Goal: Task Accomplishment & Management: Use online tool/utility

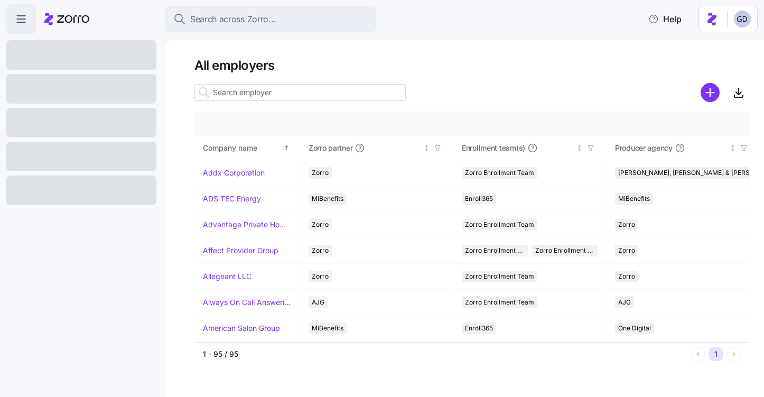
click at [267, 94] on input at bounding box center [300, 92] width 211 height 17
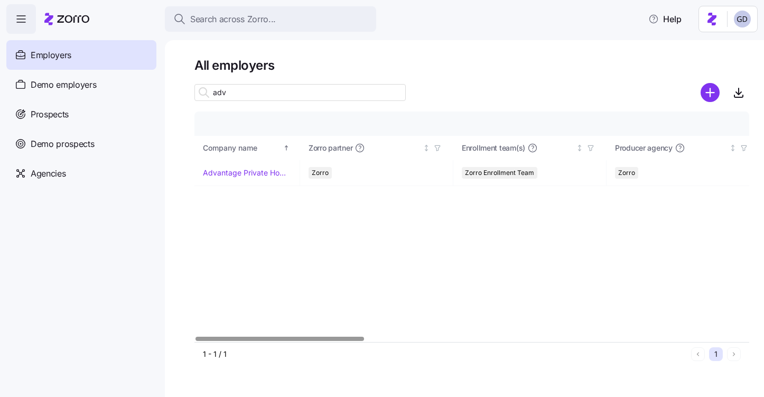
click at [284, 98] on input "adv" at bounding box center [300, 92] width 211 height 17
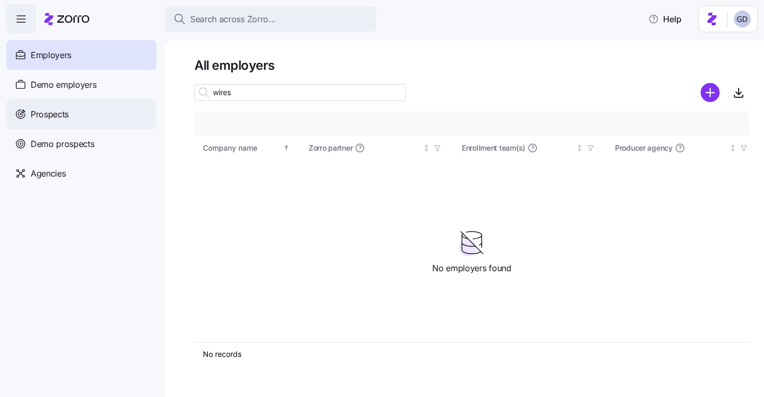
type input "wires"
click at [57, 119] on span "Prospects" at bounding box center [50, 114] width 38 height 13
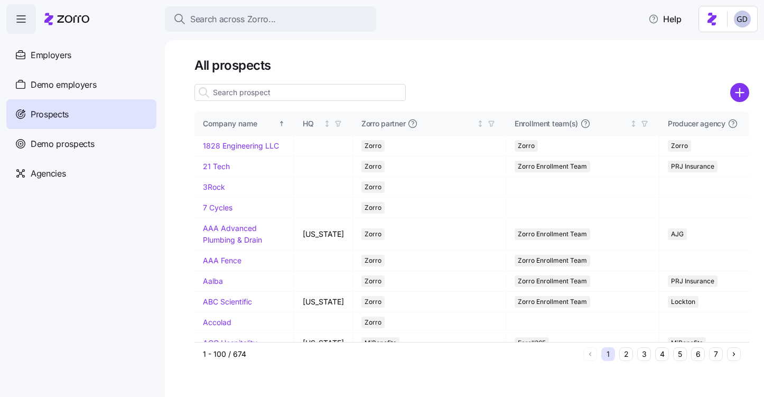
click at [297, 94] on input at bounding box center [300, 92] width 211 height 17
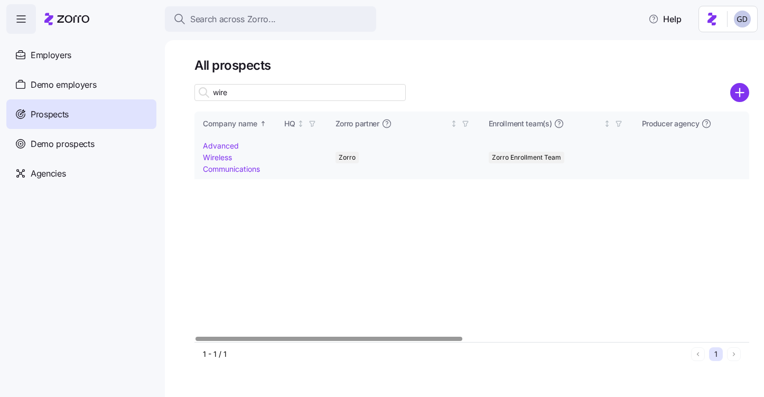
type input "wire"
click at [219, 146] on link "Advanced Wireless Communications" at bounding box center [231, 157] width 57 height 32
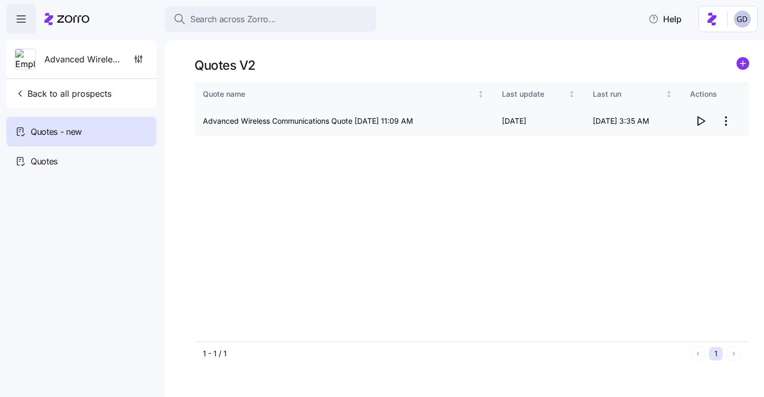
click at [699, 121] on icon "button" at bounding box center [701, 121] width 13 height 13
click at [35, 159] on span "Quotes" at bounding box center [44, 161] width 27 height 13
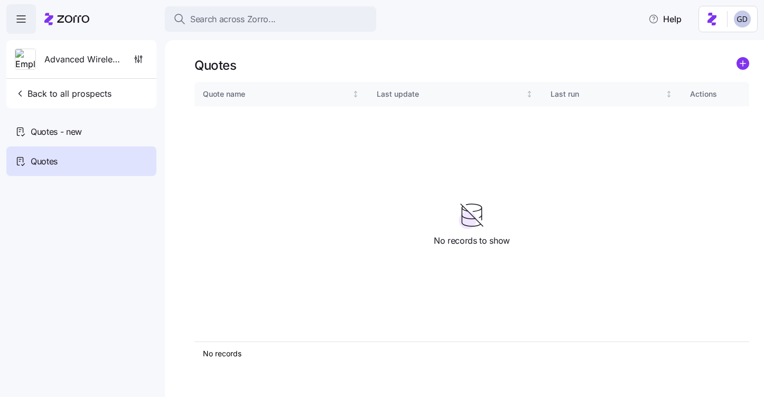
click at [735, 66] on div "Quotes" at bounding box center [472, 65] width 555 height 16
click at [748, 66] on circle "add icon" at bounding box center [743, 64] width 12 height 12
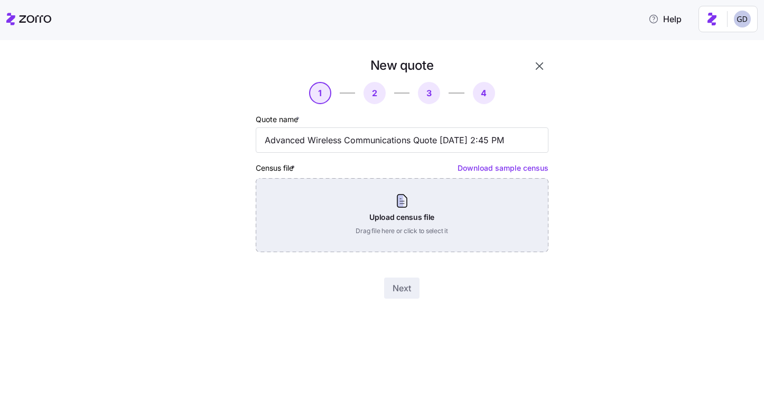
click at [439, 218] on div "Upload census file Drag file here or click to select it" at bounding box center [402, 215] width 293 height 74
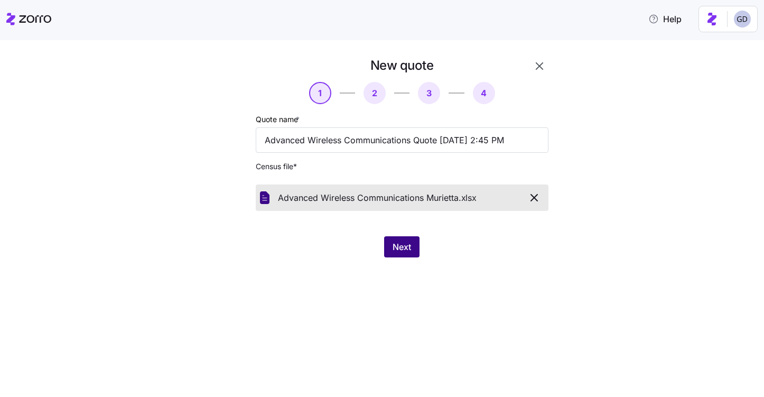
click at [402, 251] on span "Next" at bounding box center [402, 246] width 18 height 13
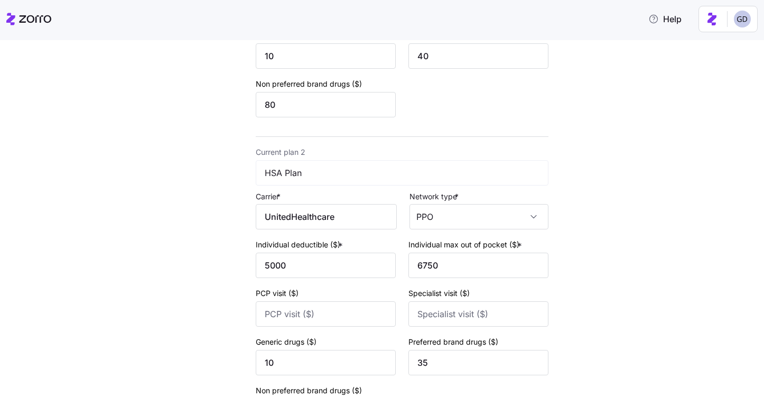
scroll to position [429, 0]
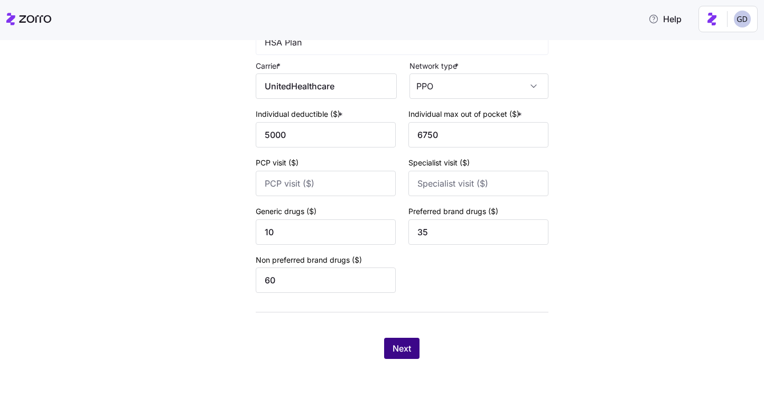
click at [414, 347] on button "Next" at bounding box center [401, 348] width 35 height 21
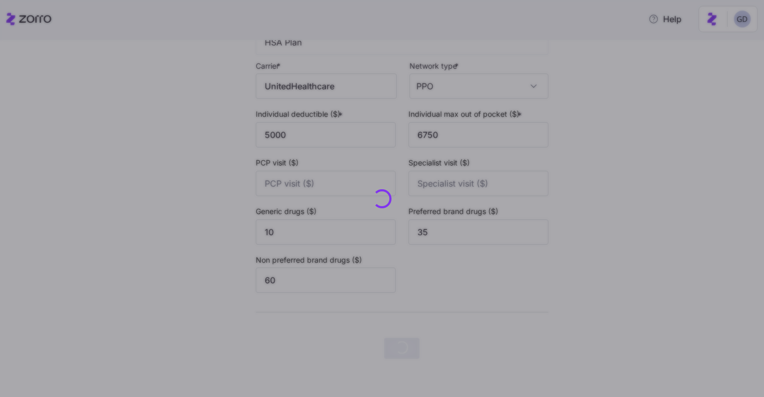
scroll to position [0, 0]
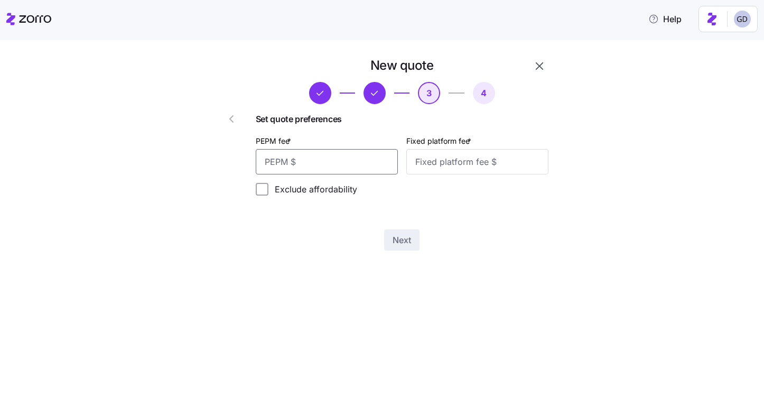
click at [315, 162] on input "PEPM fee *" at bounding box center [327, 161] width 142 height 25
click at [316, 165] on input "PEPM fee *" at bounding box center [327, 161] width 142 height 25
type input "75"
click at [468, 156] on input "Fixed platform fee *" at bounding box center [477, 161] width 142 height 25
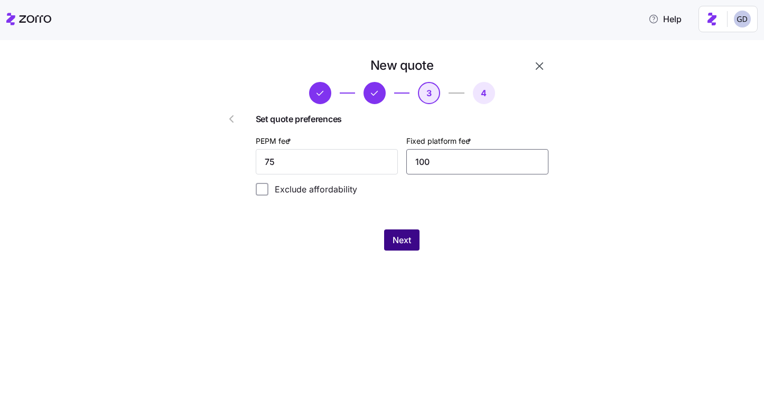
type input "100"
click at [404, 248] on button "Next" at bounding box center [401, 239] width 35 height 21
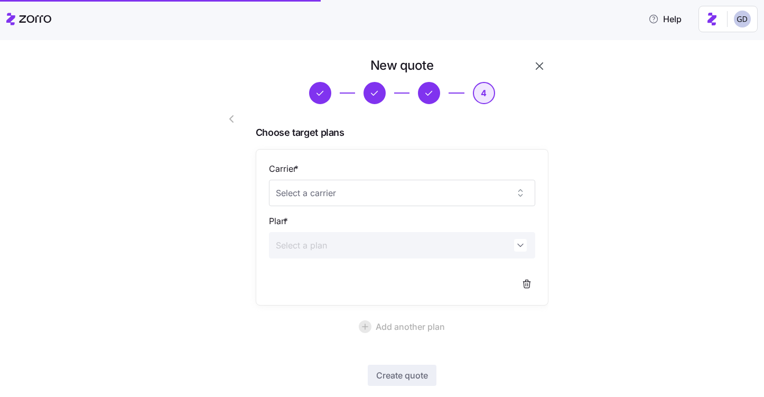
scroll to position [58, 0]
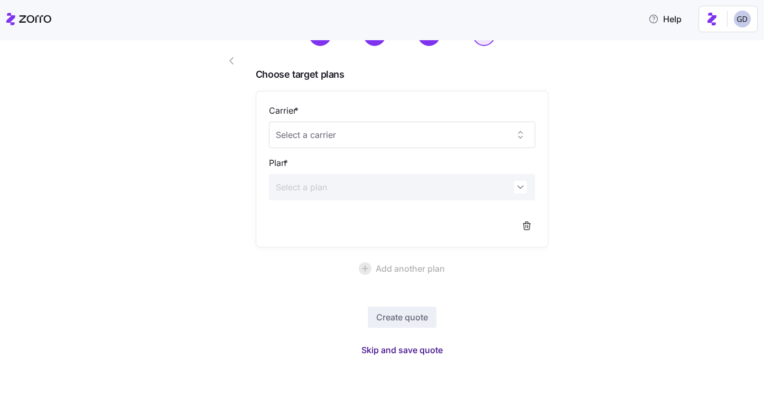
click at [400, 353] on span "Skip and save quote" at bounding box center [402, 350] width 81 height 13
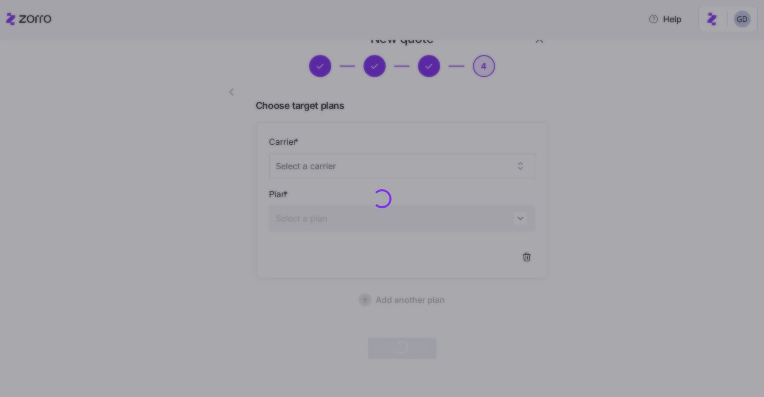
scroll to position [26, 0]
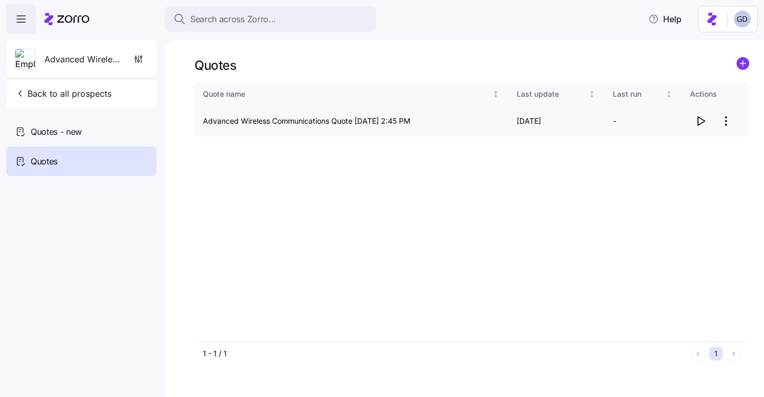
click at [701, 122] on icon "button" at bounding box center [701, 121] width 13 height 13
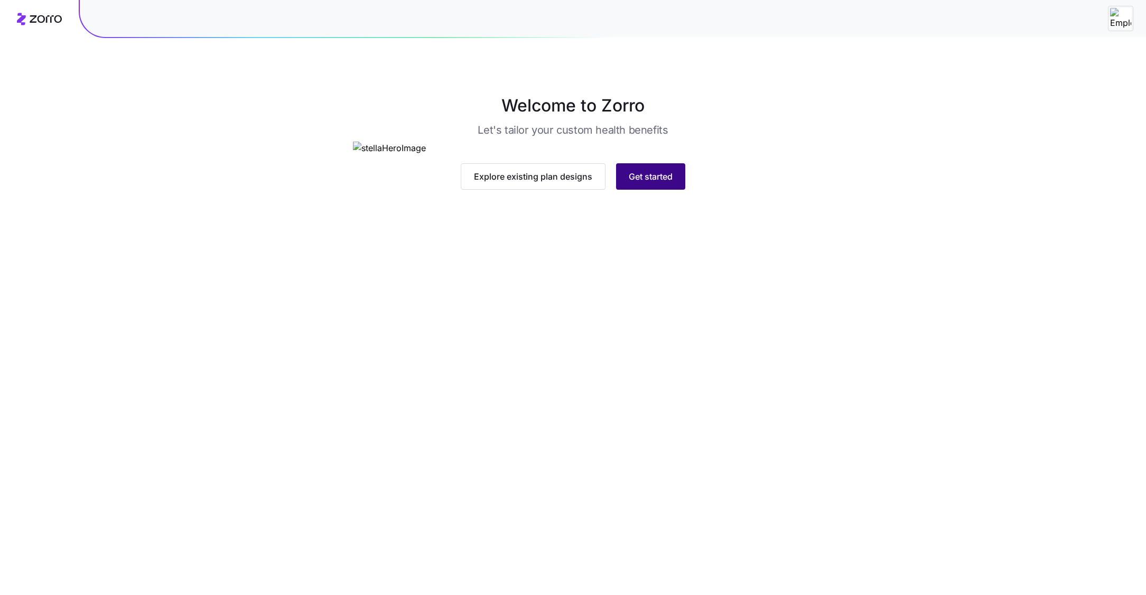
click at [664, 183] on span "Get started" at bounding box center [651, 176] width 44 height 13
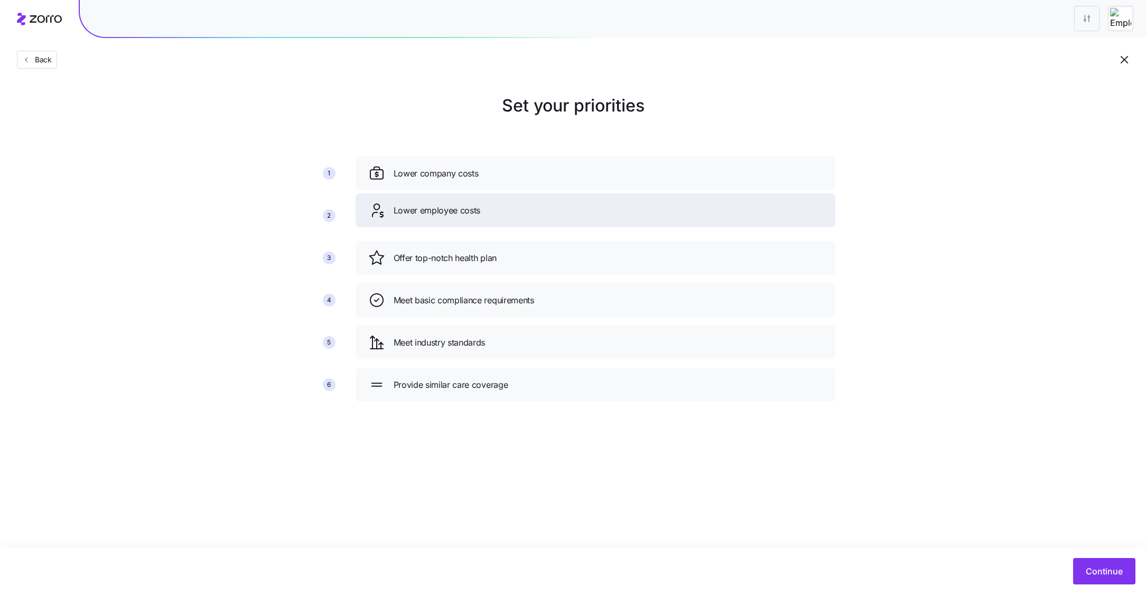
drag, startPoint x: 461, startPoint y: 263, endPoint x: 461, endPoint y: 208, distance: 55.5
click at [461, 208] on span "Lower employee costs" at bounding box center [437, 210] width 87 height 13
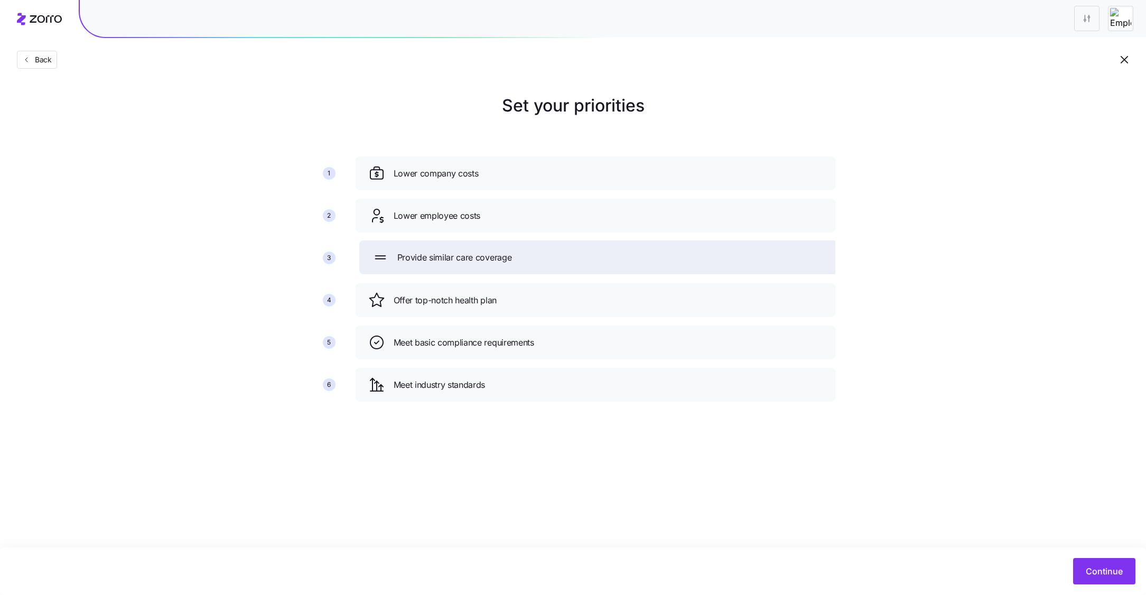
drag, startPoint x: 486, startPoint y: 385, endPoint x: 491, endPoint y: 253, distance: 132.8
click at [491, 253] on span "Provide similar care coverage" at bounding box center [454, 257] width 115 height 13
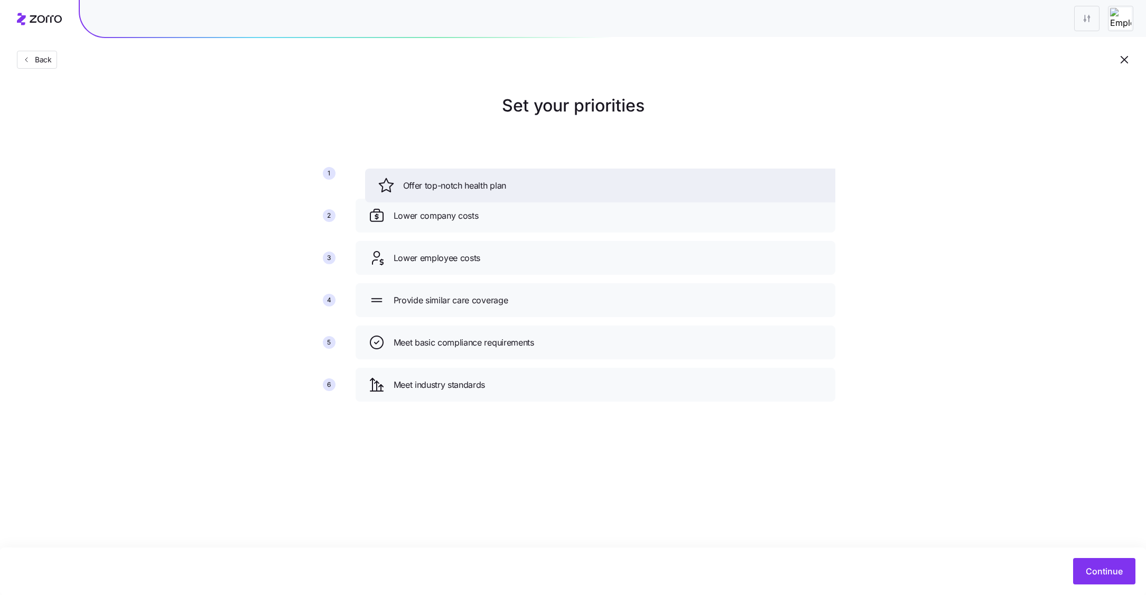
drag, startPoint x: 558, startPoint y: 309, endPoint x: 569, endPoint y: 184, distance: 124.7
click at [569, 184] on div "Offer top-notch health plan" at bounding box center [605, 186] width 480 height 34
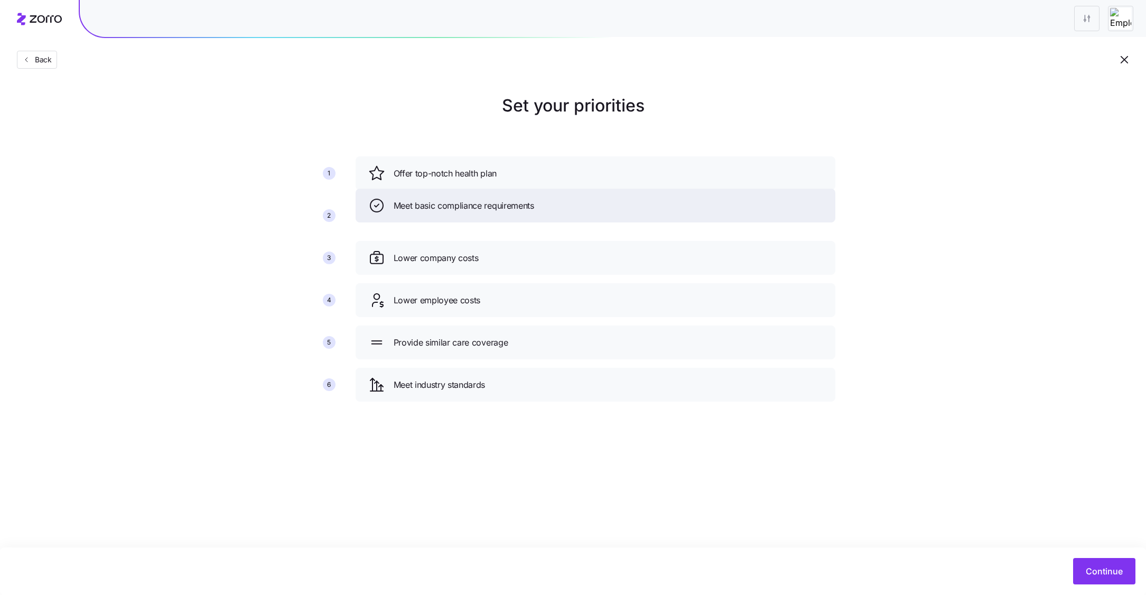
drag, startPoint x: 547, startPoint y: 341, endPoint x: 547, endPoint y: 213, distance: 127.9
click at [547, 213] on div "Meet basic compliance requirements" at bounding box center [595, 205] width 455 height 17
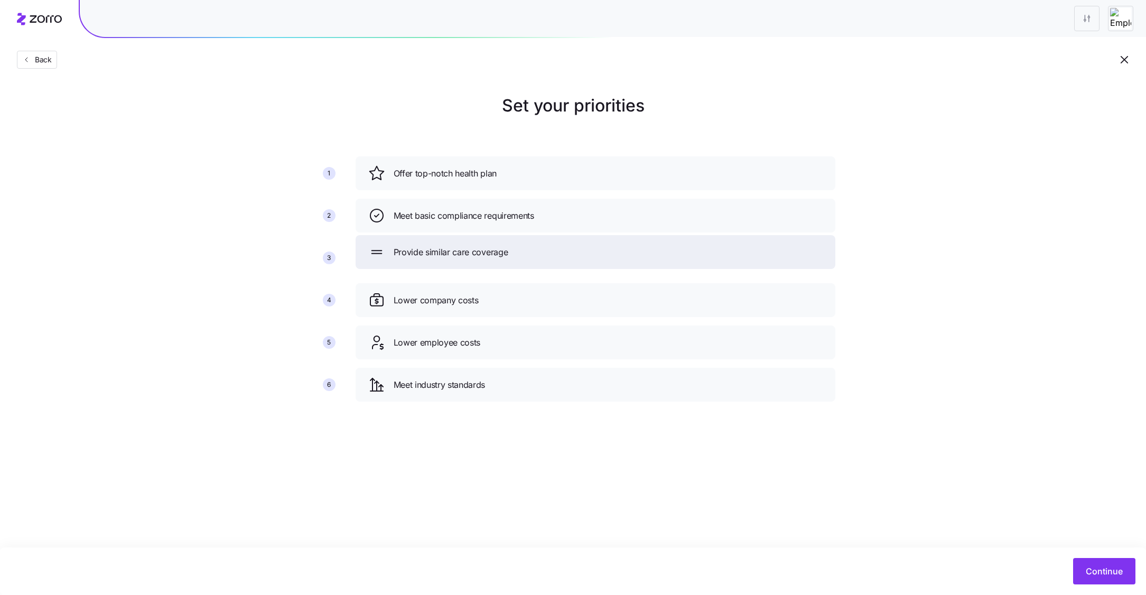
drag, startPoint x: 513, startPoint y: 344, endPoint x: 513, endPoint y: 255, distance: 88.3
click at [513, 255] on div "Provide similar care coverage" at bounding box center [595, 252] width 455 height 17
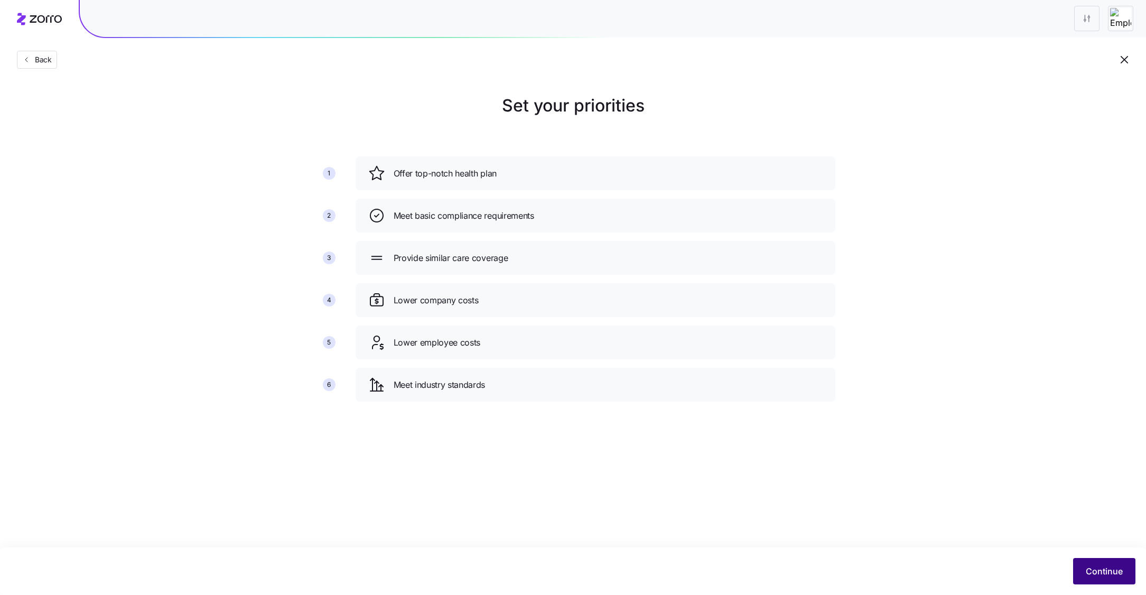
click at [1112, 571] on span "Continue" at bounding box center [1104, 571] width 37 height 13
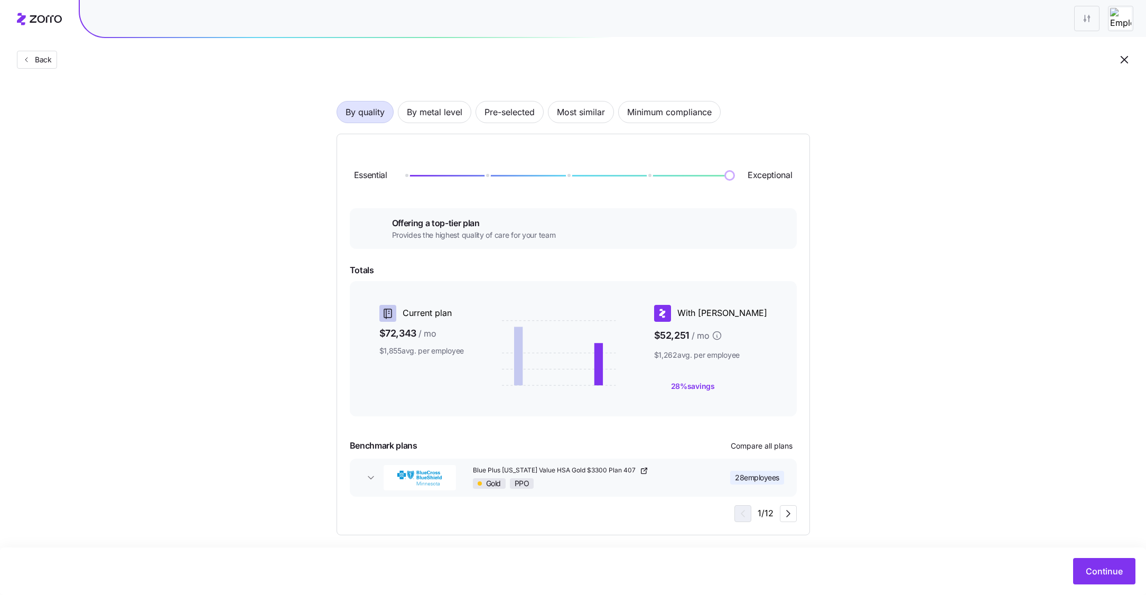
scroll to position [62, 0]
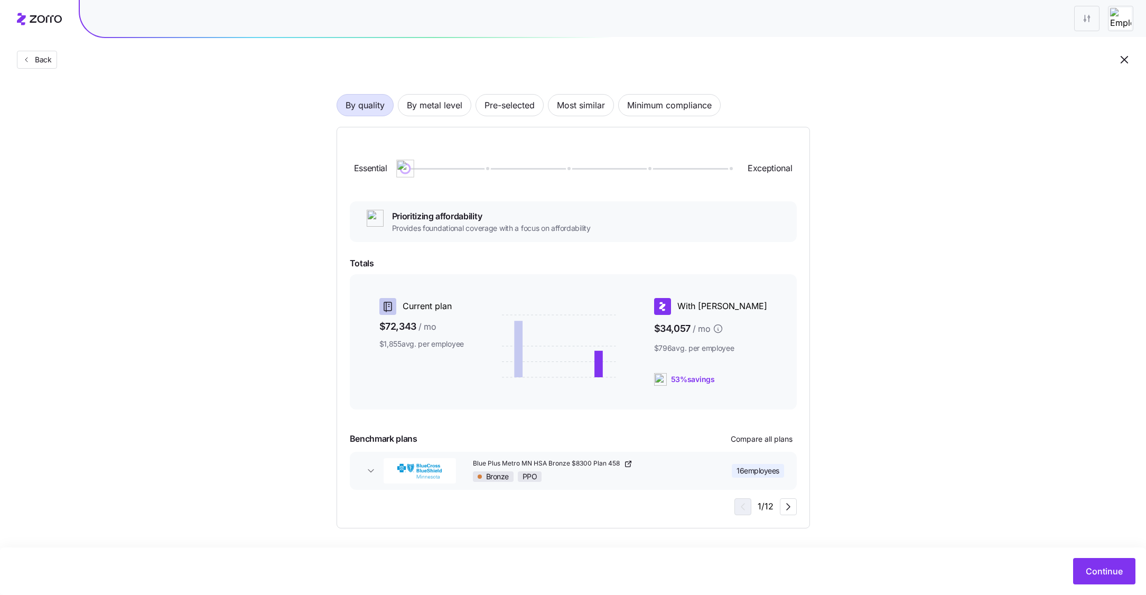
drag, startPoint x: 732, startPoint y: 172, endPoint x: 372, endPoint y: 168, distance: 359.4
click at [372, 168] on div "Essential Exceptional" at bounding box center [573, 168] width 447 height 57
drag, startPoint x: 408, startPoint y: 173, endPoint x: 825, endPoint y: 168, distance: 417.6
click at [825, 168] on div "Choose a plan matching strategy By quality By metal level Pre-selected Most sim…" at bounding box center [573, 280] width 524 height 498
click at [787, 510] on icon "button" at bounding box center [788, 507] width 13 height 13
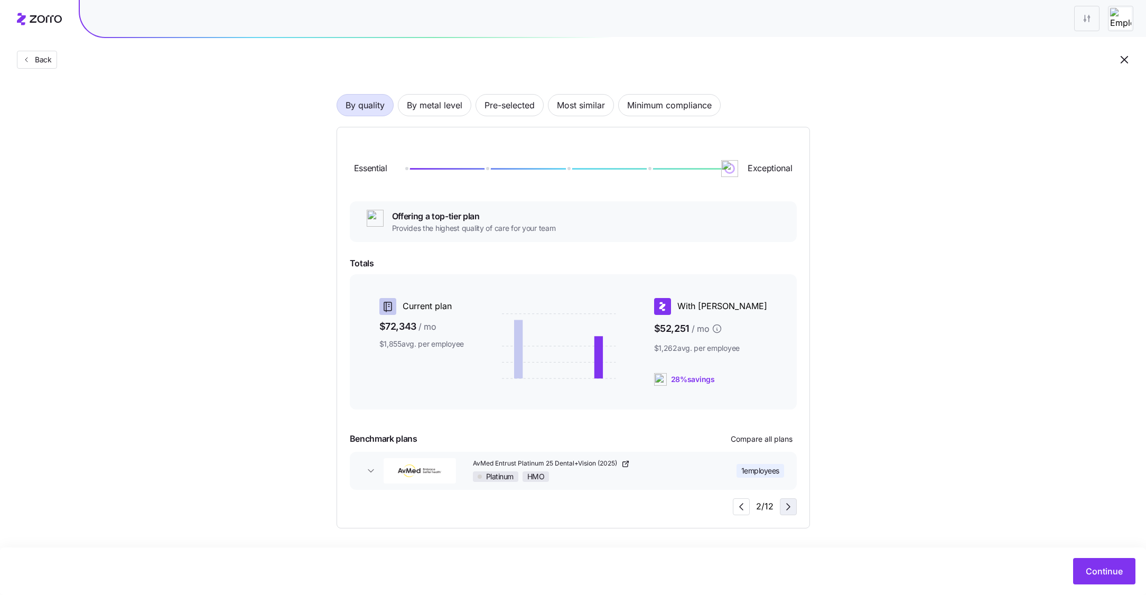
click at [791, 507] on icon "button" at bounding box center [788, 507] width 13 height 13
click at [573, 476] on div "Gold HMO" at bounding box center [587, 476] width 230 height 11
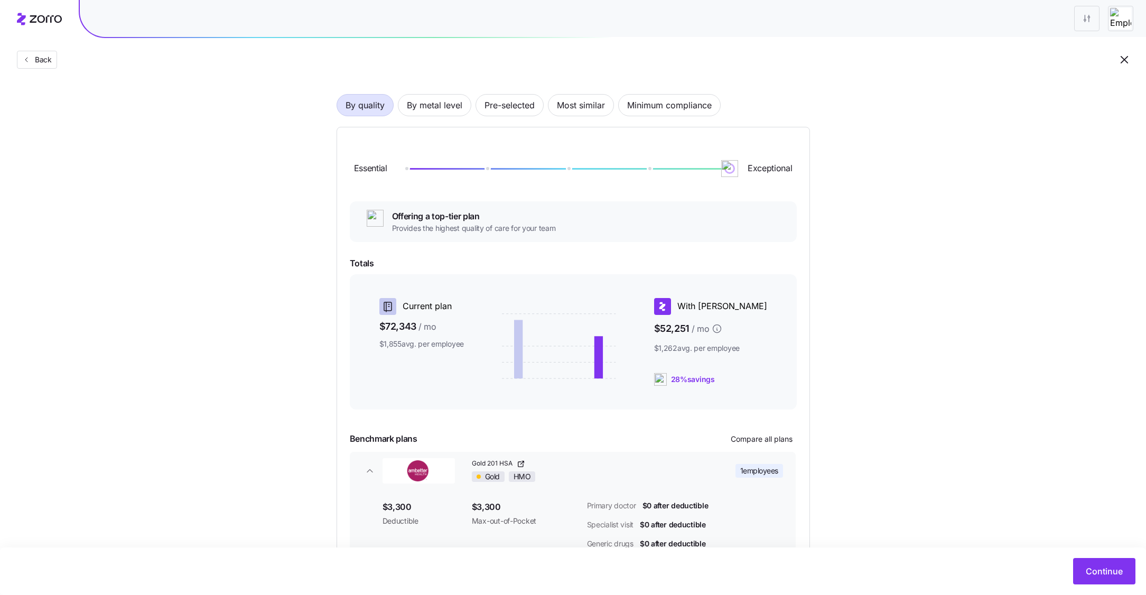
scroll to position [141, 0]
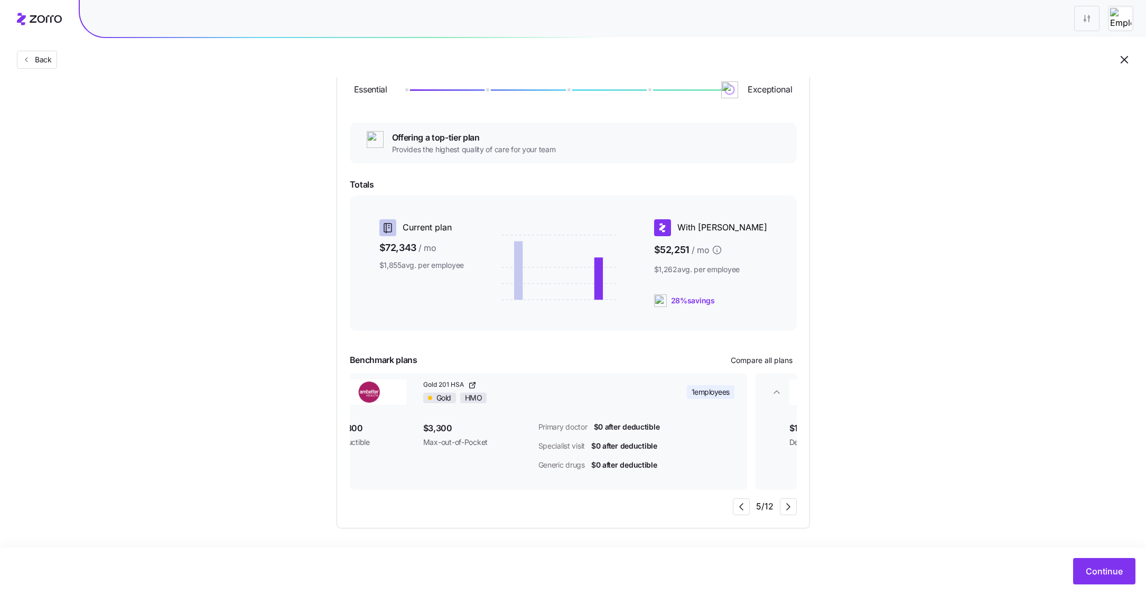
drag, startPoint x: 507, startPoint y: 427, endPoint x: 459, endPoint y: 425, distance: 48.1
click at [459, 425] on span "$3,300" at bounding box center [476, 428] width 107 height 13
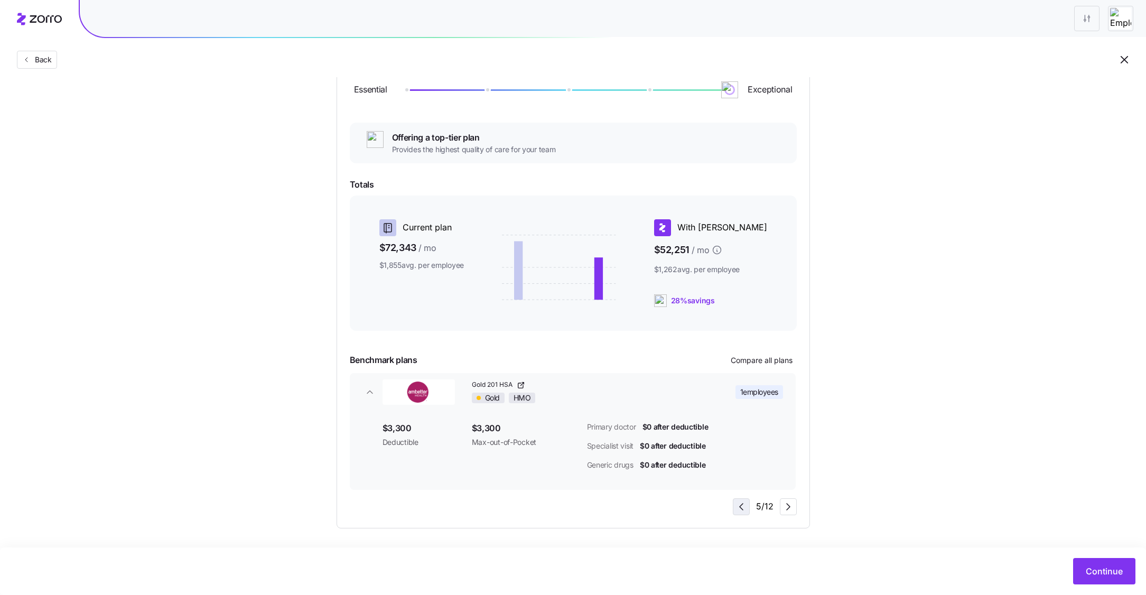
click at [744, 507] on icon "button" at bounding box center [741, 507] width 13 height 13
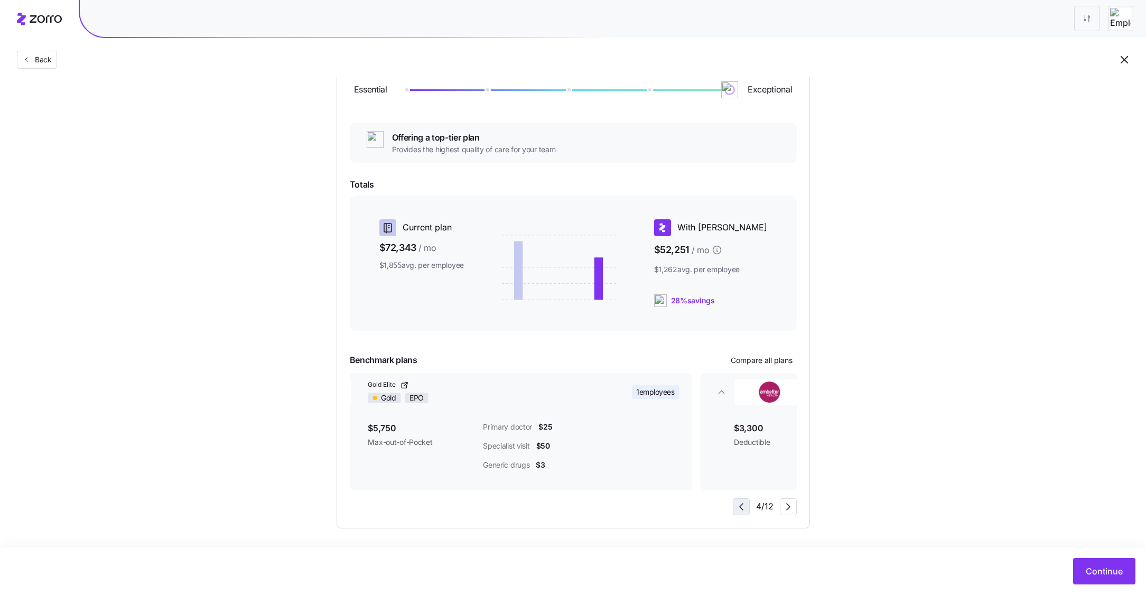
click at [744, 507] on icon "button" at bounding box center [741, 507] width 13 height 13
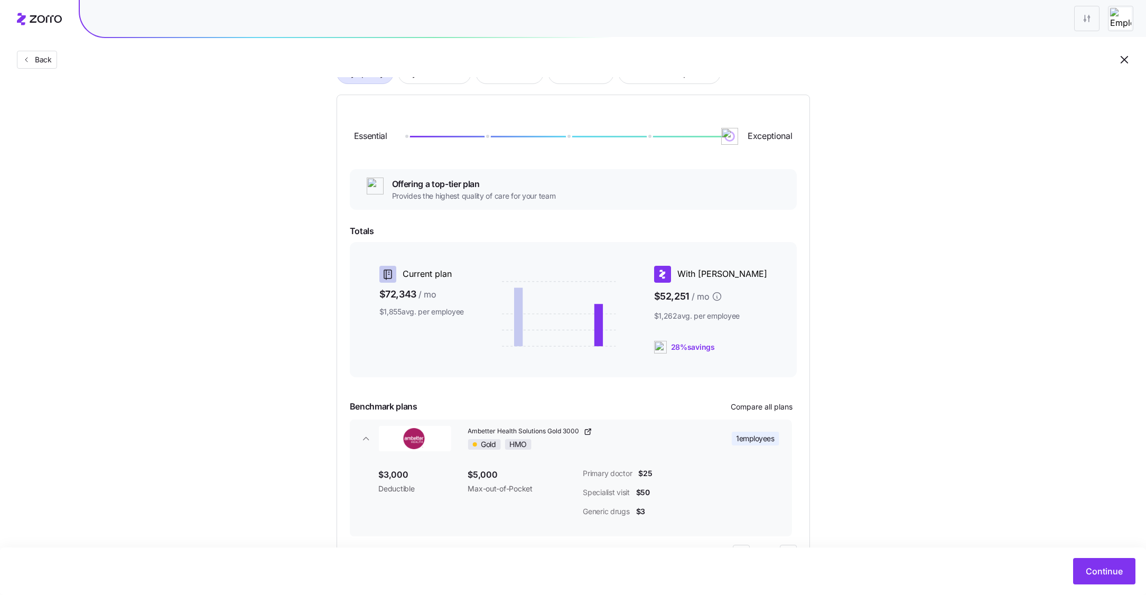
scroll to position [82, 0]
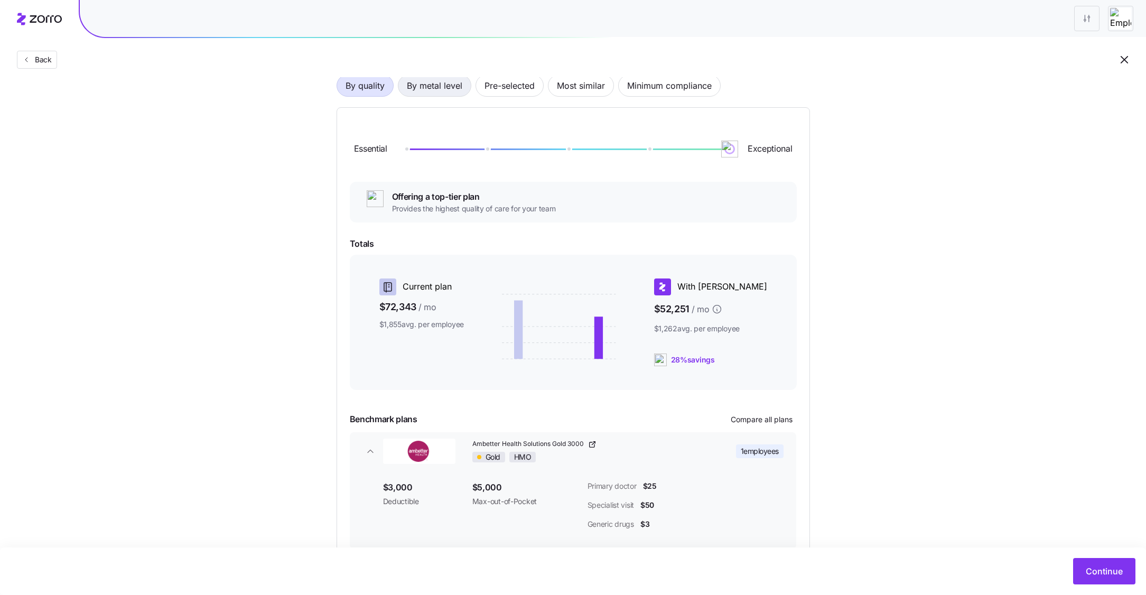
click at [437, 87] on span "By metal level" at bounding box center [434, 85] width 55 height 21
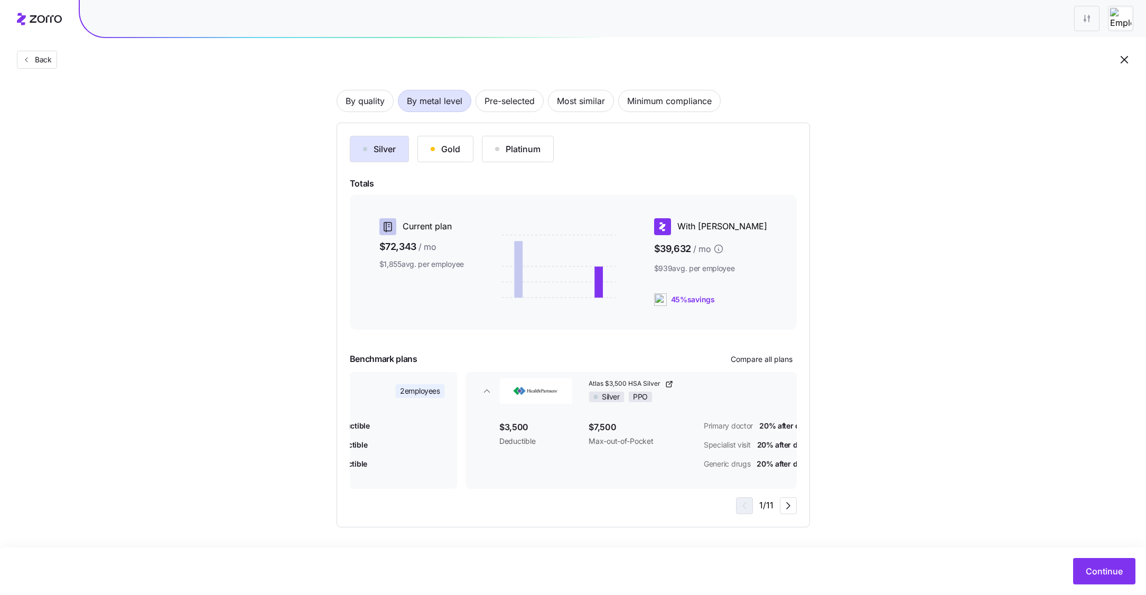
scroll to position [66, 0]
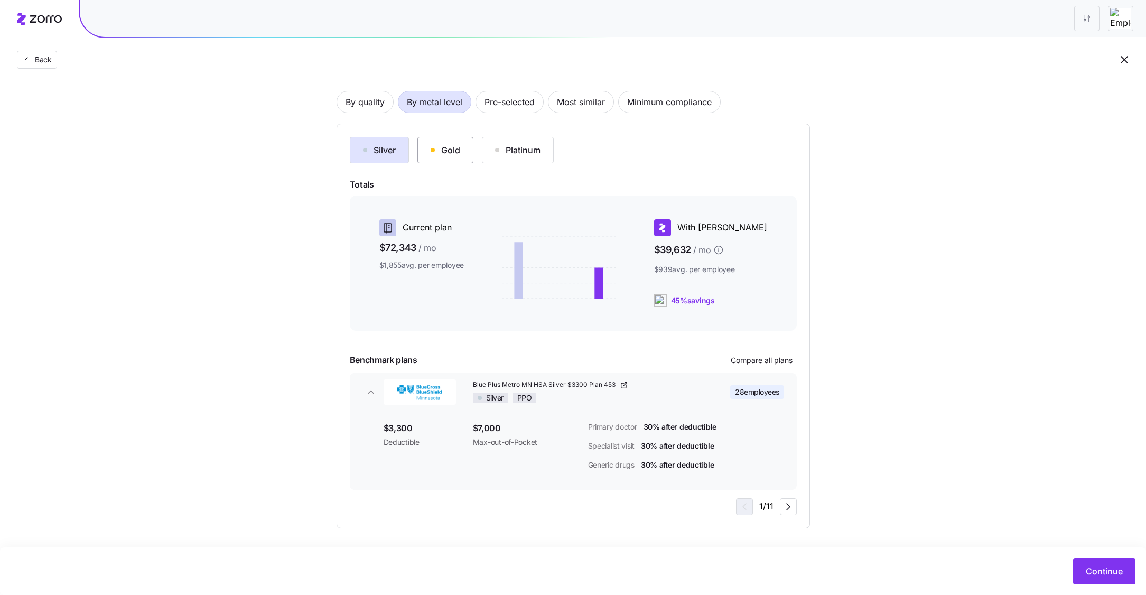
click at [450, 156] on button "Gold" at bounding box center [446, 150] width 56 height 26
drag, startPoint x: 747, startPoint y: 298, endPoint x: 695, endPoint y: 299, distance: 51.8
click at [695, 299] on div "38% savings" at bounding box center [710, 300] width 113 height 13
click at [776, 311] on div "Current plan $72,343 / mo $1,855 avg. per employee With Zorro $44,573 / mo $1,0…" at bounding box center [573, 263] width 447 height 135
drag, startPoint x: 442, startPoint y: 248, endPoint x: 353, endPoint y: 248, distance: 88.8
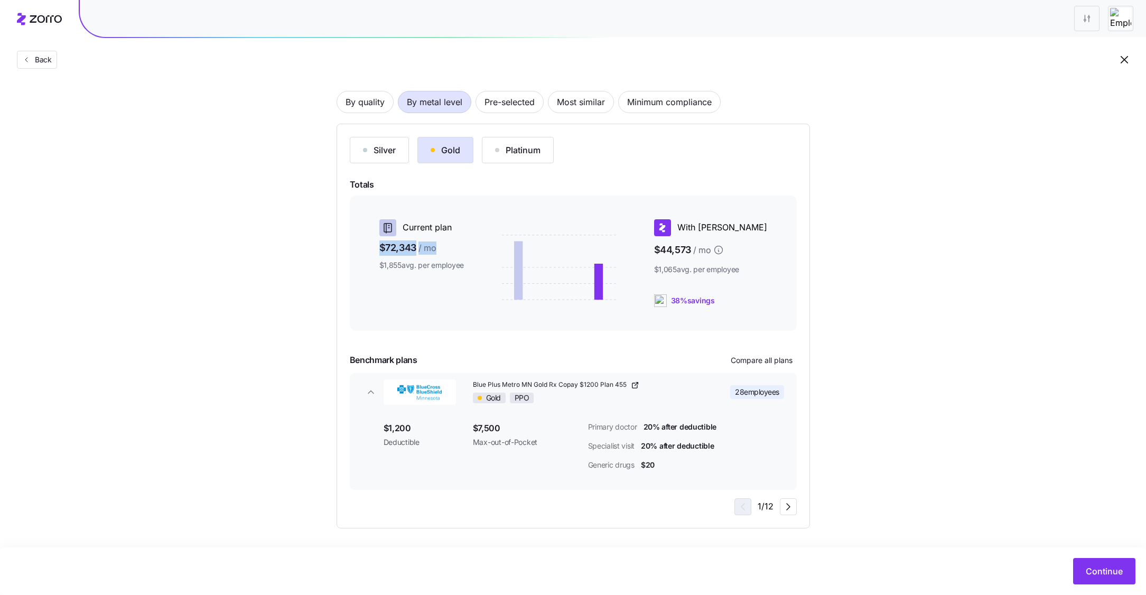
click at [353, 248] on div "Current plan $72,343 / mo $1,855 avg. per employee With Zorro $44,573 / mo $1,0…" at bounding box center [573, 263] width 447 height 135
click at [401, 291] on div "Current plan $72,343 / mo $1,855 avg. per employee" at bounding box center [416, 263] width 106 height 96
drag, startPoint x: 764, startPoint y: 253, endPoint x: 663, endPoint y: 254, distance: 100.4
click at [663, 254] on div "Current plan $72,343 / mo $1,855 avg. per employee With Zorro $44,573 / mo $1,0…" at bounding box center [574, 263] width 422 height 96
click at [778, 252] on div "With Zorro $44,573 / mo $1,065 avg. per employee 38% savings" at bounding box center [717, 263] width 134 height 96
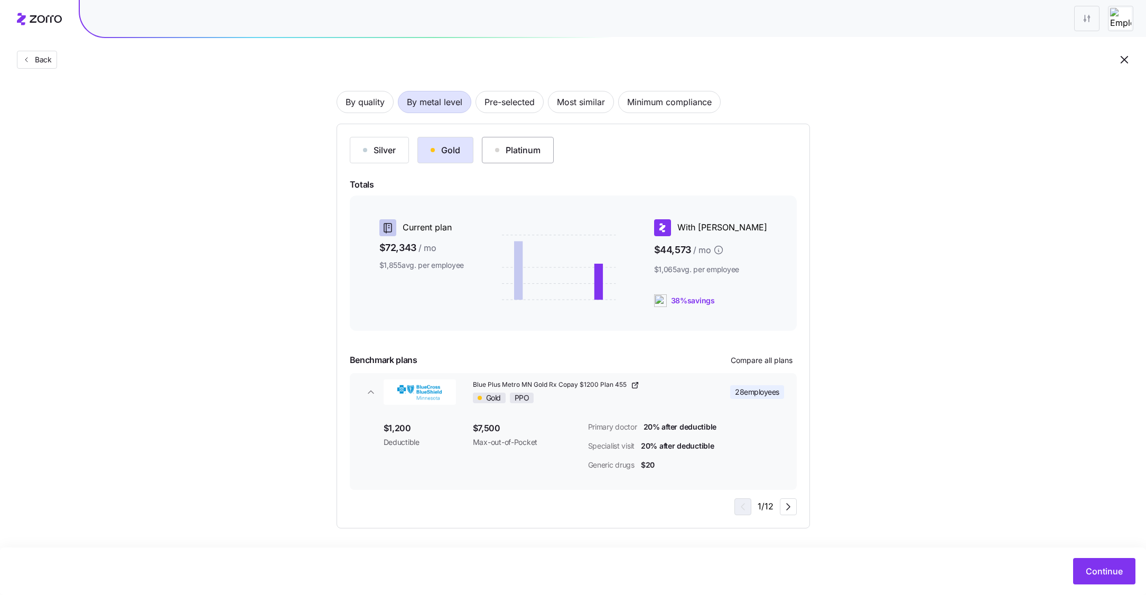
click at [501, 161] on button "Platinum" at bounding box center [518, 150] width 72 height 26
click at [424, 144] on button "Gold" at bounding box center [446, 150] width 56 height 26
click at [770, 358] on span "Compare all plans" at bounding box center [762, 360] width 62 height 11
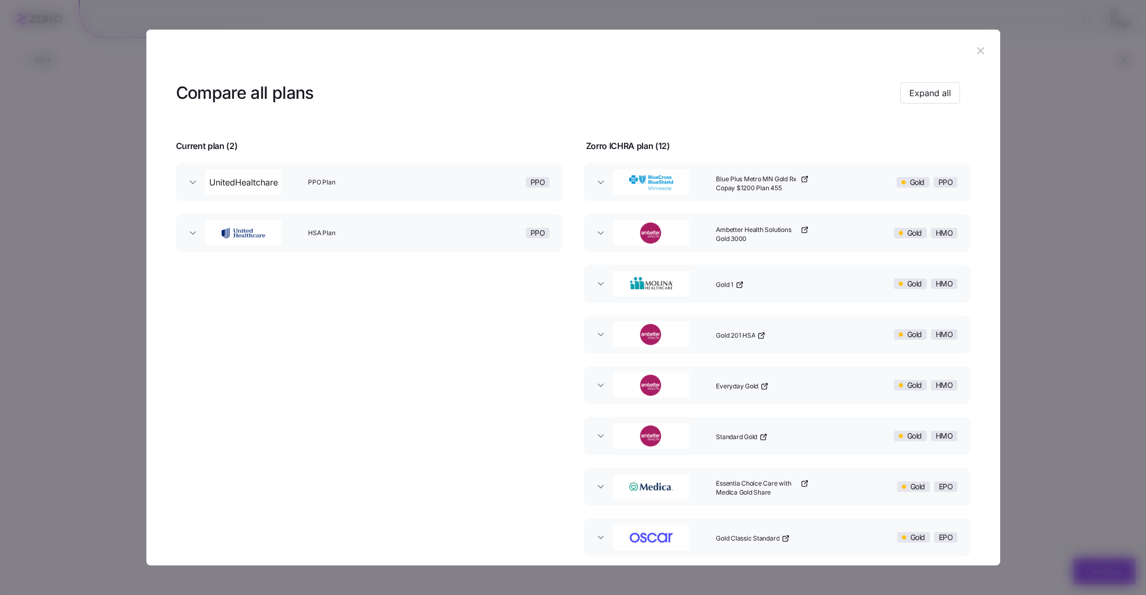
click at [155, 55] on header at bounding box center [573, 51] width 854 height 42
click at [452, 181] on div "PPO" at bounding box center [502, 182] width 103 height 34
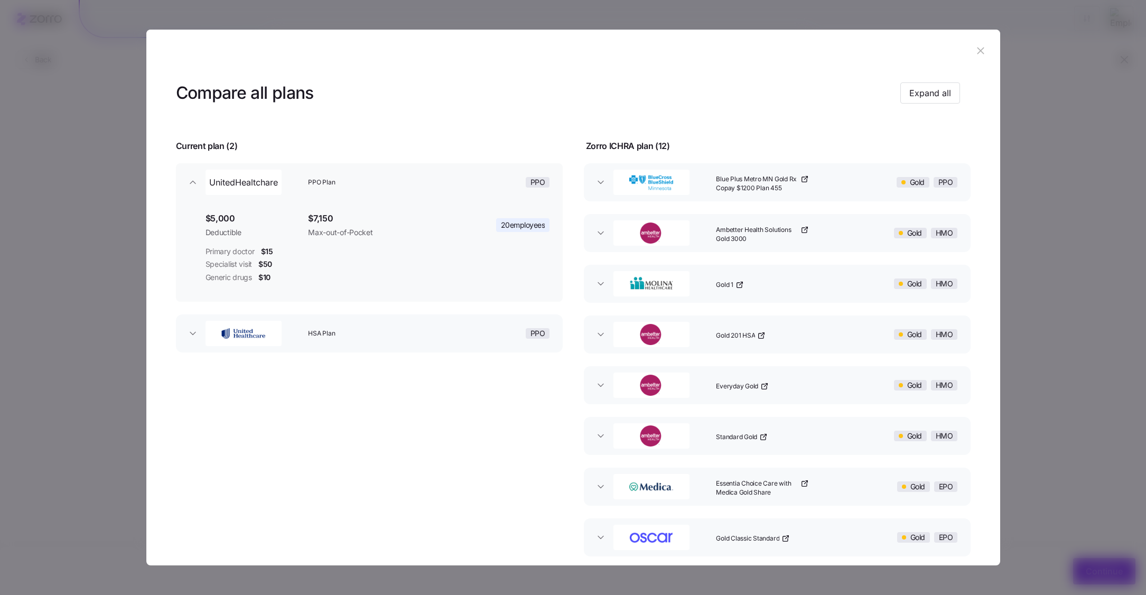
click at [406, 334] on span "HSA Plan" at bounding box center [371, 333] width 127 height 9
click at [811, 187] on div "Blue Plus Metro MN Gold Rx Copay $1200 Plan 455" at bounding box center [785, 182] width 147 height 34
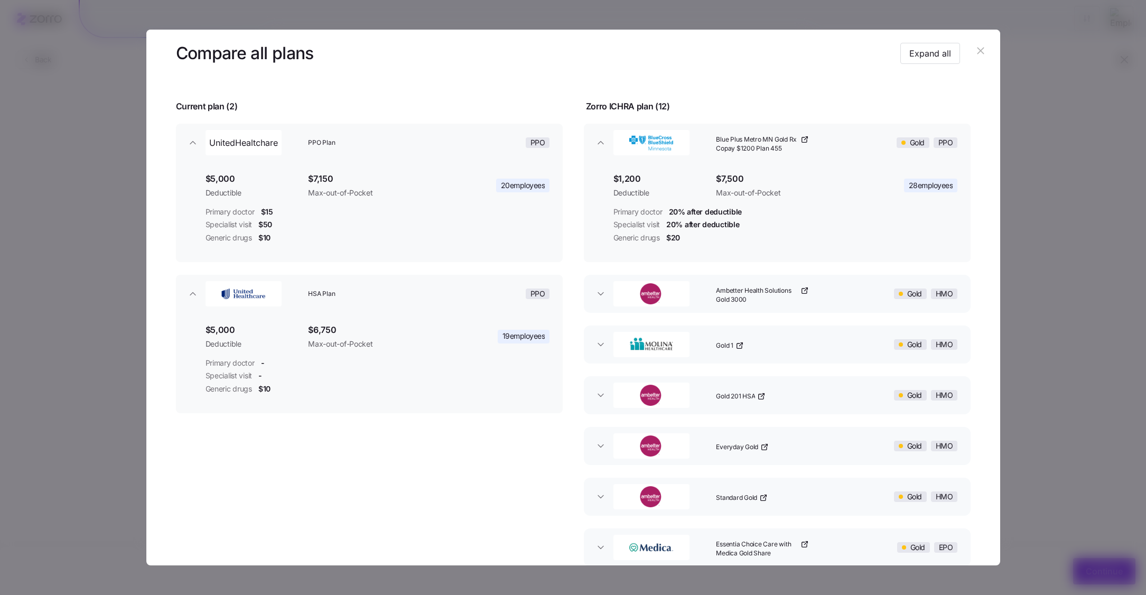
scroll to position [45, 0]
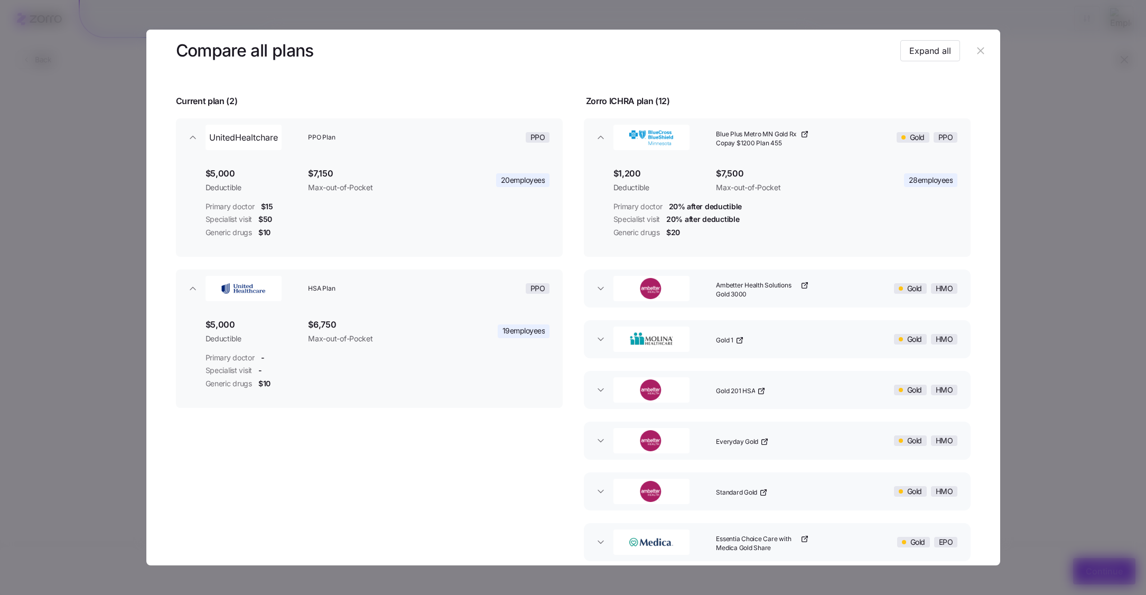
click at [828, 293] on div "Ambetter Health Solutions Gold 3000" at bounding box center [785, 289] width 147 height 34
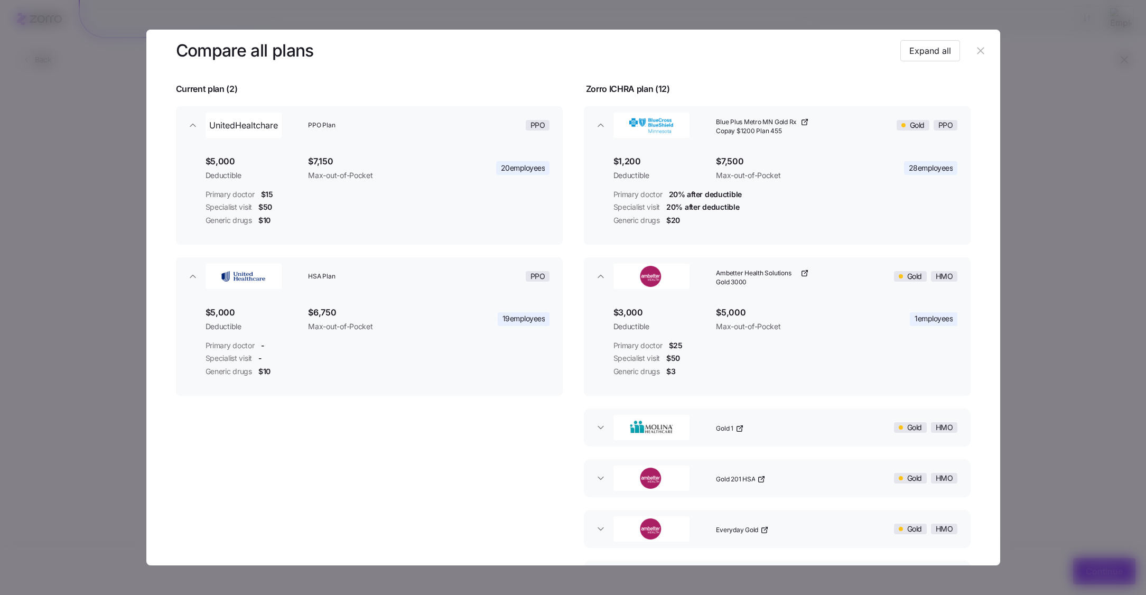
scroll to position [0, 0]
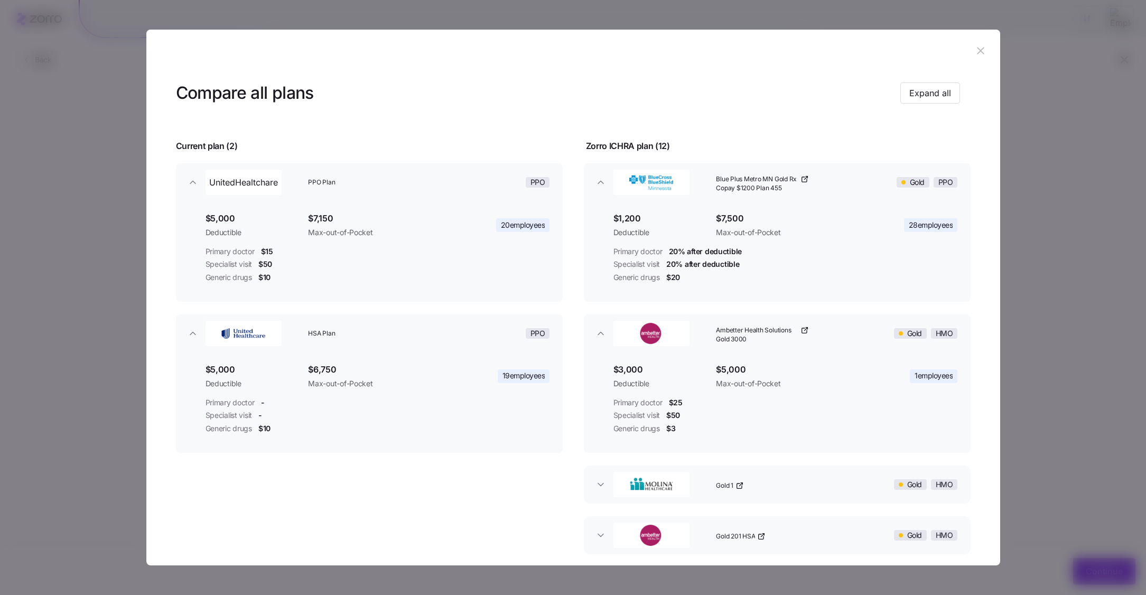
click at [978, 51] on icon "button" at bounding box center [981, 51] width 7 height 7
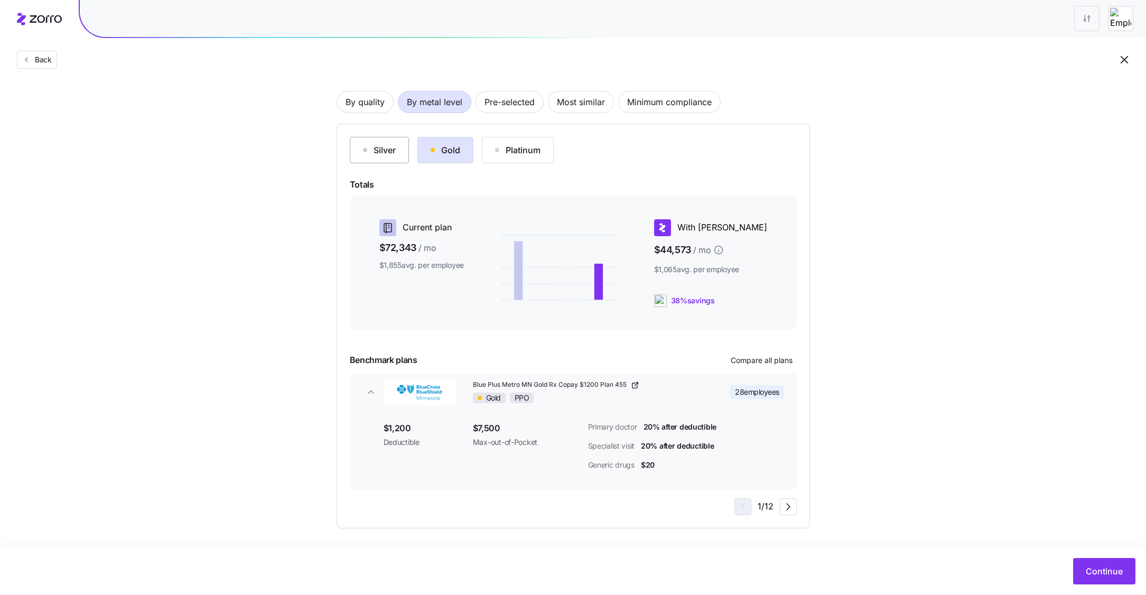
click at [392, 158] on button "Silver" at bounding box center [379, 150] width 59 height 26
click at [769, 360] on span "Compare all plans" at bounding box center [762, 360] width 62 height 11
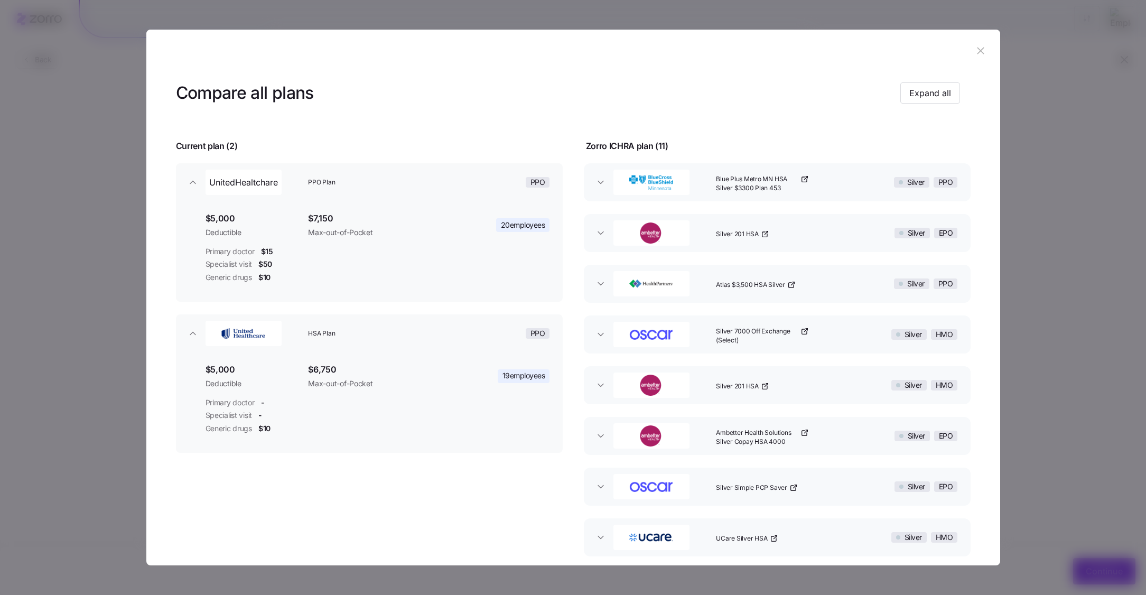
click at [813, 191] on div "Blue Plus Metro MN HSA Silver $3300 Plan 453" at bounding box center [785, 182] width 147 height 34
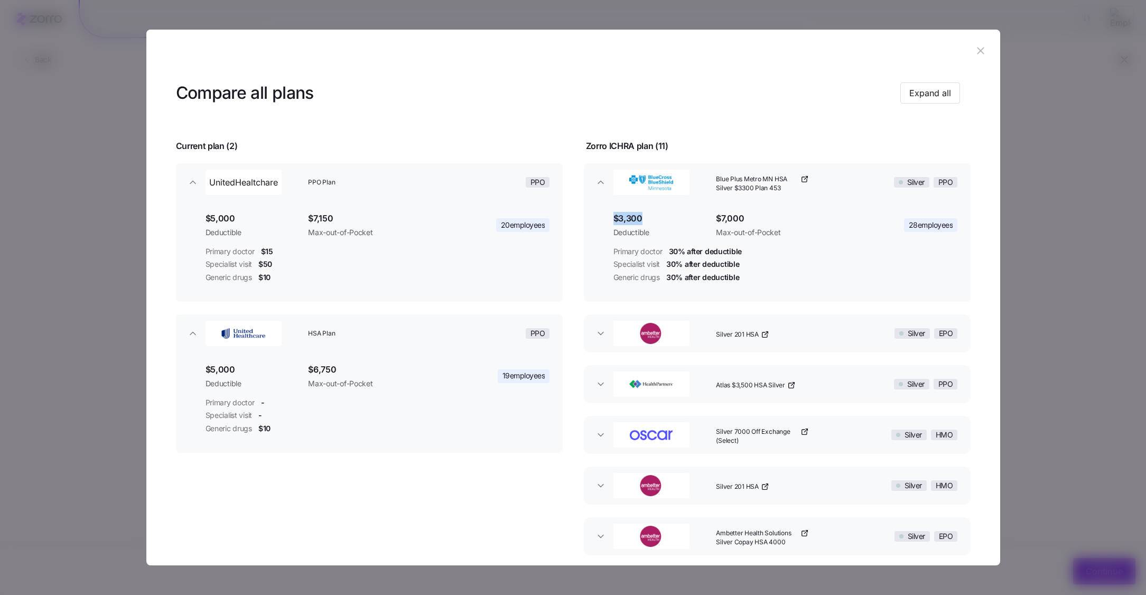
drag, startPoint x: 645, startPoint y: 215, endPoint x: 590, endPoint y: 215, distance: 55.0
click at [590, 215] on div "$3,300 Deductible $7,000 Max-out-of-Pocket 28 employees Primary doctor 30% afte…" at bounding box center [777, 251] width 387 height 100
click at [788, 328] on div "Silver 201 HSA" at bounding box center [785, 334] width 147 height 34
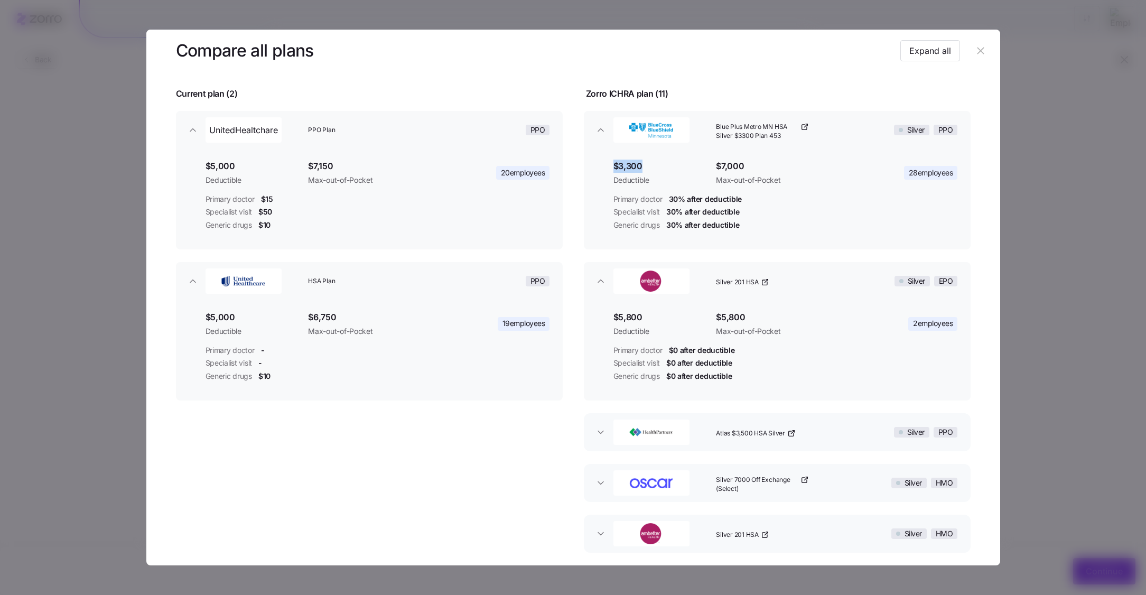
scroll to position [66, 0]
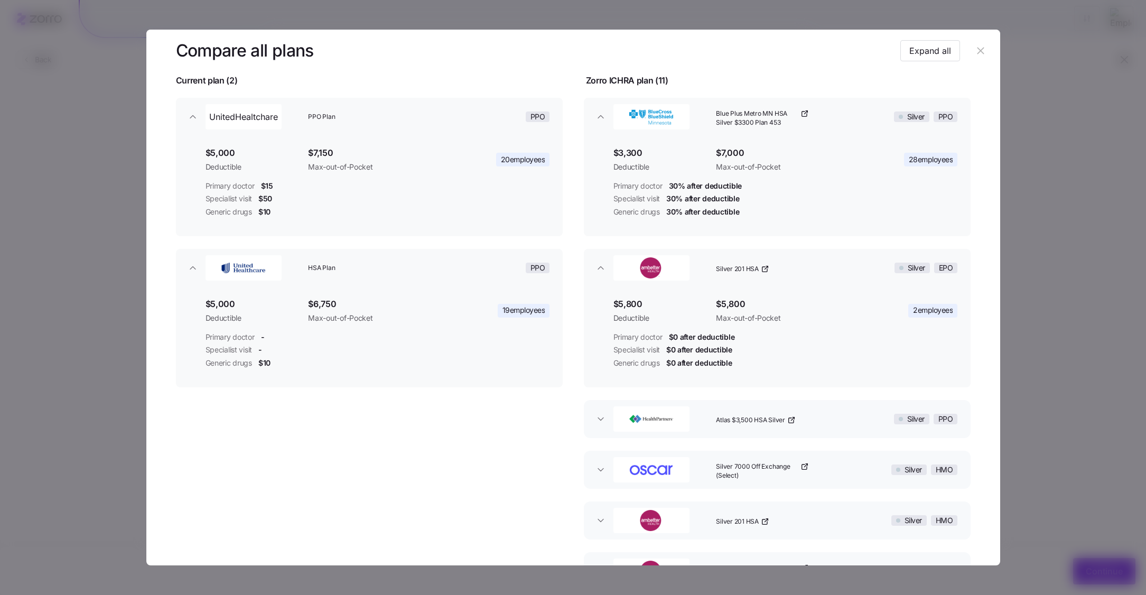
drag, startPoint x: 646, startPoint y: 301, endPoint x: 804, endPoint y: 365, distance: 170.3
click at [797, 363] on div "$5,800 Deductible $5,800 Max-out-of-Pocket 2 employees Primary doctor $0 after …" at bounding box center [785, 332] width 353 height 79
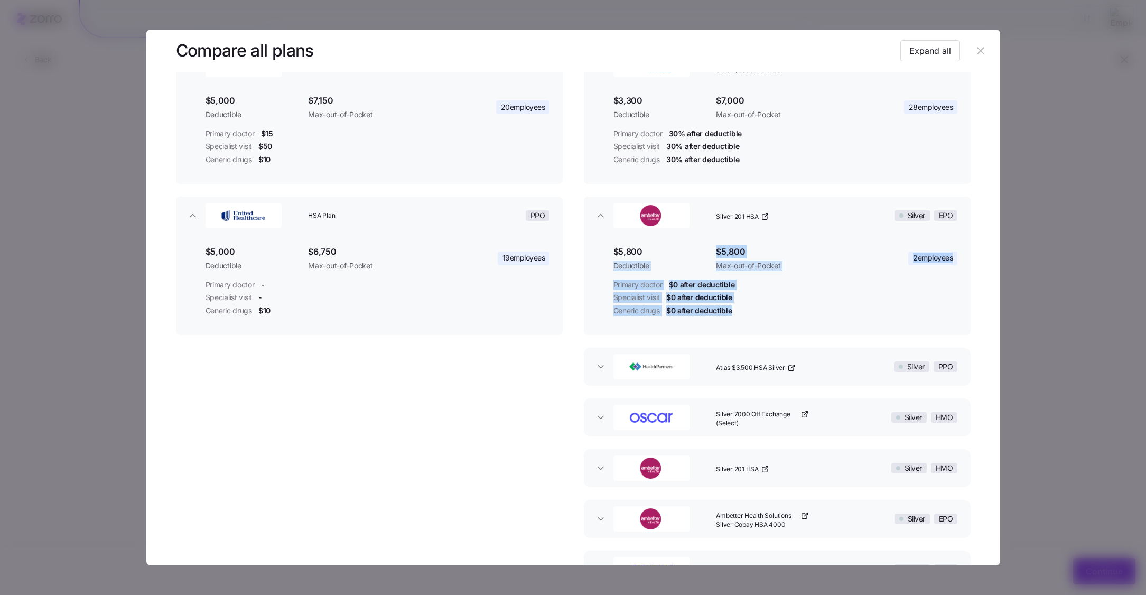
click at [877, 309] on div "Generic drugs $0 after deductible" at bounding box center [786, 311] width 345 height 11
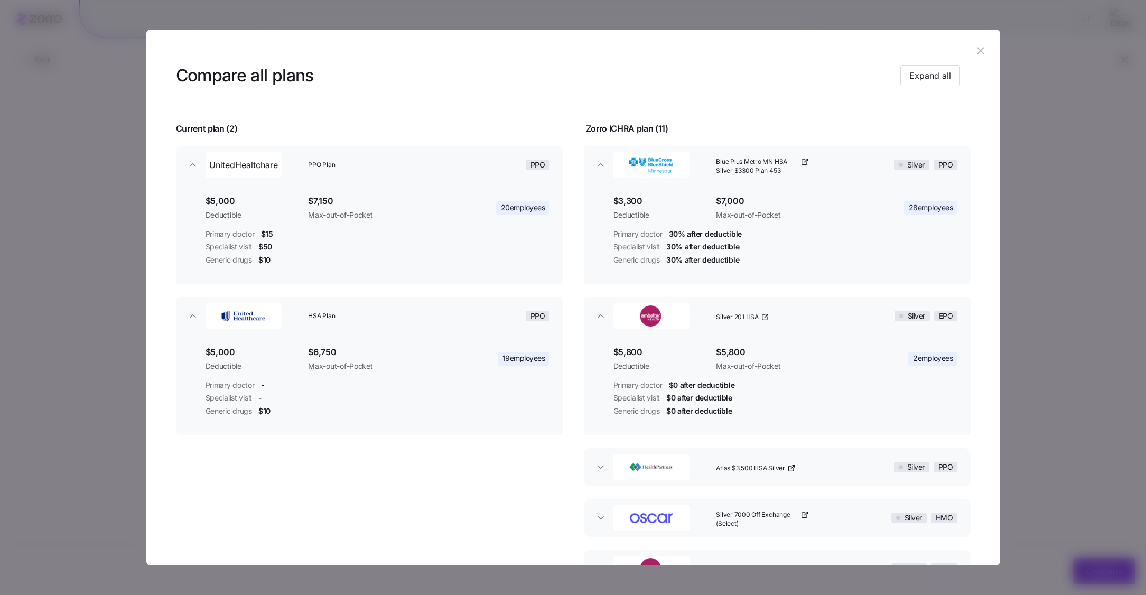
scroll to position [0, 0]
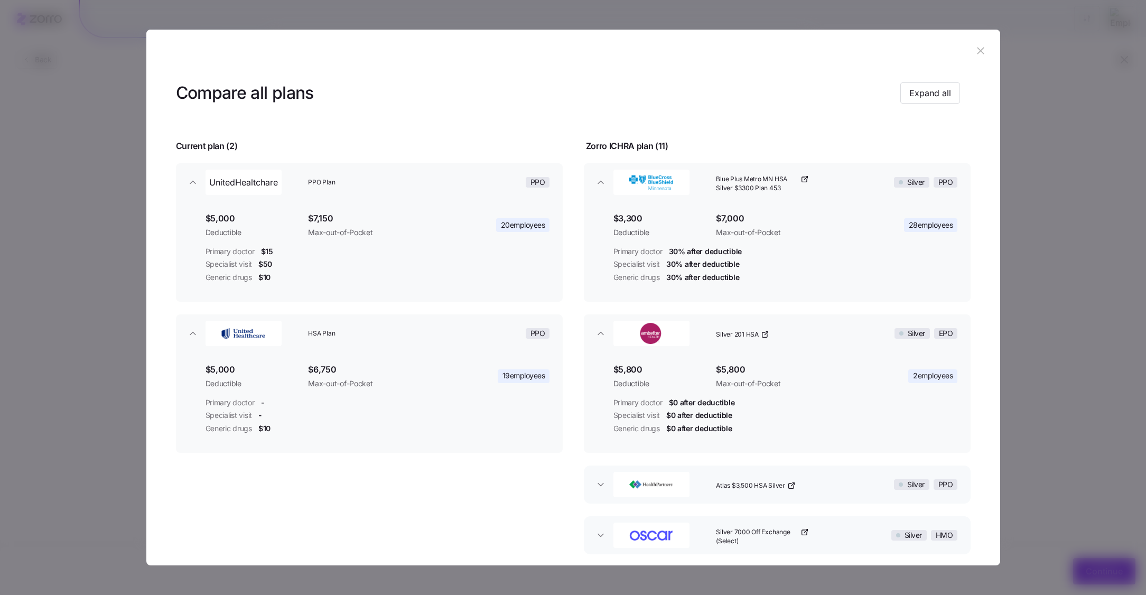
click at [983, 55] on button "button" at bounding box center [981, 50] width 17 height 17
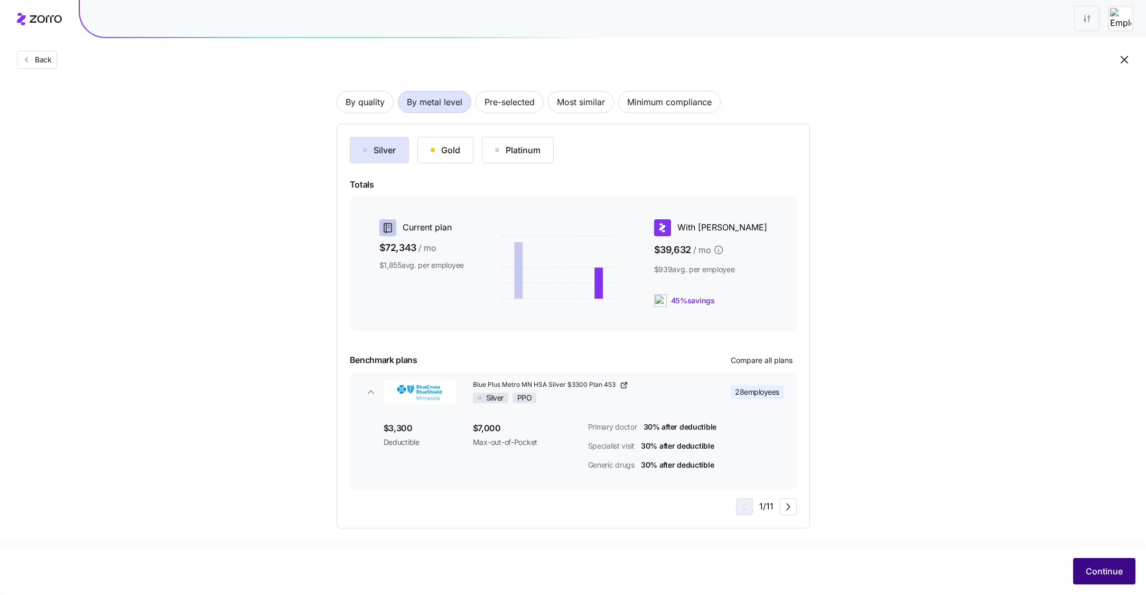
click at [1100, 570] on span "Continue" at bounding box center [1104, 571] width 37 height 13
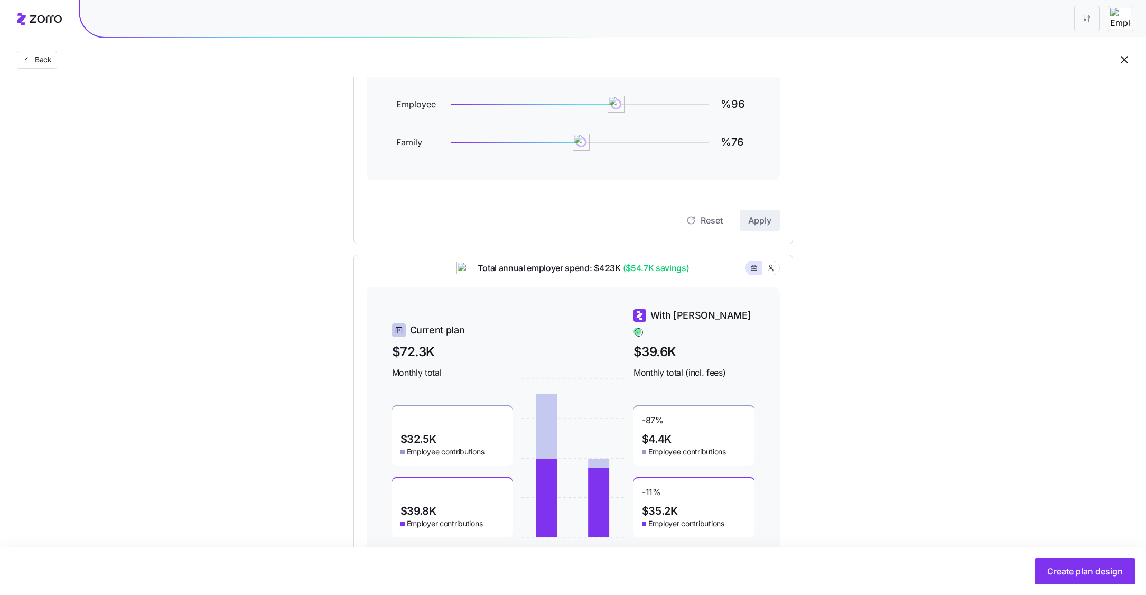
scroll to position [152, 0]
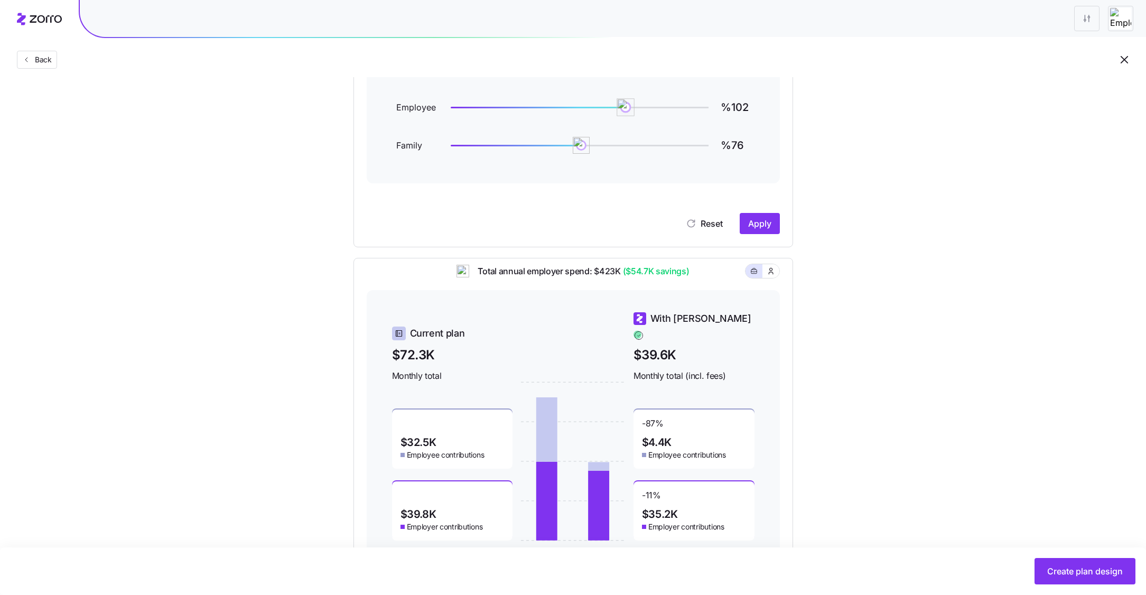
type input "%103"
drag, startPoint x: 617, startPoint y: 105, endPoint x: 628, endPoint y: 104, distance: 11.7
click at [628, 104] on img at bounding box center [628, 107] width 18 height 18
click at [756, 227] on span "Apply" at bounding box center [759, 223] width 23 height 13
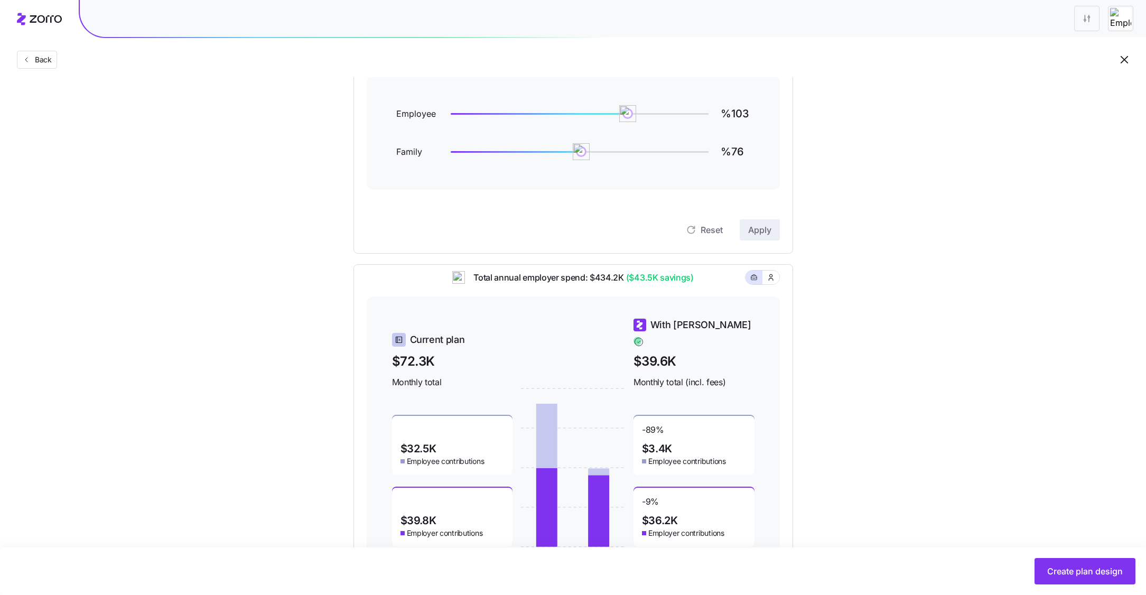
scroll to position [193, 0]
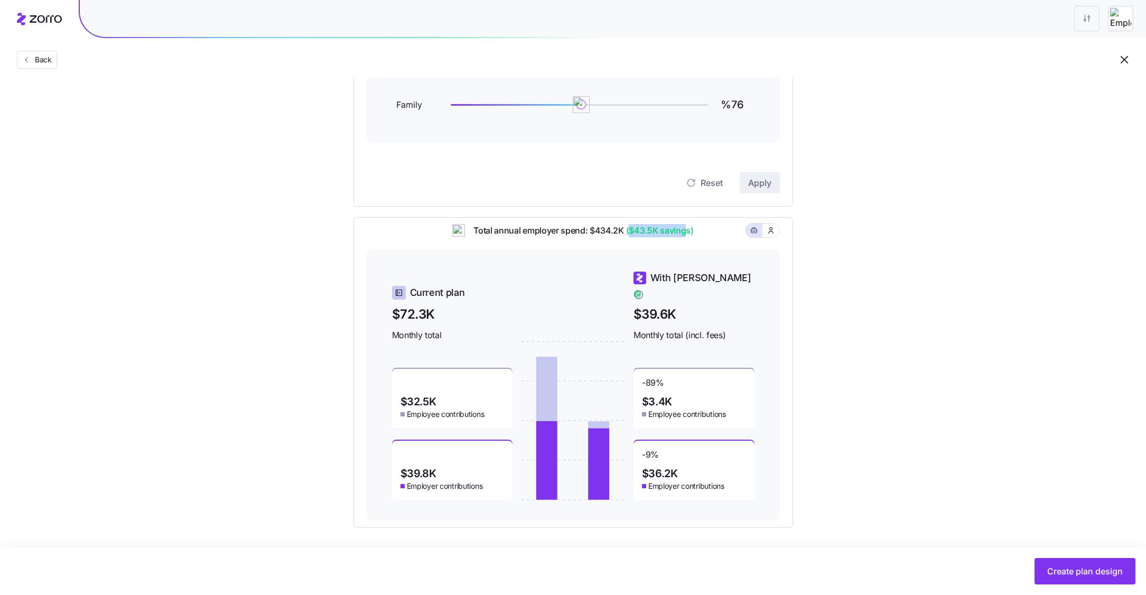
drag, startPoint x: 631, startPoint y: 237, endPoint x: 688, endPoint y: 238, distance: 57.1
click at [688, 237] on span "($43.5K savings)" at bounding box center [659, 230] width 70 height 13
click at [712, 238] on div "Total annual employer spend: $434.2K ($43.5K savings)" at bounding box center [573, 237] width 413 height 26
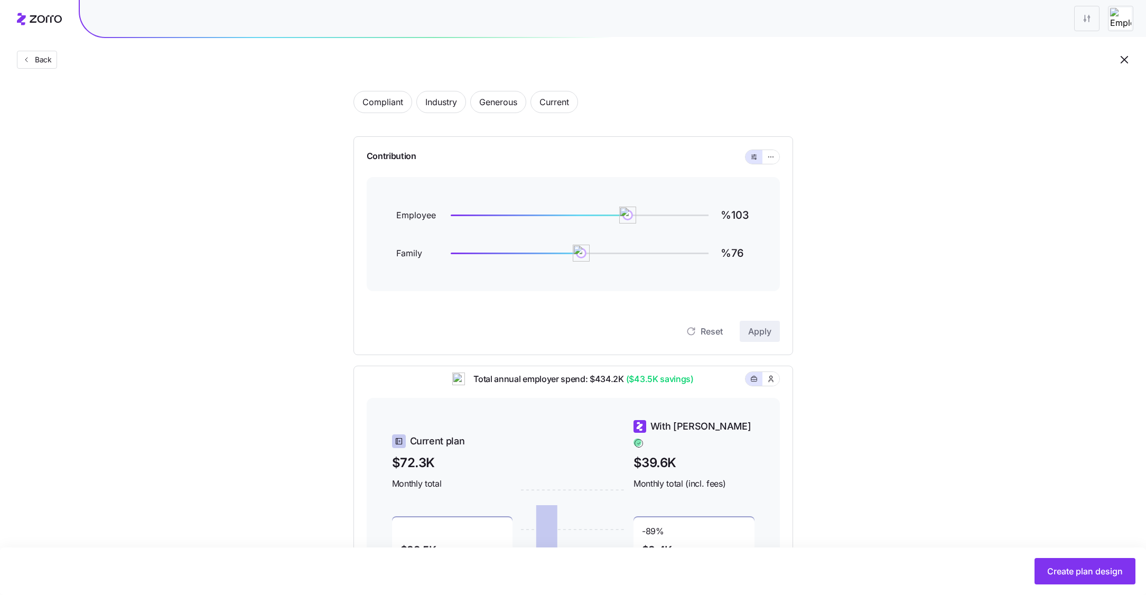
scroll to position [23, 0]
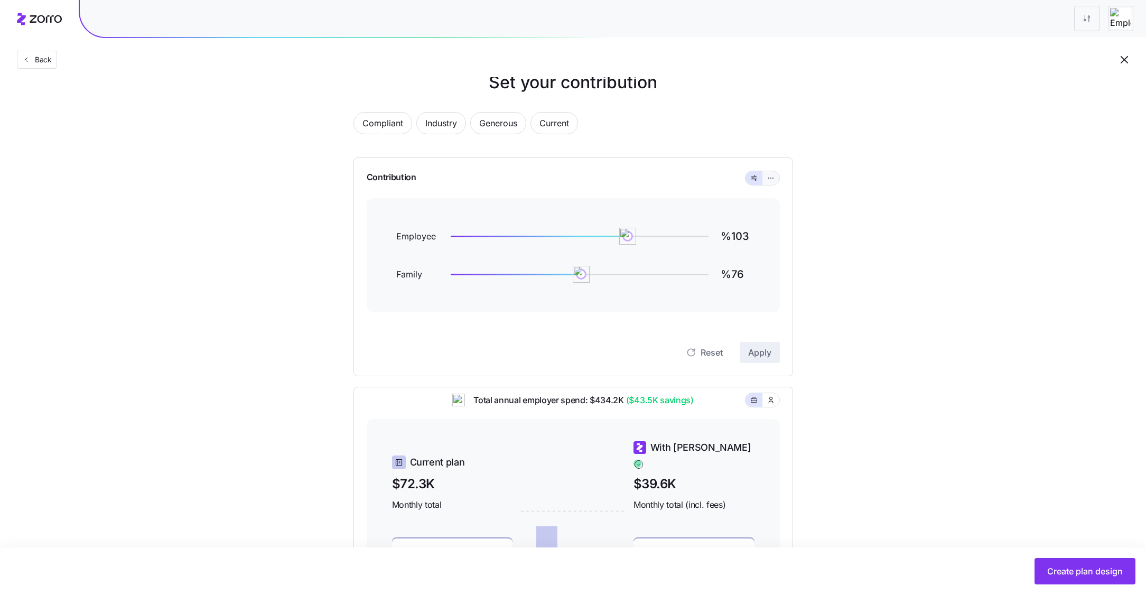
click at [775, 184] on button "button" at bounding box center [771, 178] width 17 height 14
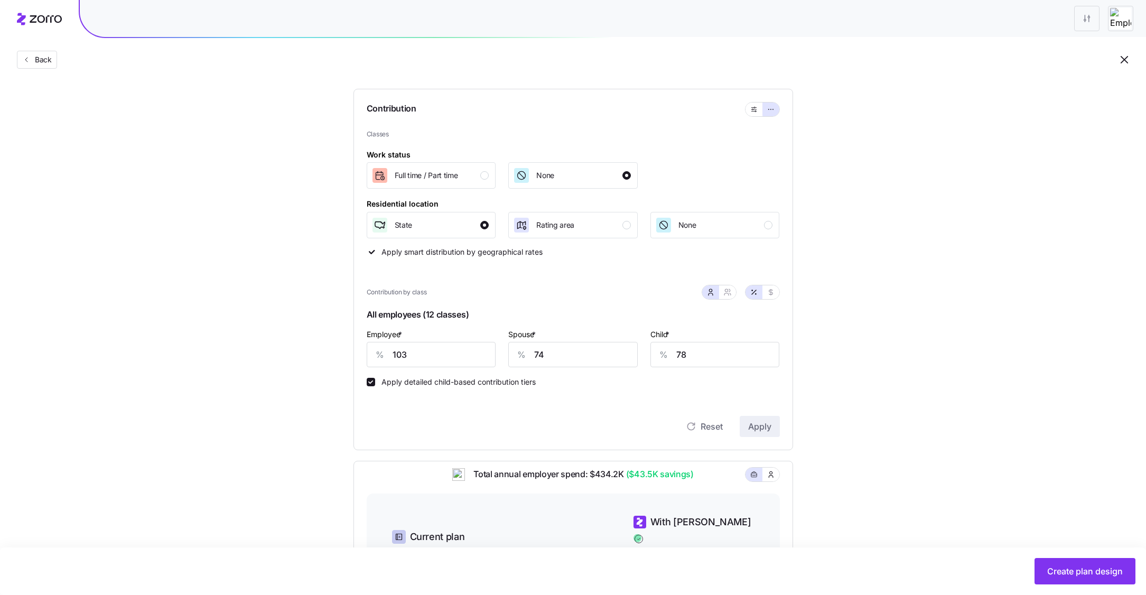
scroll to position [104, 0]
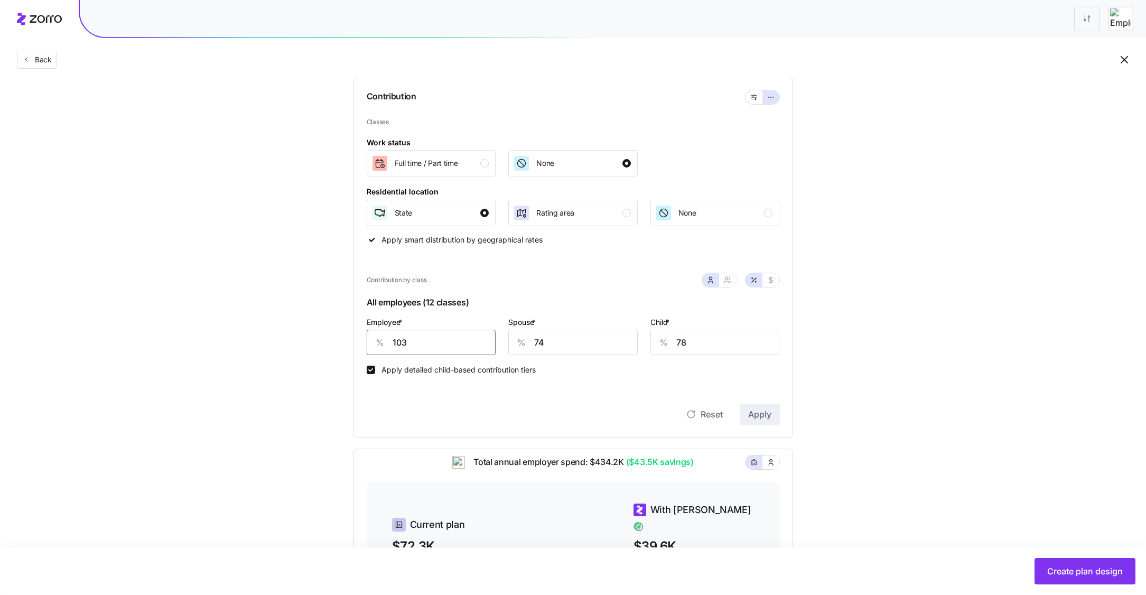
click at [455, 339] on input "103" at bounding box center [431, 342] width 129 height 25
type input "100"
click at [742, 408] on button "Apply" at bounding box center [760, 414] width 40 height 21
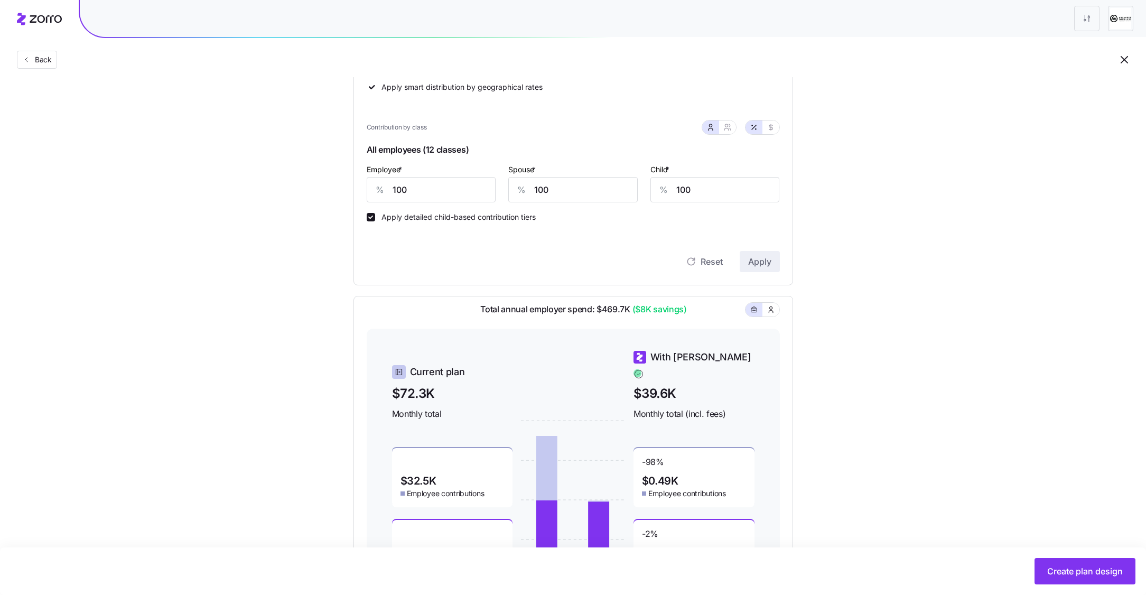
scroll to position [337, 0]
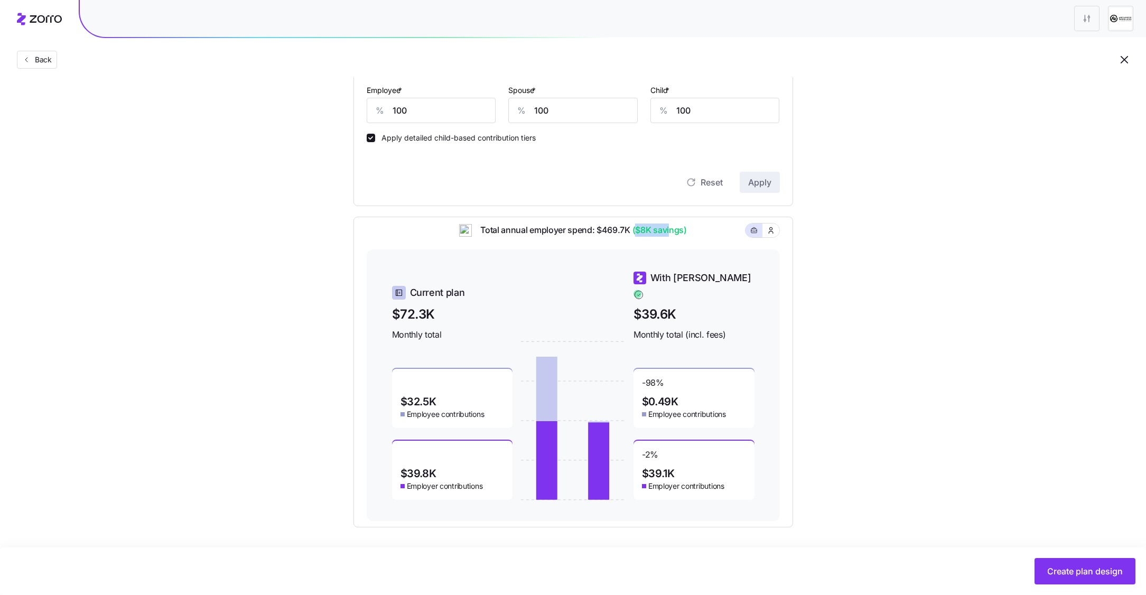
drag, startPoint x: 636, startPoint y: 237, endPoint x: 670, endPoint y: 237, distance: 33.8
click at [670, 237] on span "($8K savings)" at bounding box center [659, 230] width 57 height 13
click at [722, 249] on div "Total annual employer spend: $469.7K ($8K savings)" at bounding box center [573, 237] width 413 height 26
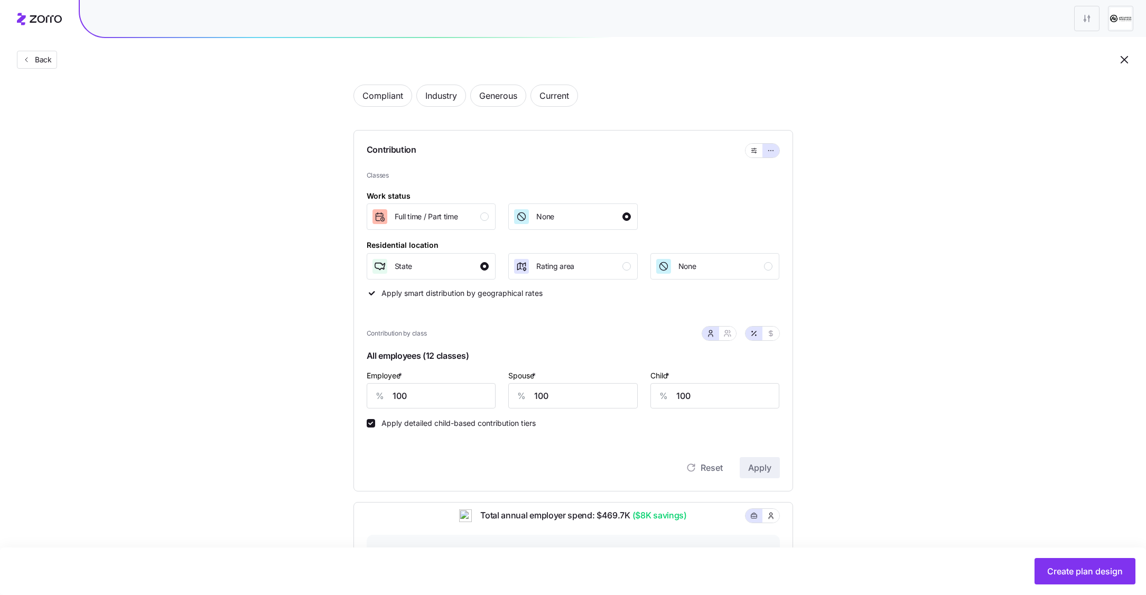
scroll to position [52, 0]
click at [39, 62] on span "Back" at bounding box center [41, 59] width 21 height 11
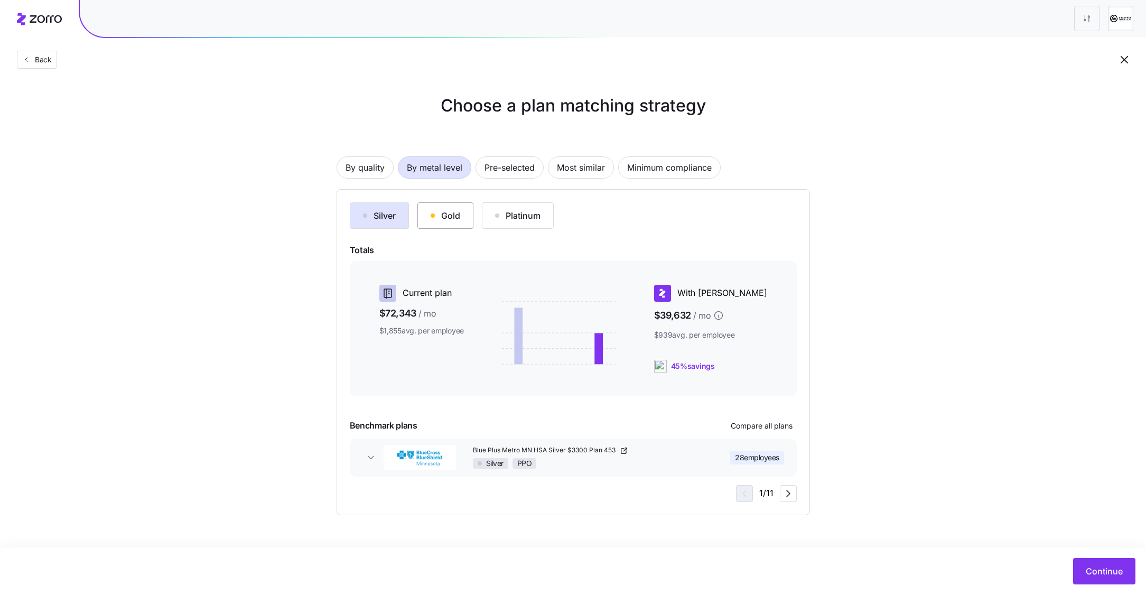
click at [433, 217] on div "button" at bounding box center [433, 216] width 4 height 4
click at [1099, 577] on span "Continue" at bounding box center [1104, 571] width 37 height 13
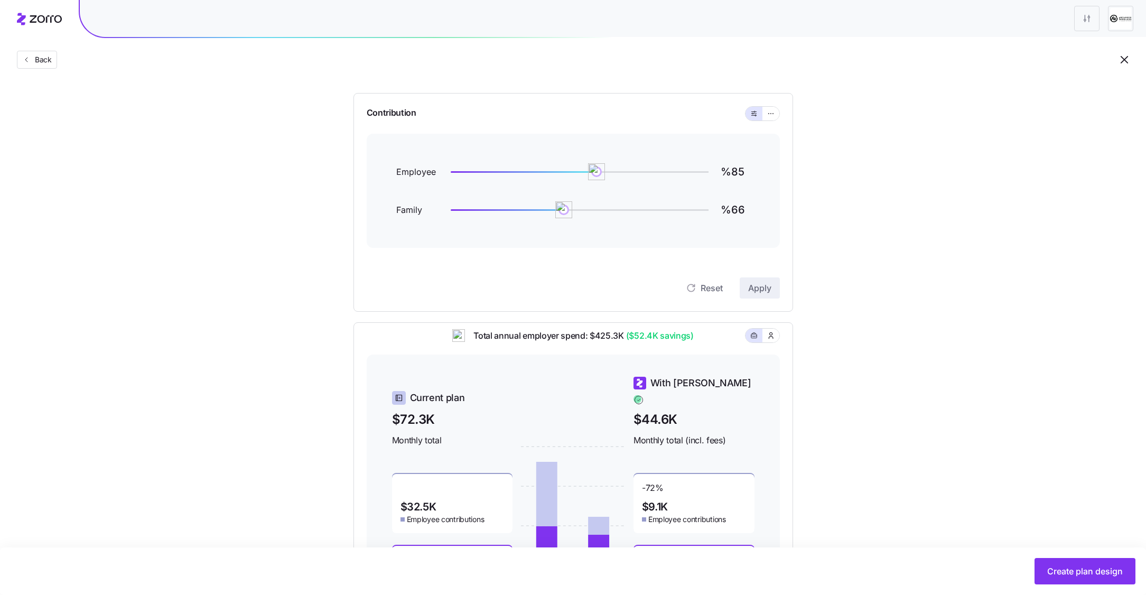
scroll to position [100, 0]
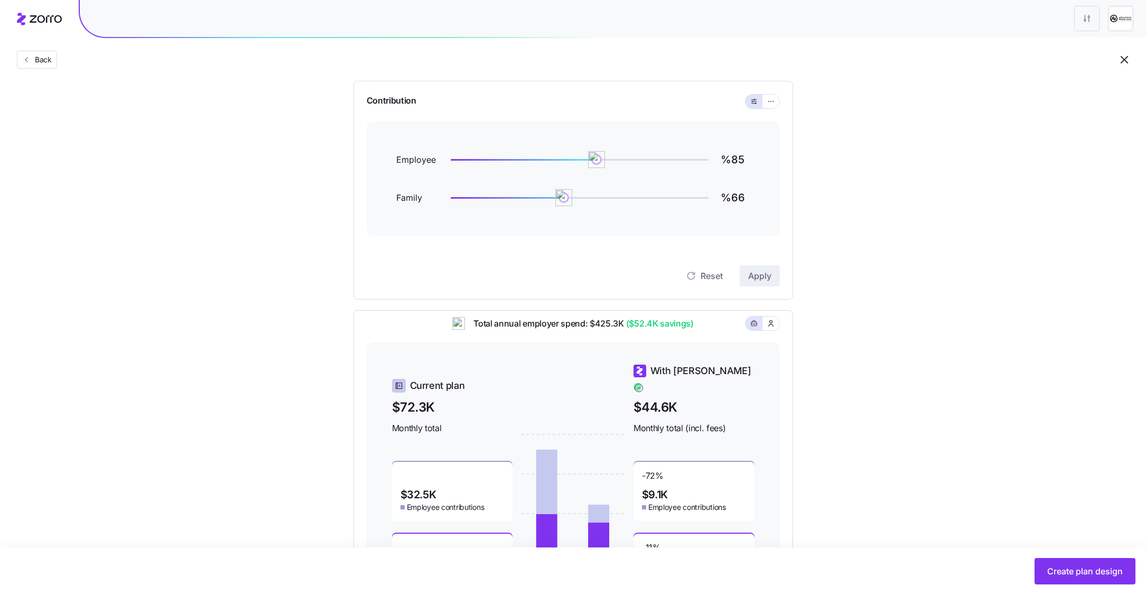
click at [774, 108] on div at bounding box center [763, 102] width 34 height 14
click at [774, 105] on button "button" at bounding box center [771, 102] width 17 height 14
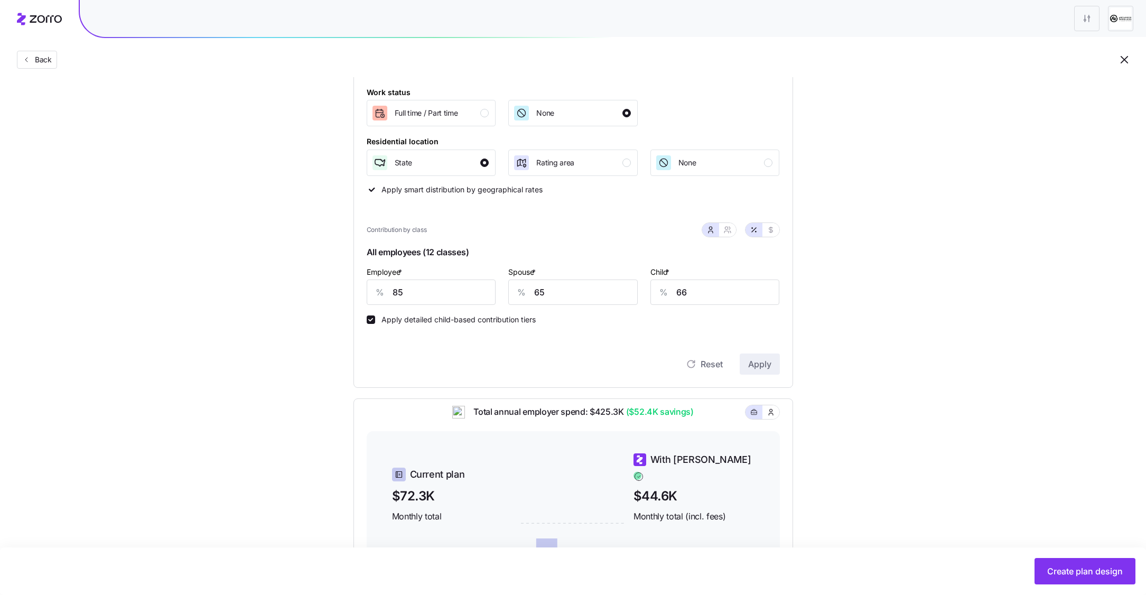
scroll to position [160, 0]
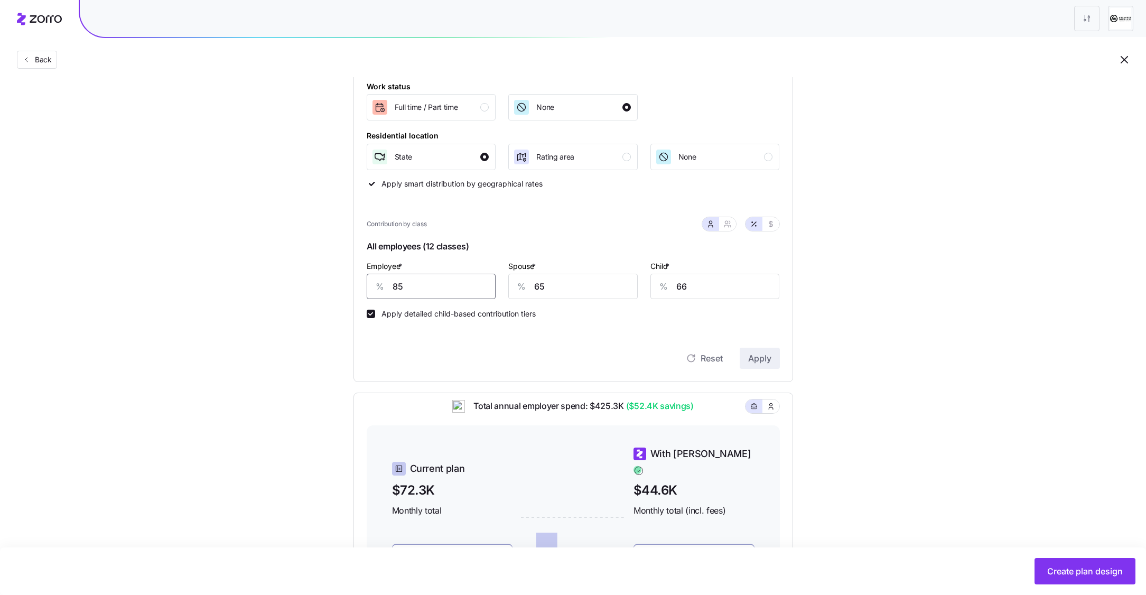
click at [435, 288] on input "85" at bounding box center [431, 286] width 129 height 25
type input "80"
click at [563, 289] on input "65" at bounding box center [572, 286] width 129 height 25
type input "60"
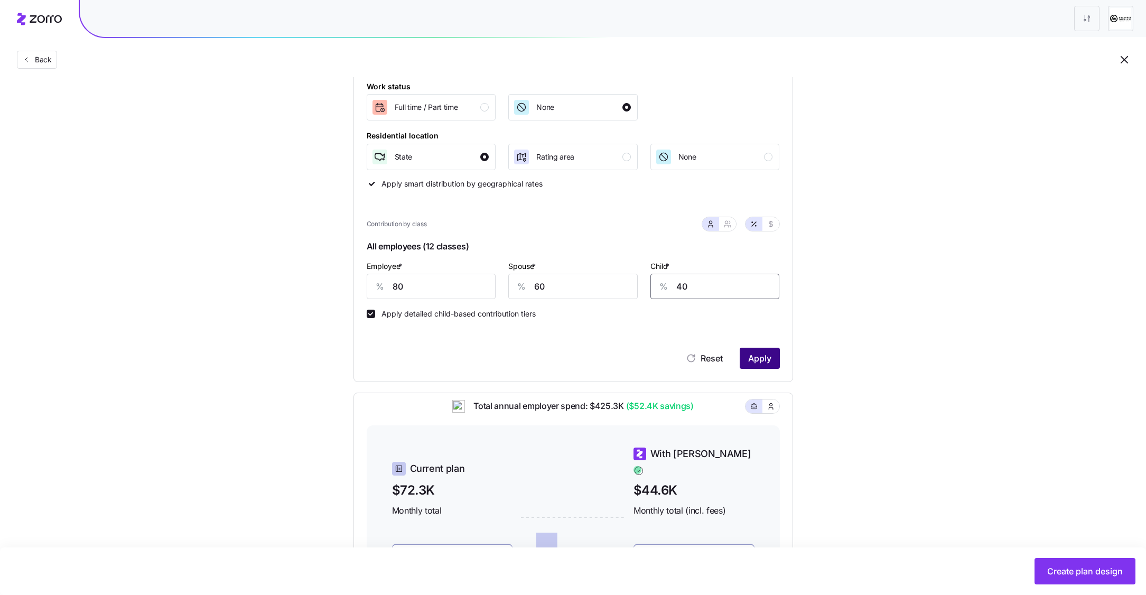
type input "40"
click at [766, 359] on span "Apply" at bounding box center [759, 358] width 23 height 13
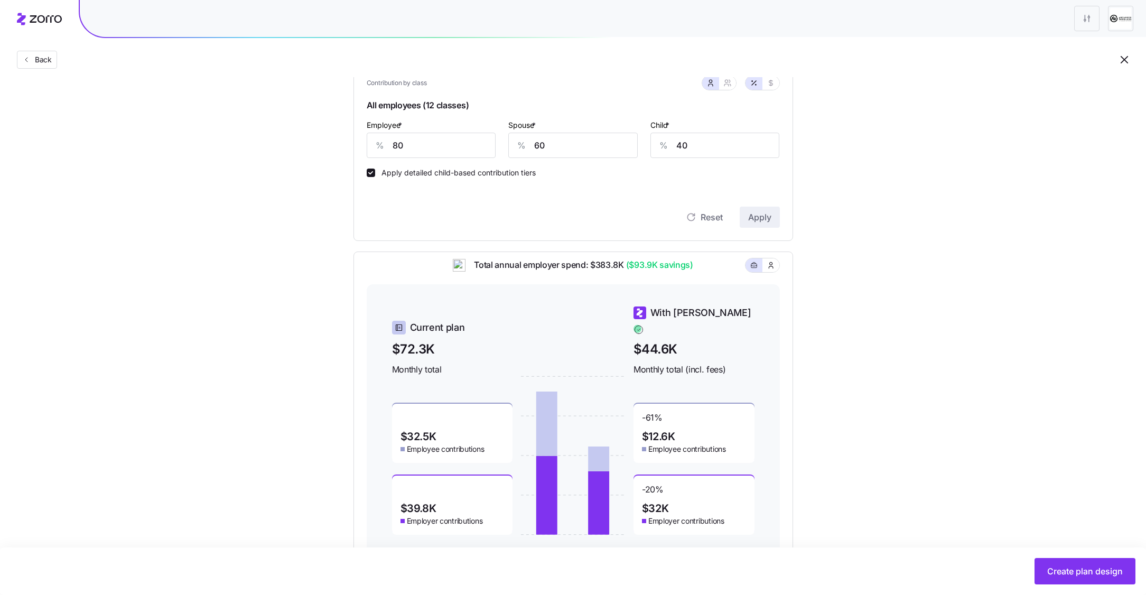
scroll to position [337, 0]
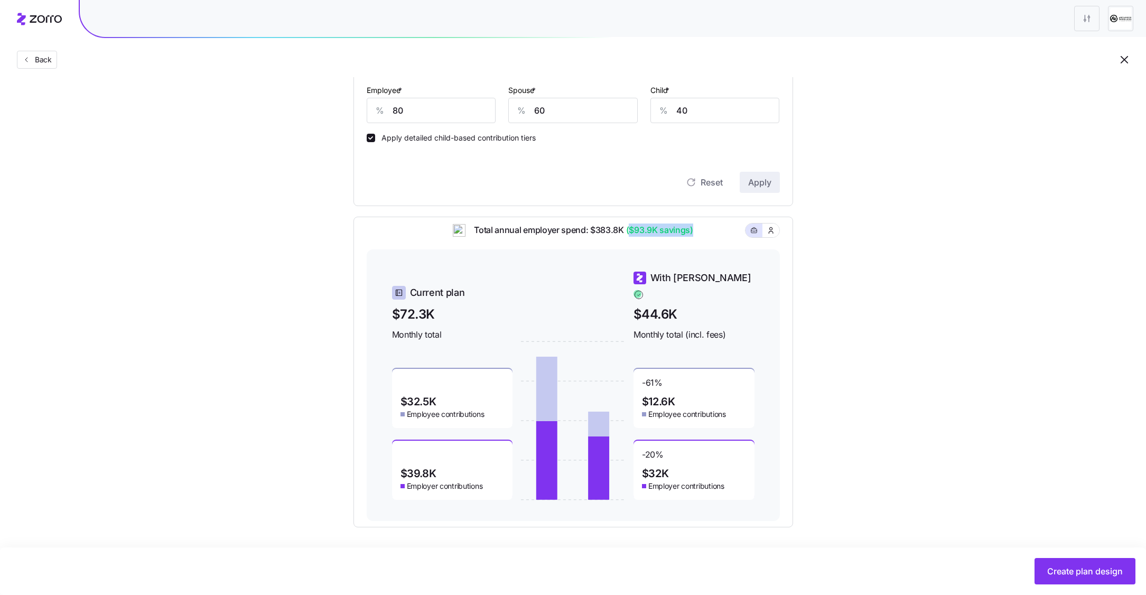
drag, startPoint x: 631, startPoint y: 238, endPoint x: 694, endPoint y: 240, distance: 63.5
click at [694, 240] on div "Total annual employer spend: $383.8K ($93.9K savings)" at bounding box center [573, 237] width 413 height 26
click at [696, 382] on div "-61 % $12.6K Employee contributions" at bounding box center [694, 398] width 121 height 59
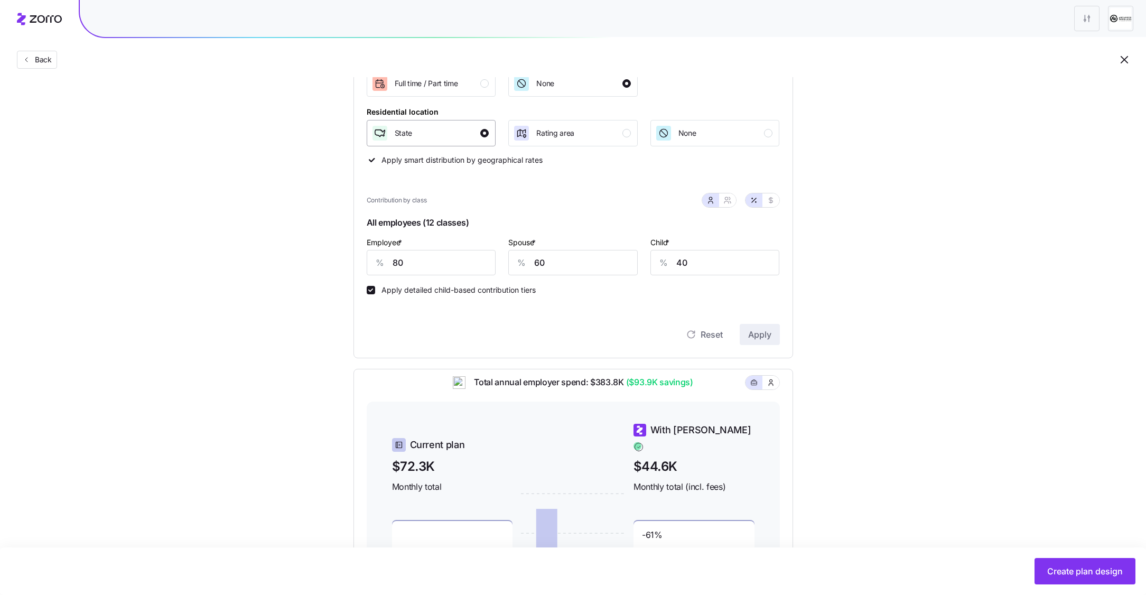
scroll to position [0, 0]
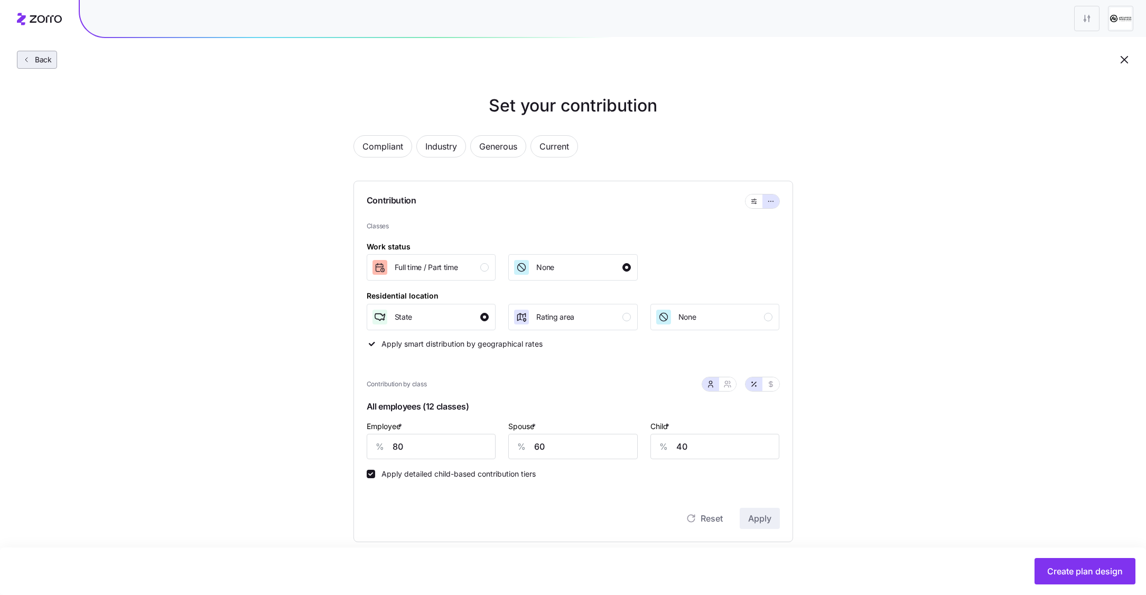
click at [47, 63] on span "Back" at bounding box center [41, 59] width 21 height 11
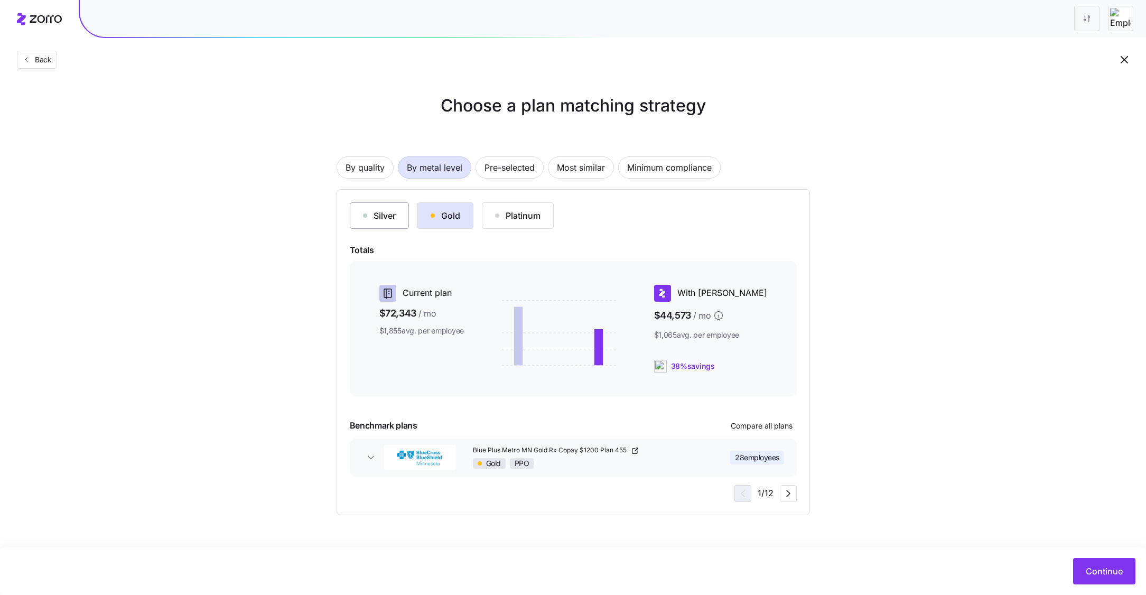
click at [376, 216] on div "Silver" at bounding box center [379, 215] width 33 height 13
drag, startPoint x: 435, startPoint y: 315, endPoint x: 363, endPoint y: 316, distance: 71.9
click at [363, 315] on div "Current plan $72,343 / mo $1,855 avg. per employee With Zorro $39,632 / mo $939…" at bounding box center [573, 328] width 447 height 135
click at [384, 354] on div "Current plan $72,343 / mo $1,855 avg. per employee" at bounding box center [416, 329] width 106 height 96
drag, startPoint x: 1096, startPoint y: 572, endPoint x: 1039, endPoint y: 264, distance: 313.9
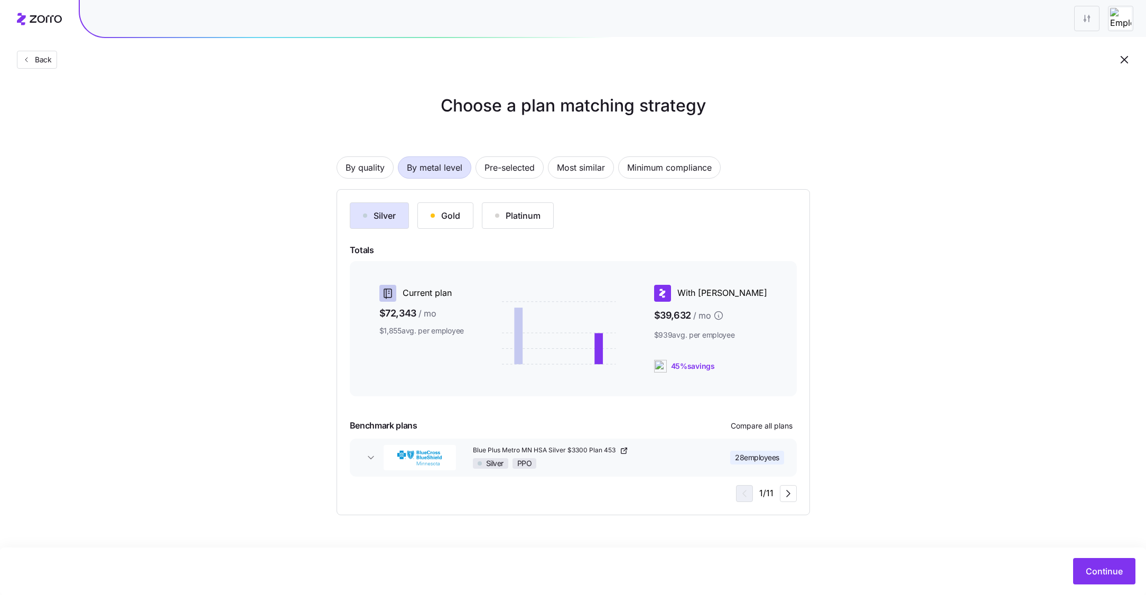
click at [1040, 269] on main "Choose a plan matching strategy By quality By metal level Pre-selected Most sim…" at bounding box center [573, 297] width 1146 height 595
click at [447, 219] on div "Gold" at bounding box center [446, 215] width 30 height 13
click at [1091, 561] on button "Continue" at bounding box center [1105, 571] width 62 height 26
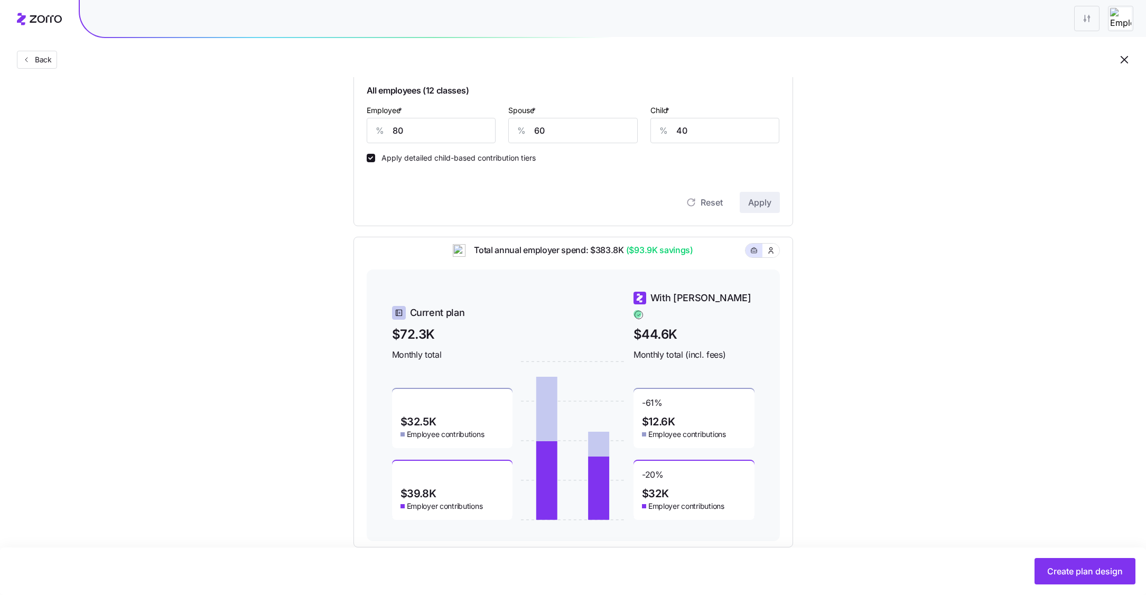
scroll to position [337, 0]
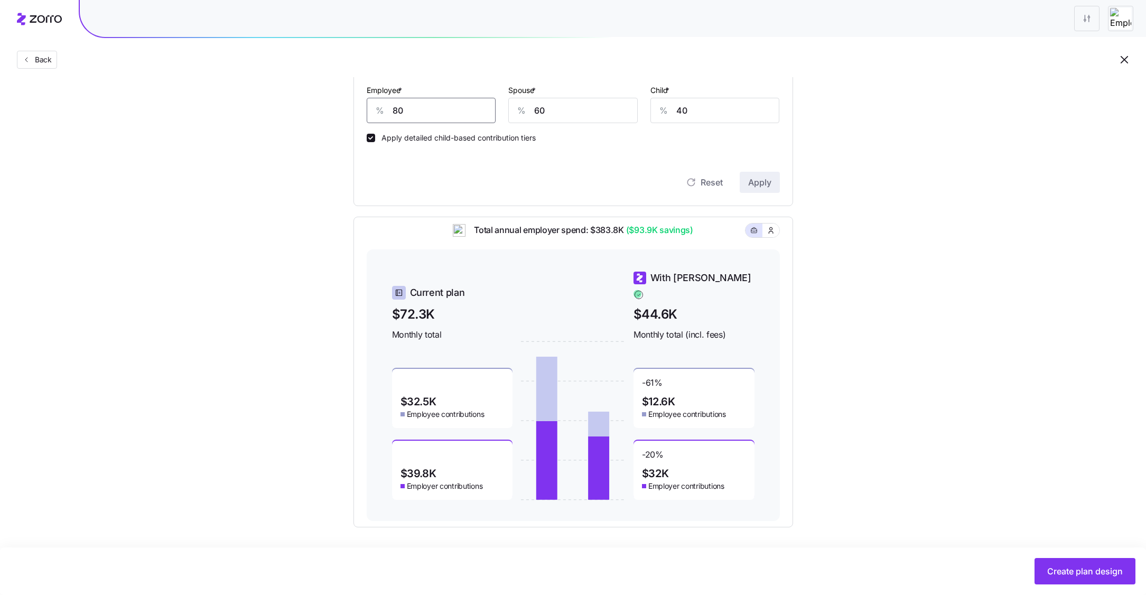
click at [436, 102] on input "80" at bounding box center [431, 110] width 129 height 25
type input "60"
click at [581, 118] on input "60" at bounding box center [572, 110] width 129 height 25
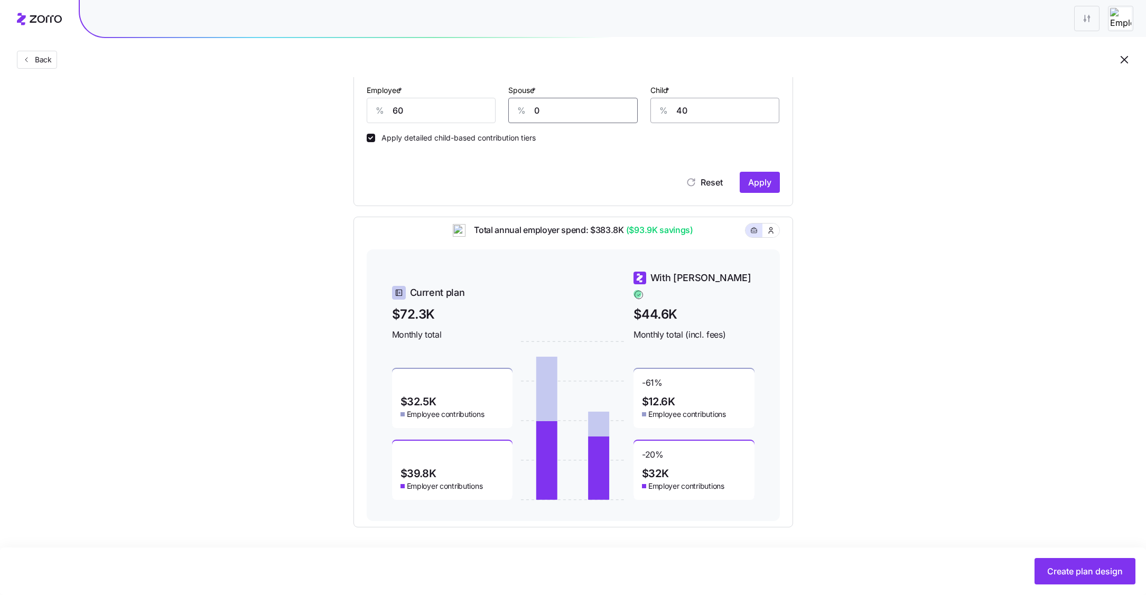
type input "0"
click at [709, 113] on input "40" at bounding box center [715, 110] width 129 height 25
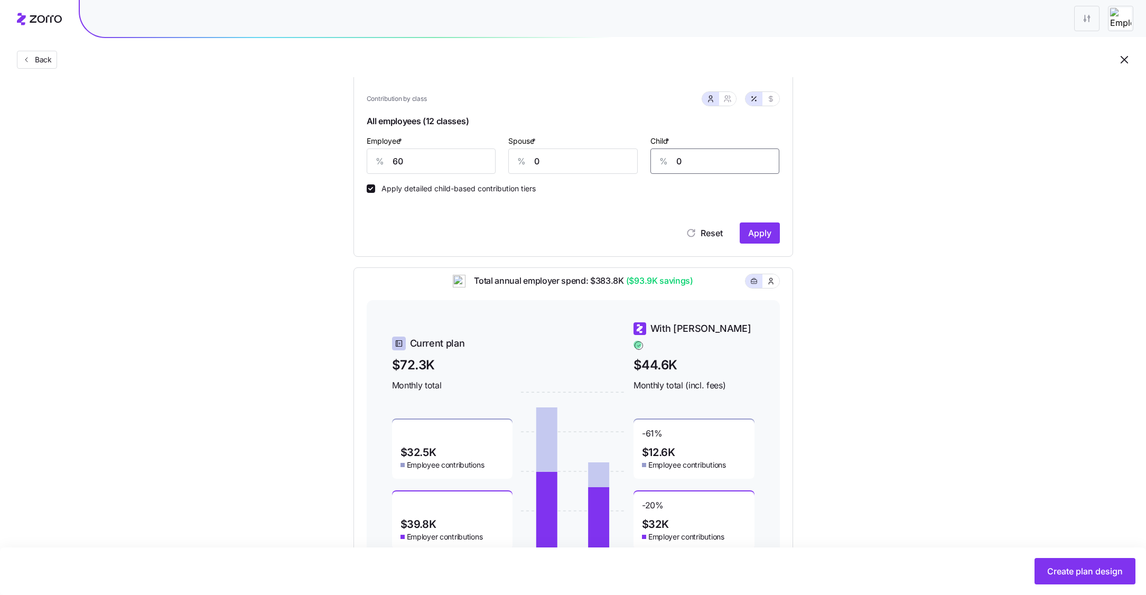
scroll to position [262, 0]
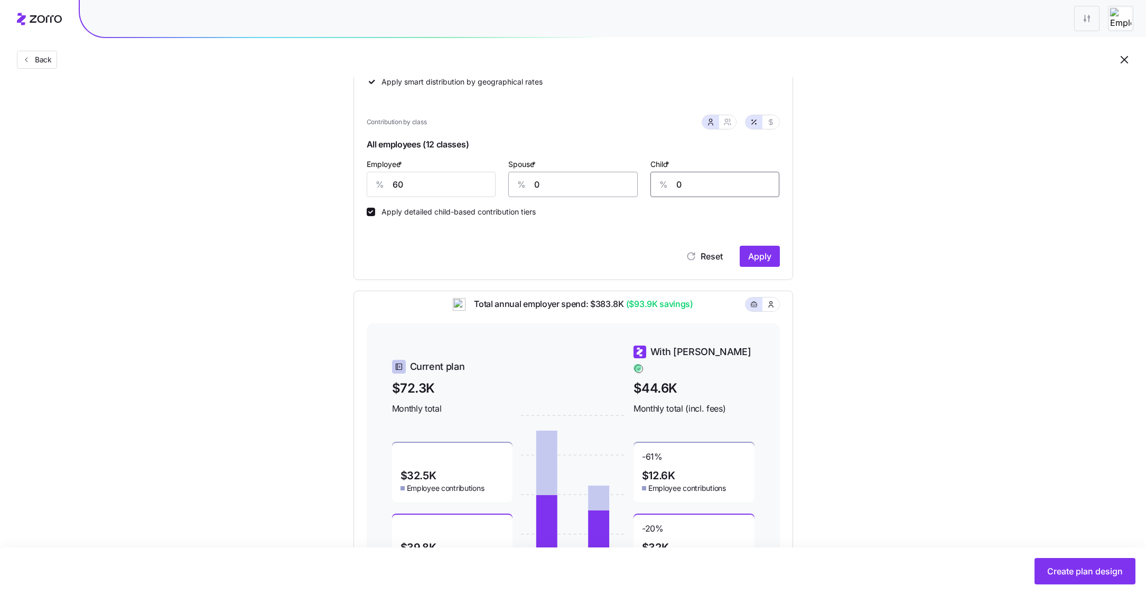
type input "0"
click at [544, 190] on input "0" at bounding box center [572, 184] width 129 height 25
type input "60"
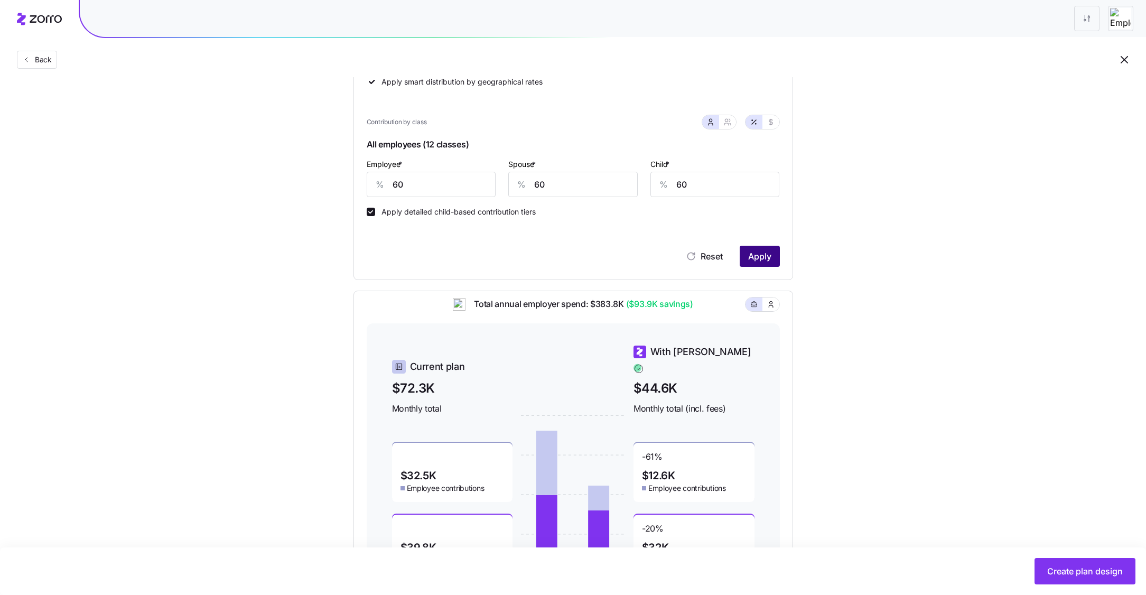
click at [760, 263] on span "Apply" at bounding box center [759, 256] width 23 height 13
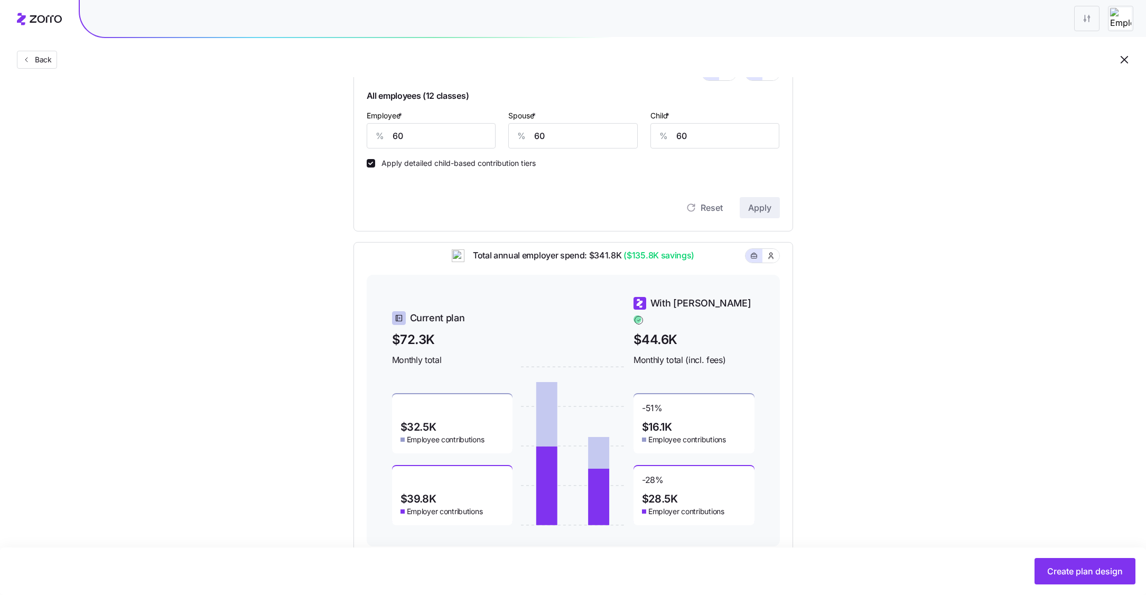
scroll to position [308, 0]
click at [440, 148] on input "60" at bounding box center [431, 138] width 129 height 25
type input "75"
click at [748, 208] on span "Apply" at bounding box center [759, 210] width 23 height 13
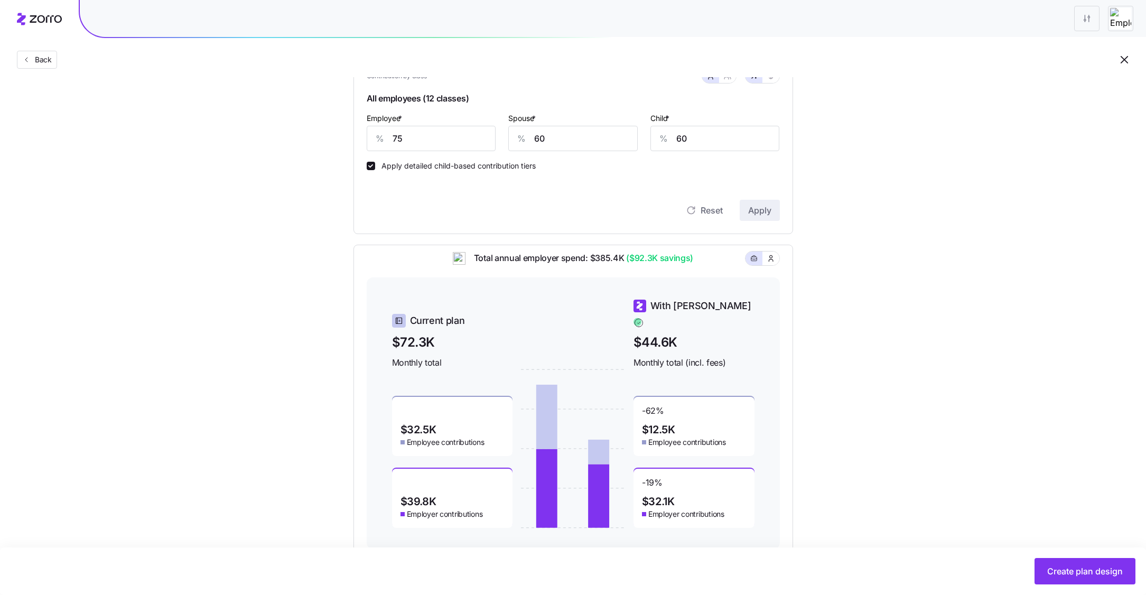
scroll to position [337, 0]
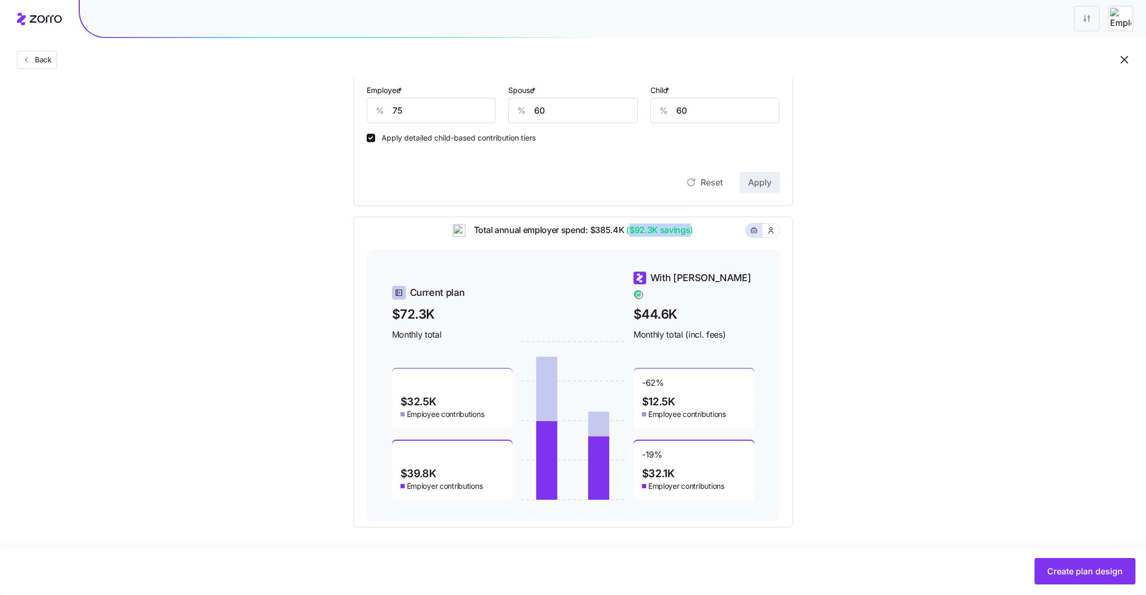
drag, startPoint x: 630, startPoint y: 235, endPoint x: 690, endPoint y: 235, distance: 59.7
click at [690, 235] on span "($92.3K savings)" at bounding box center [658, 230] width 69 height 13
click at [714, 244] on div "Total annual employer spend: $385.4K ($92.3K savings)" at bounding box center [573, 237] width 413 height 26
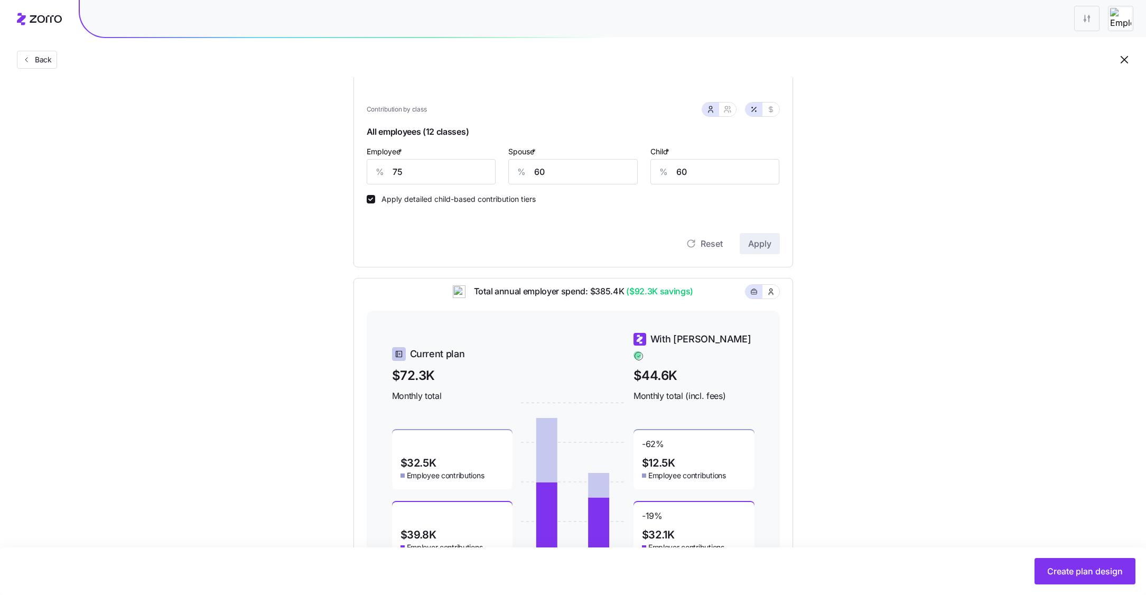
scroll to position [266, 0]
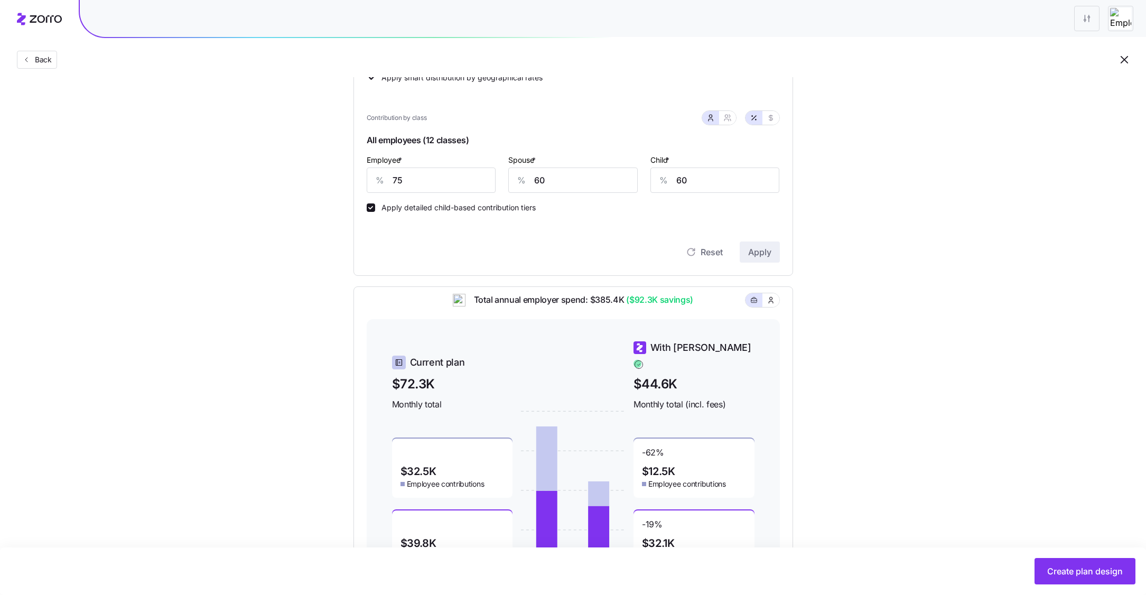
click at [732, 124] on div at bounding box center [719, 118] width 34 height 14
click at [728, 120] on icon "button" at bounding box center [728, 118] width 8 height 8
type input "68"
click at [521, 183] on input "68" at bounding box center [520, 180] width 94 height 25
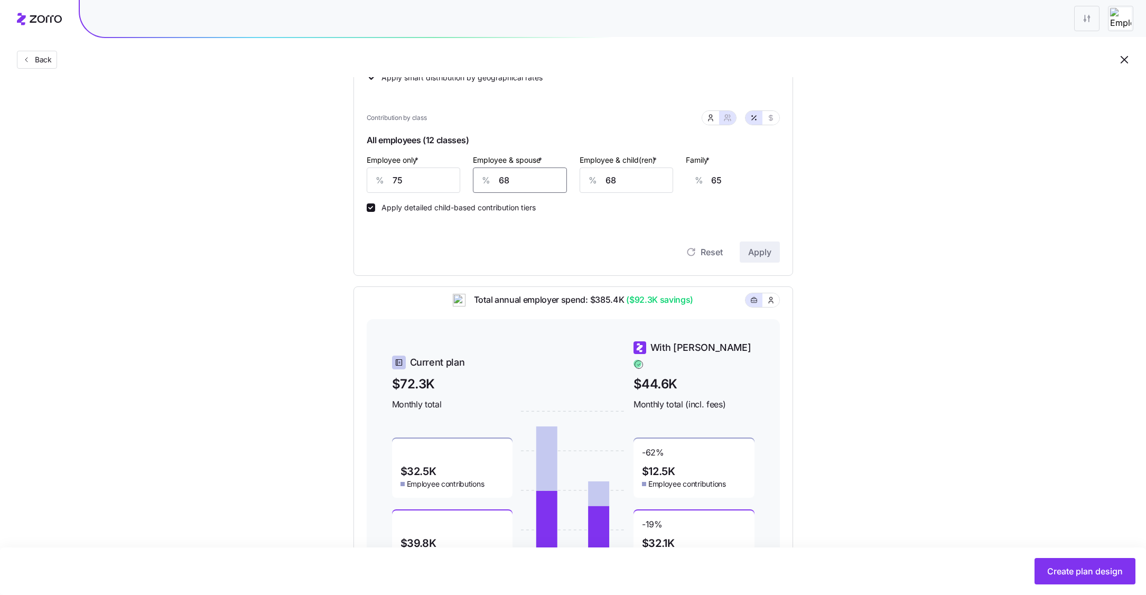
click at [521, 183] on input "68" at bounding box center [520, 180] width 94 height 25
type input "6"
type input "21"
type input "60"
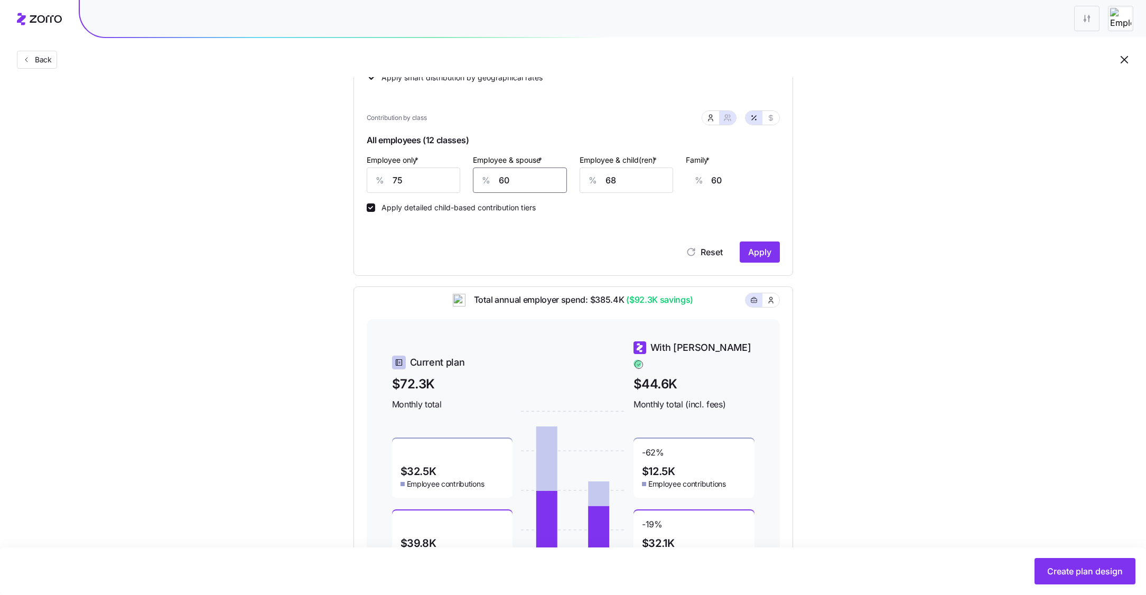
type input "60"
type input "6"
type input "20"
type input "60"
type input "55"
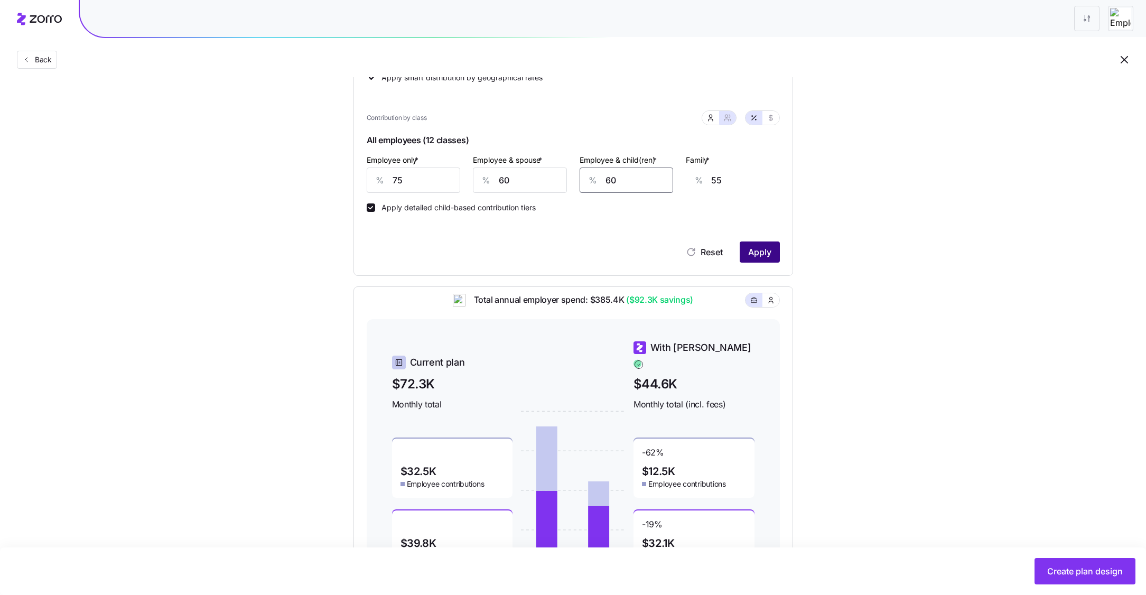
type input "60"
click at [763, 257] on span "Apply" at bounding box center [759, 252] width 23 height 13
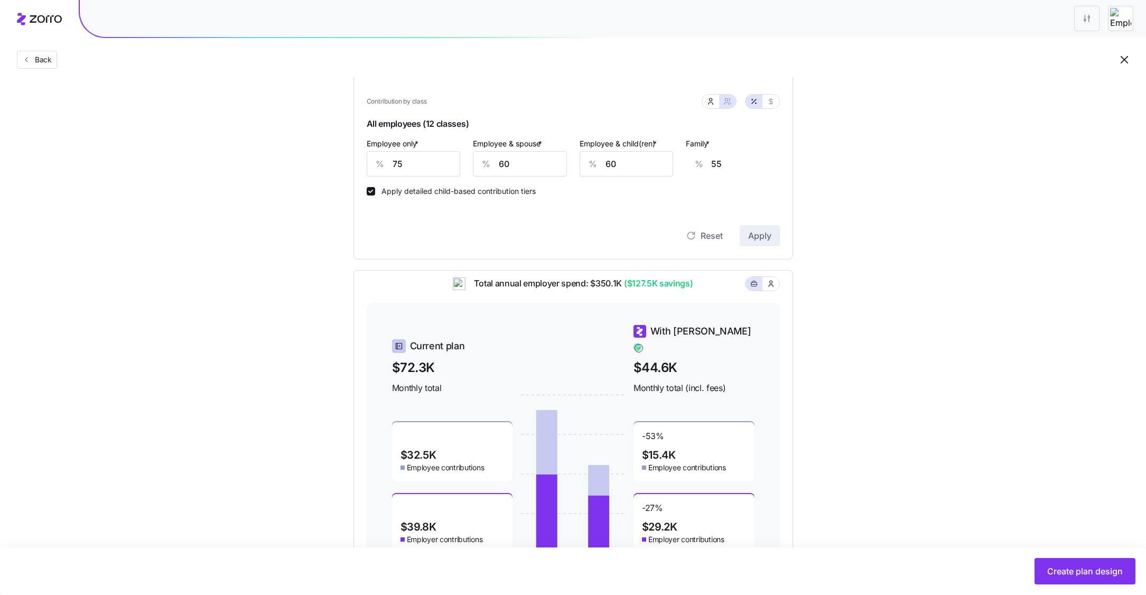
scroll to position [337, 0]
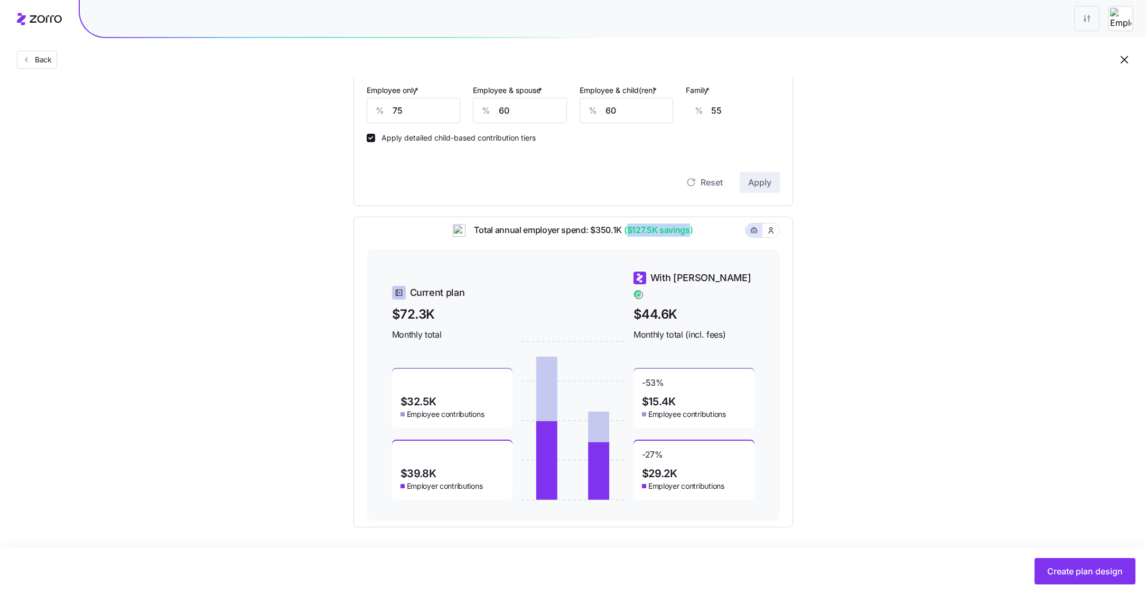
drag, startPoint x: 627, startPoint y: 236, endPoint x: 691, endPoint y: 236, distance: 64.0
click at [691, 236] on span "($127.5K savings)" at bounding box center [657, 230] width 71 height 13
click at [705, 245] on div "Total annual employer spend: $350.1K ($127.5K savings)" at bounding box center [573, 237] width 413 height 26
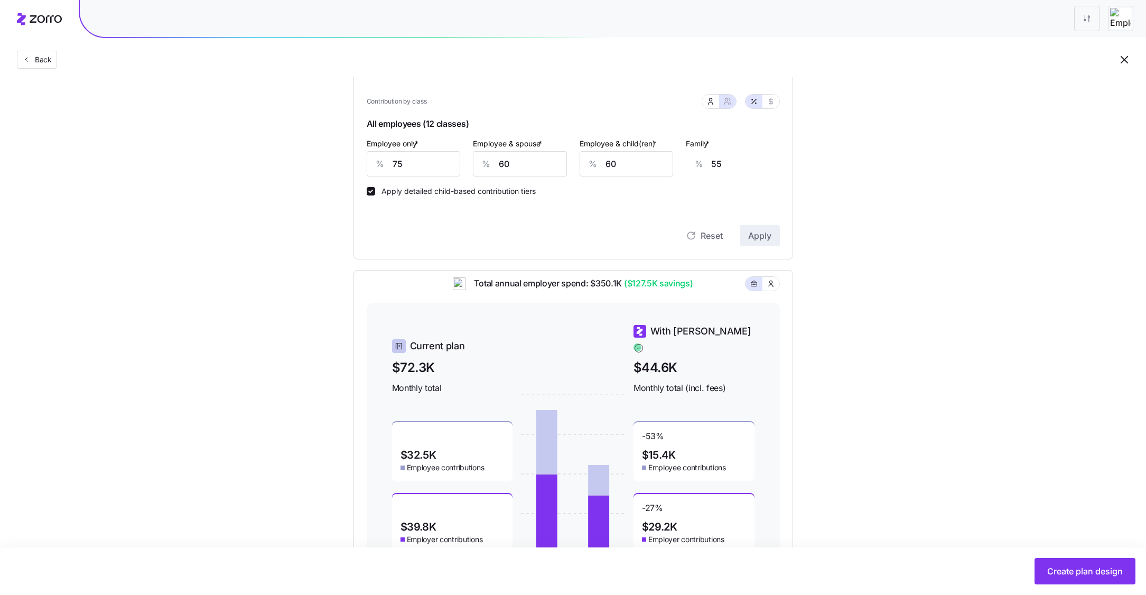
scroll to position [281, 0]
drag, startPoint x: 723, startPoint y: 169, endPoint x: 711, endPoint y: 169, distance: 11.1
click at [711, 169] on div "% 55" at bounding box center [733, 165] width 94 height 25
click at [693, 187] on div "Apply detailed child-based contribution tiers" at bounding box center [573, 188] width 413 height 19
click at [449, 164] on input "75" at bounding box center [414, 165] width 94 height 25
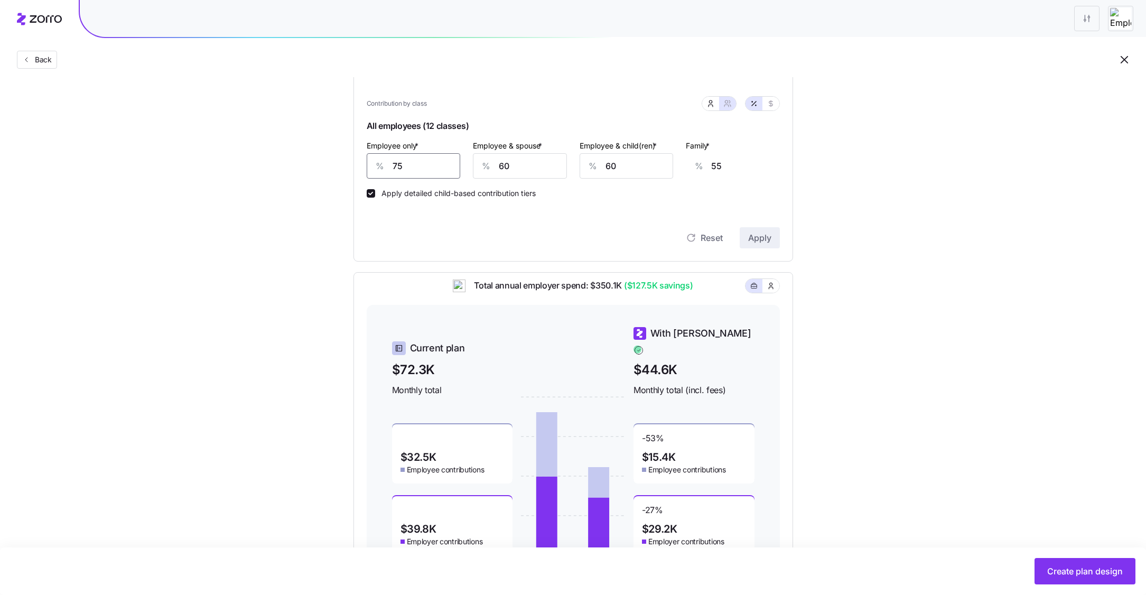
click at [449, 164] on input "75" at bounding box center [414, 165] width 94 height 25
type input "6"
type input "79"
type input "60"
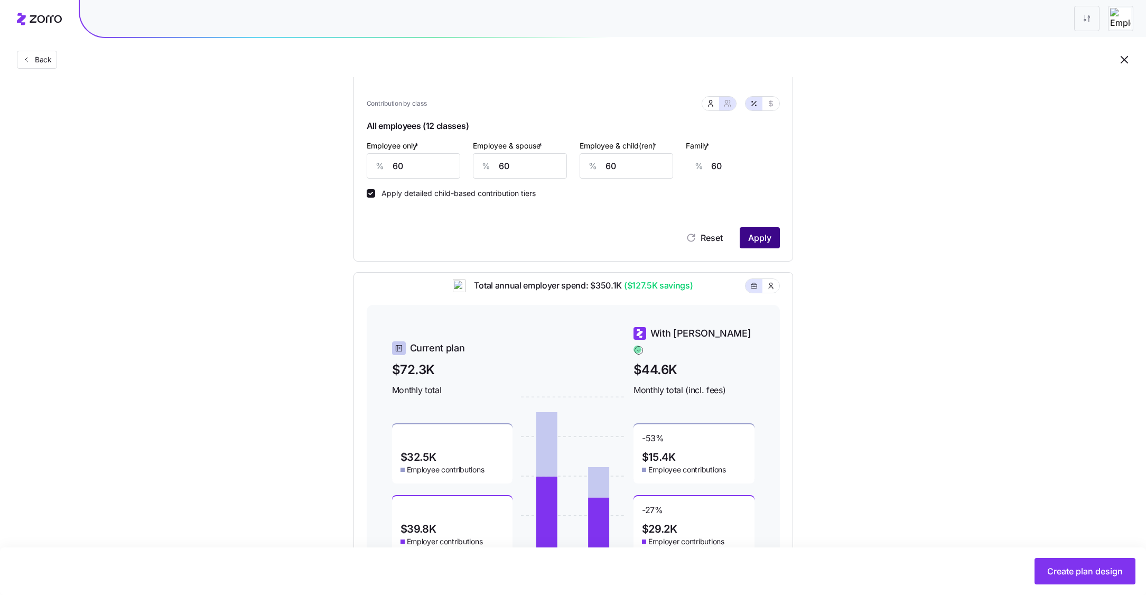
click at [757, 239] on span "Apply" at bounding box center [759, 238] width 23 height 13
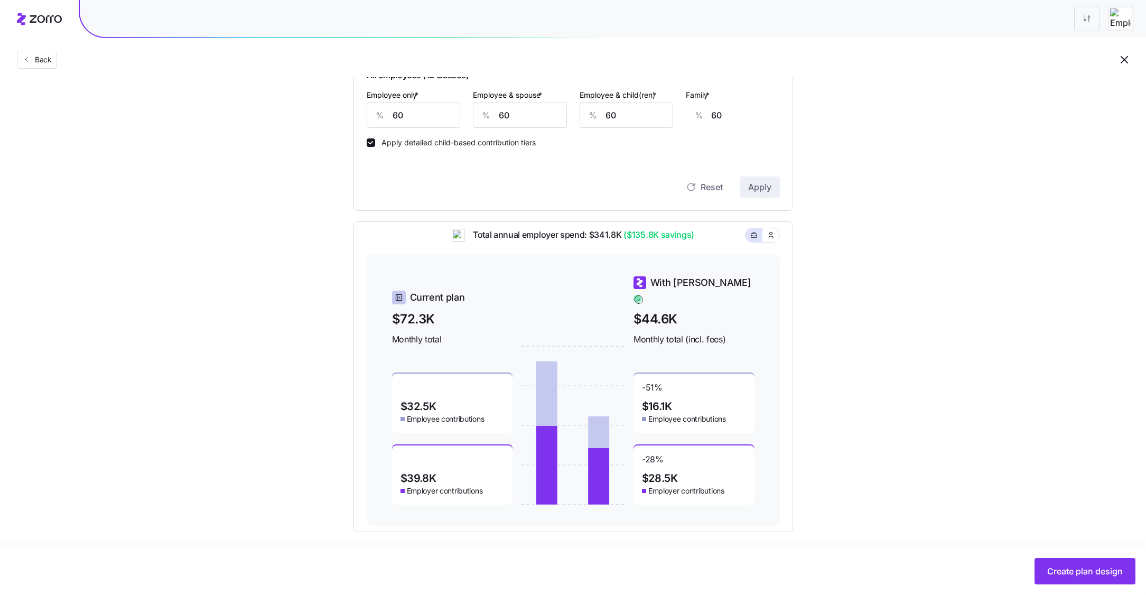
scroll to position [337, 0]
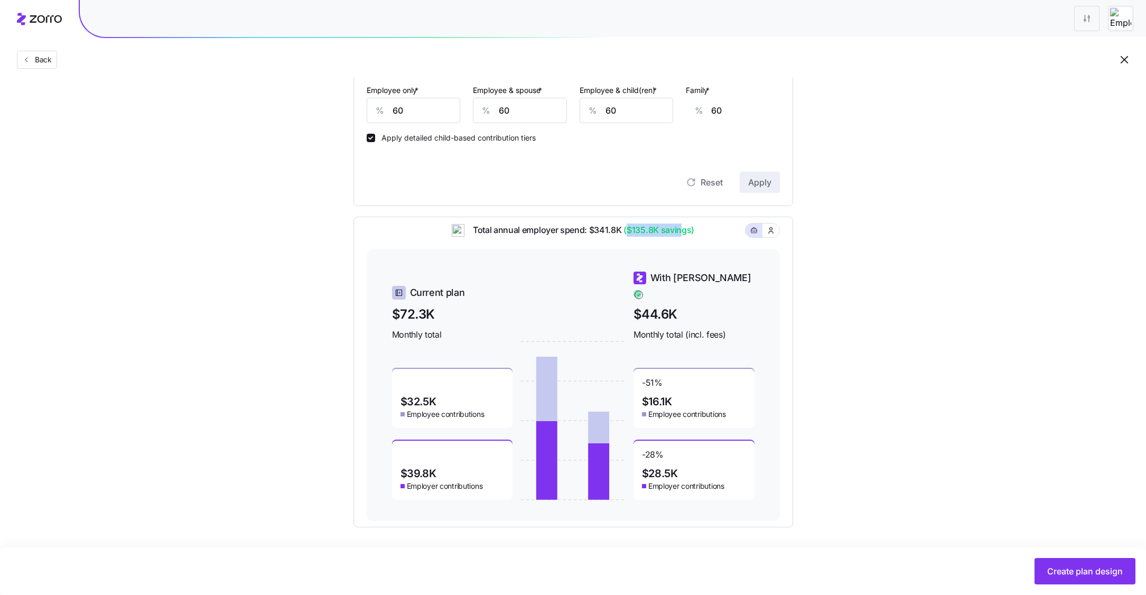
drag, startPoint x: 628, startPoint y: 237, endPoint x: 684, endPoint y: 238, distance: 56.0
click at [681, 237] on span "($135.8K savings)" at bounding box center [658, 230] width 73 height 13
click at [705, 239] on div "Total annual employer spend: $341.8K ($135.8K savings)" at bounding box center [573, 237] width 413 height 26
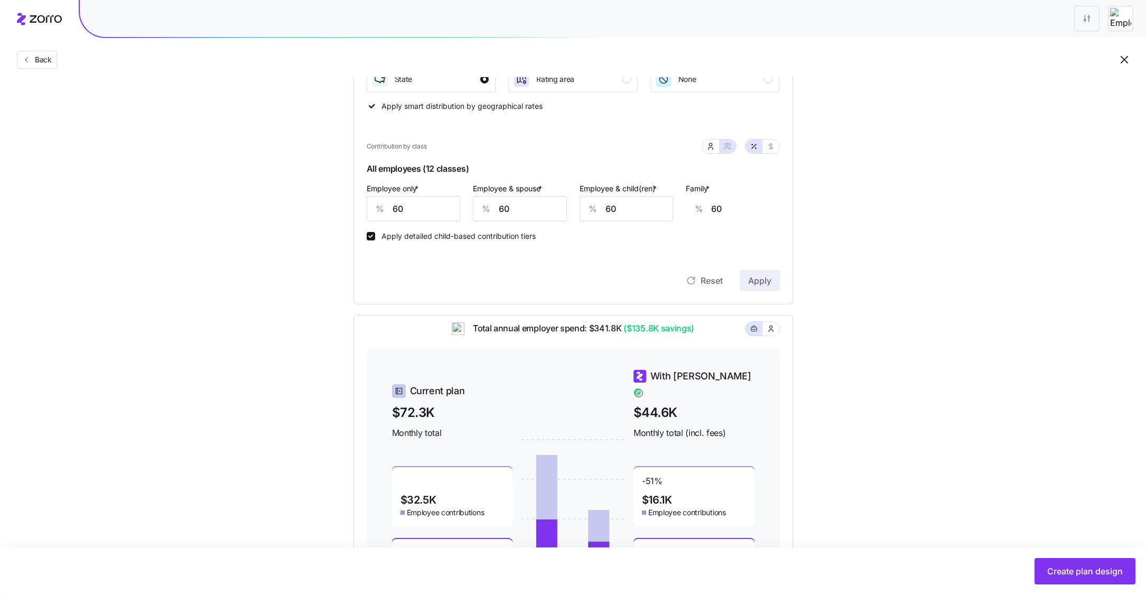
scroll to position [219, 0]
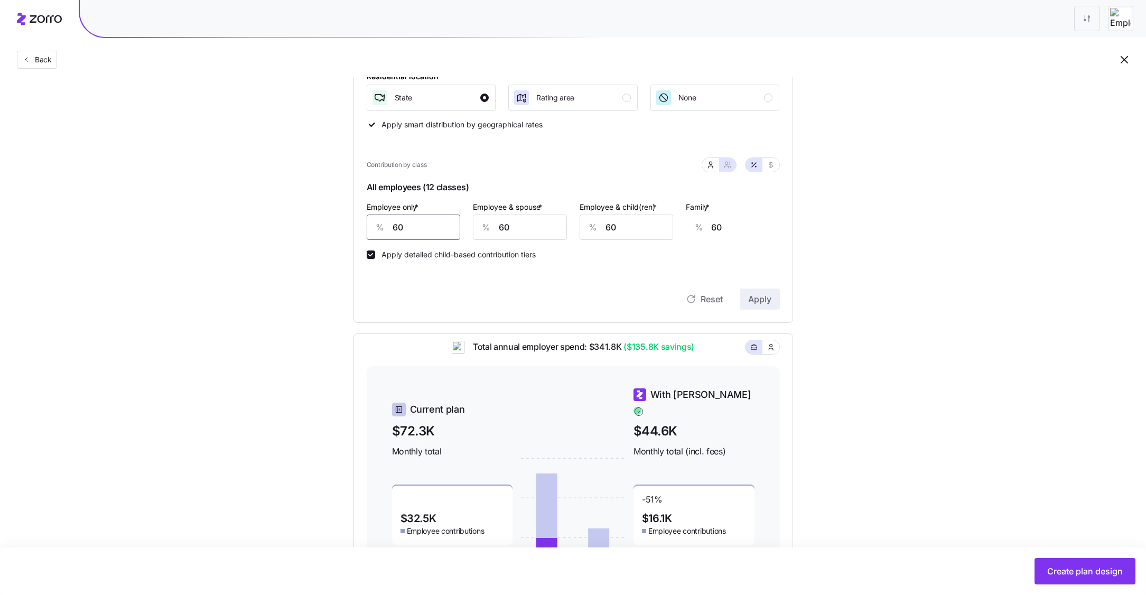
click at [422, 226] on input "60" at bounding box center [414, 227] width 94 height 25
type input "7"
type input "79"
type input "75"
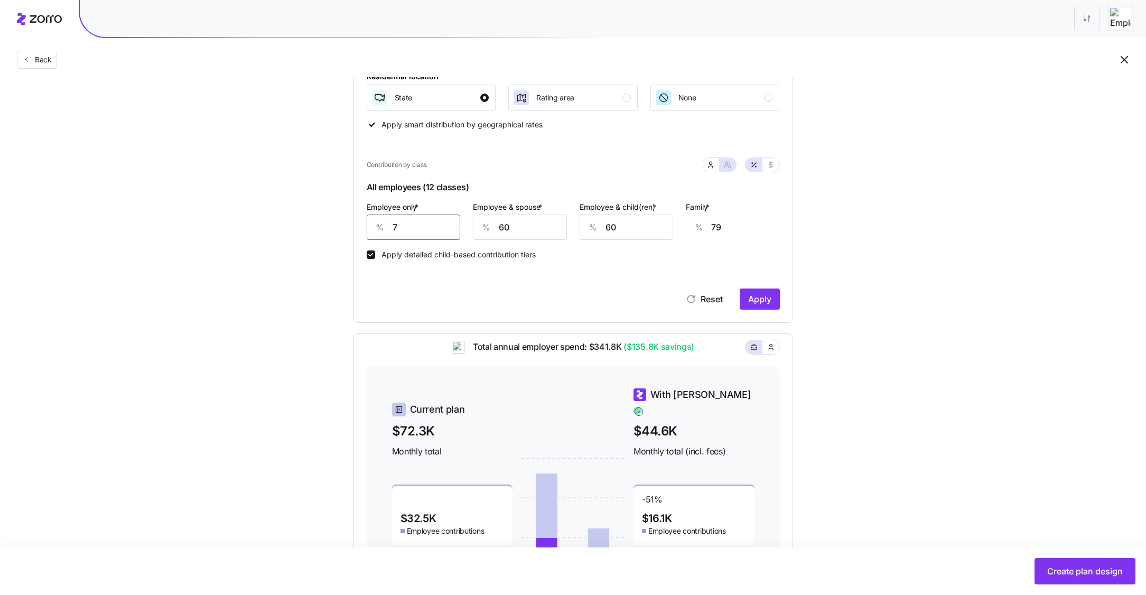
type input "55"
type input "75"
click at [770, 304] on span "Apply" at bounding box center [759, 299] width 23 height 13
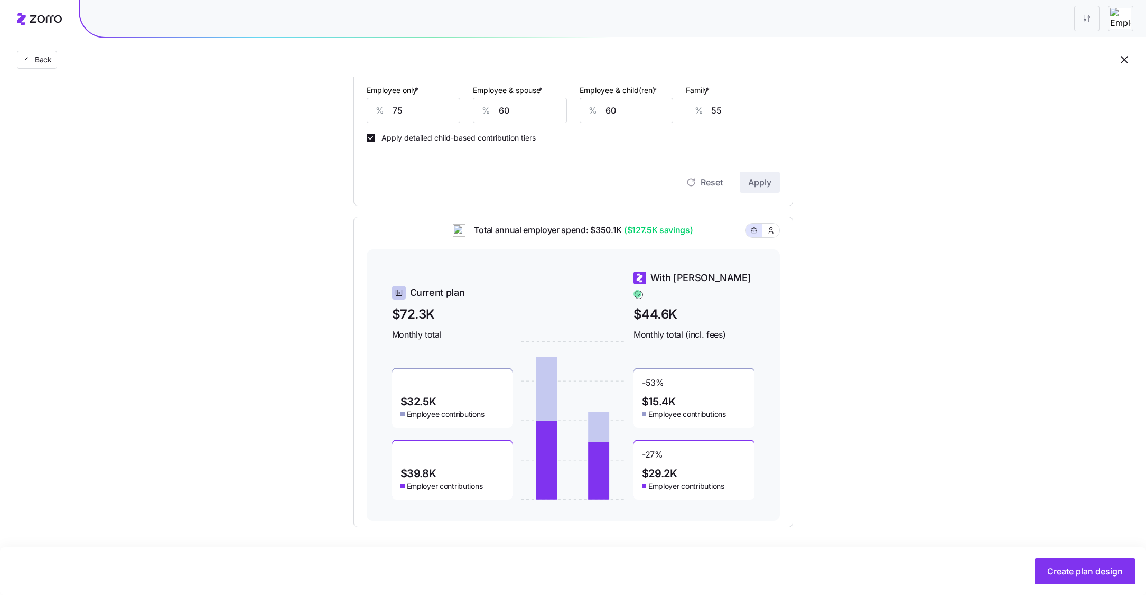
scroll to position [337, 0]
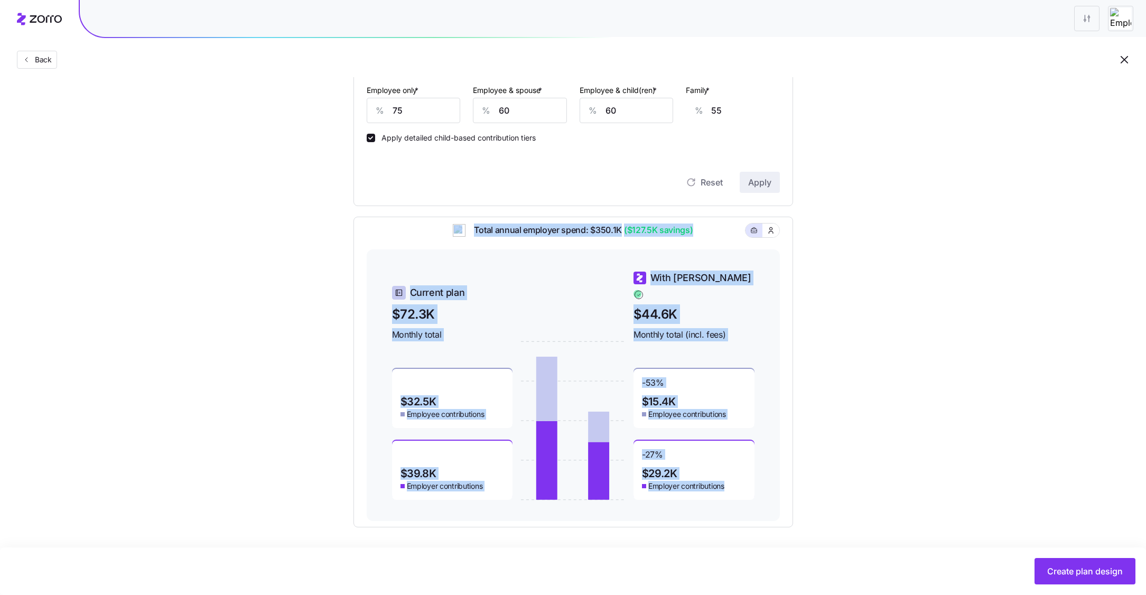
drag, startPoint x: 359, startPoint y: 220, endPoint x: 752, endPoint y: 519, distance: 493.4
click at [752, 519] on div "Total annual employer spend: $350.1K ($127.5K savings) Current plan $72.3K Mont…" at bounding box center [574, 372] width 440 height 311
click at [829, 494] on div "Set your contribution Compliant Industry Generous Current Contribution Classes …" at bounding box center [573, 142] width 524 height 771
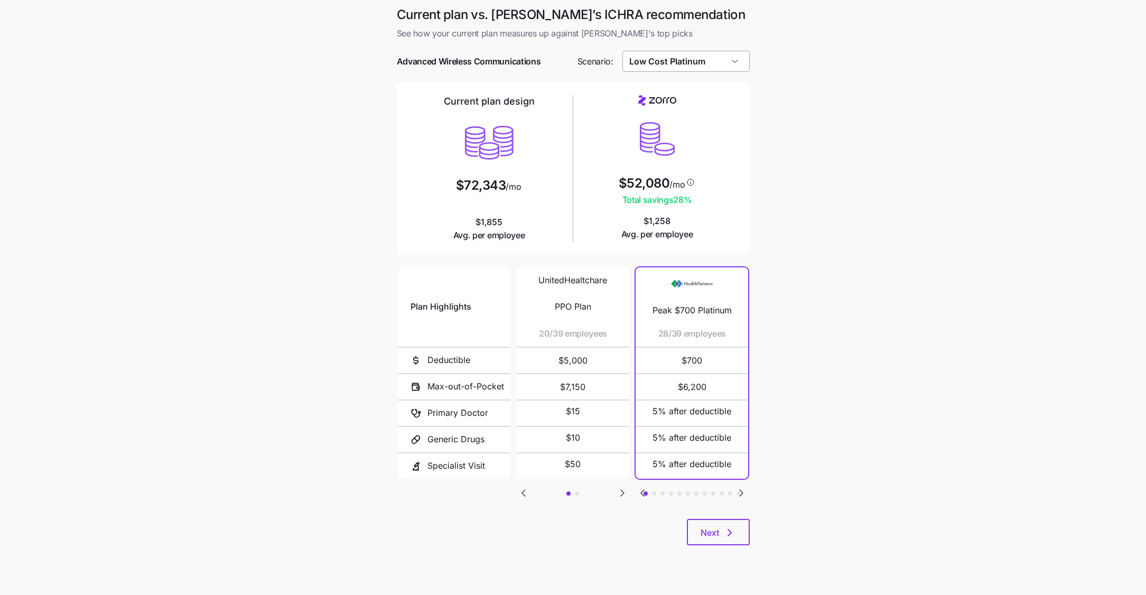
click at [693, 58] on input "Low Cost Platinum" at bounding box center [686, 61] width 127 height 21
click at [680, 116] on div "Low Cost Silver" at bounding box center [686, 110] width 119 height 20
type input "Low Cost Silver"
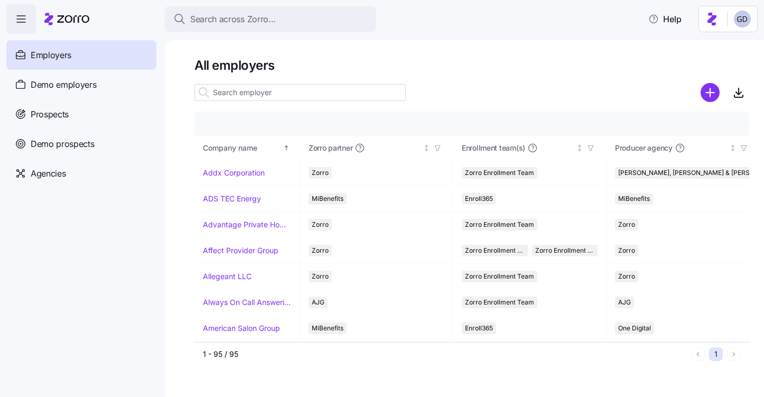
click at [250, 92] on input at bounding box center [300, 92] width 211 height 17
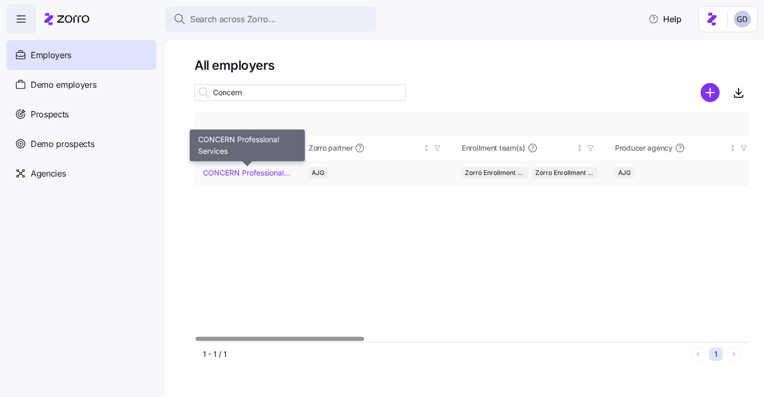
type input "Concern"
click at [241, 172] on link "CONCERN Professional Services" at bounding box center [247, 173] width 88 height 11
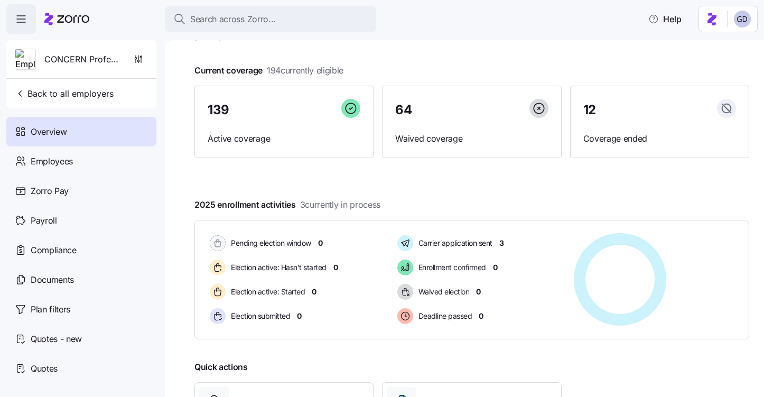
scroll to position [57, 0]
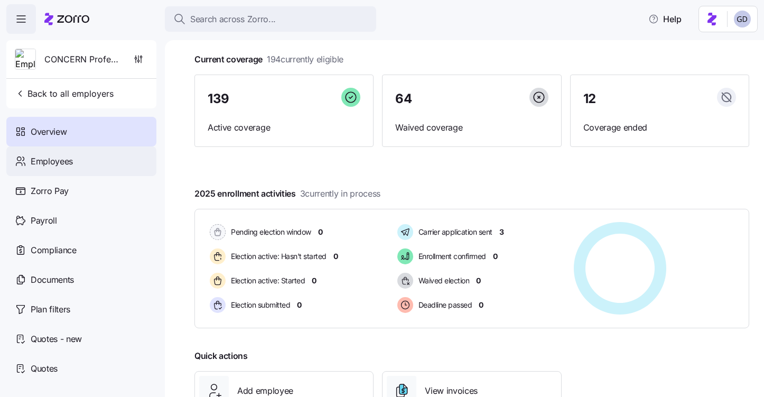
click at [52, 163] on span "Employees" at bounding box center [52, 161] width 42 height 13
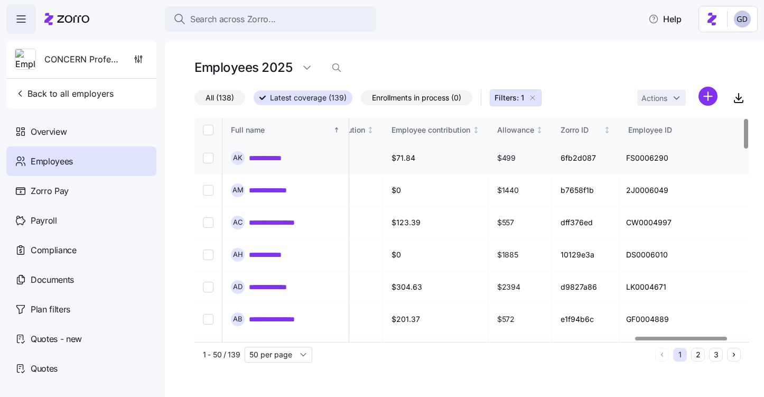
scroll to position [0, 2744]
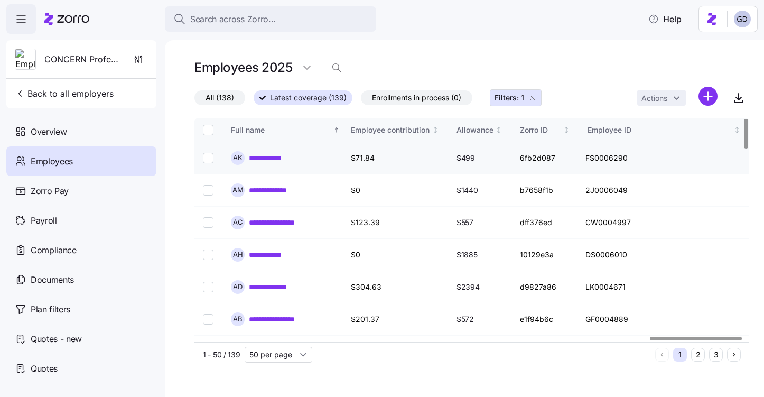
click at [269, 157] on link "**********" at bounding box center [272, 158] width 47 height 11
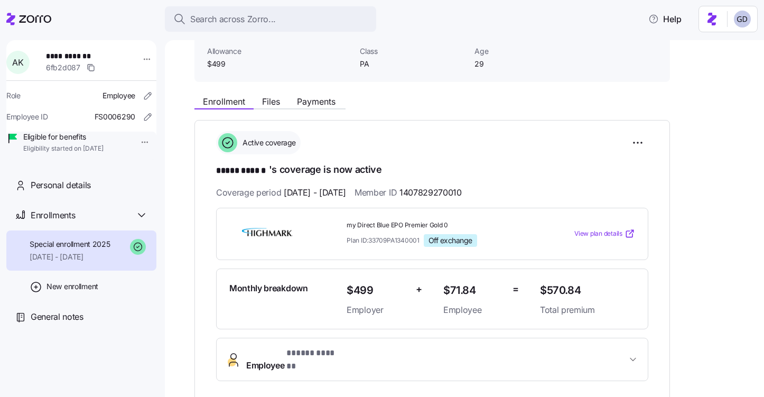
scroll to position [76, 0]
click at [598, 228] on span "View plan details" at bounding box center [599, 233] width 48 height 10
click at [275, 107] on div "Enrollment Files Payments" at bounding box center [270, 102] width 151 height 13
click at [273, 105] on span "Files" at bounding box center [271, 100] width 18 height 8
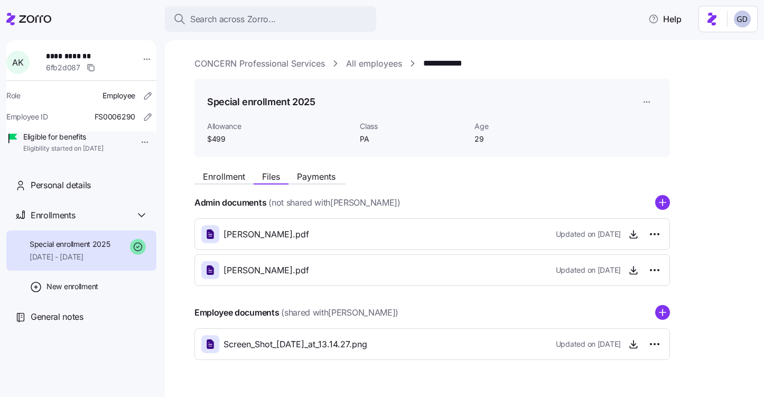
scroll to position [25, 0]
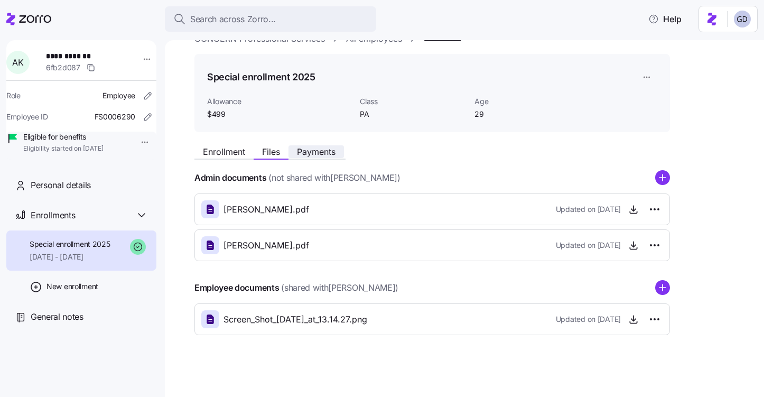
click at [312, 155] on span "Payments" at bounding box center [316, 151] width 39 height 8
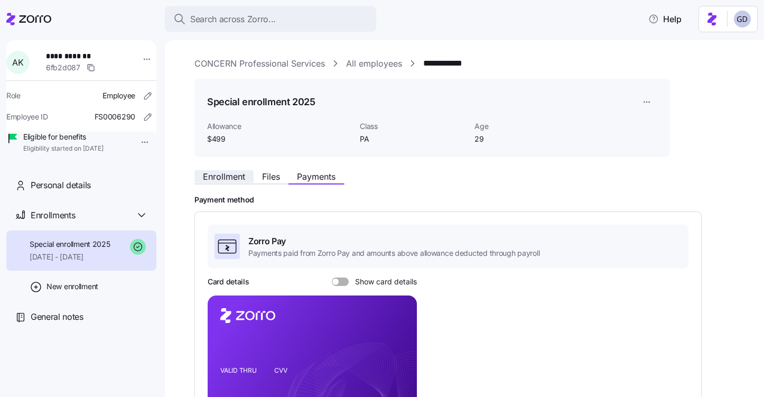
click at [228, 179] on span "Enrollment" at bounding box center [224, 176] width 42 height 8
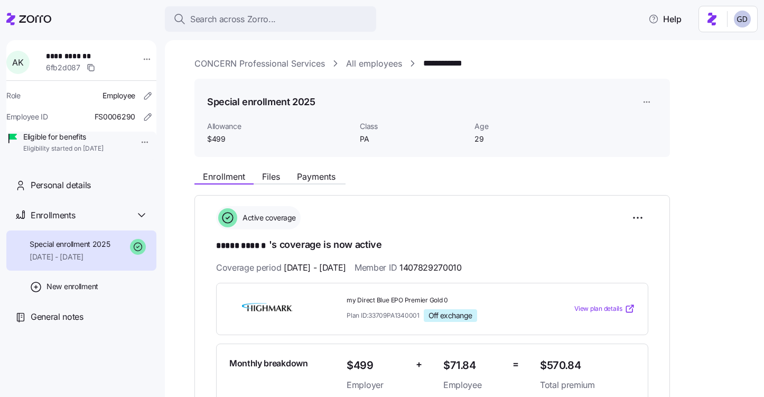
click at [319, 66] on link "CONCERN Professional Services" at bounding box center [260, 63] width 131 height 13
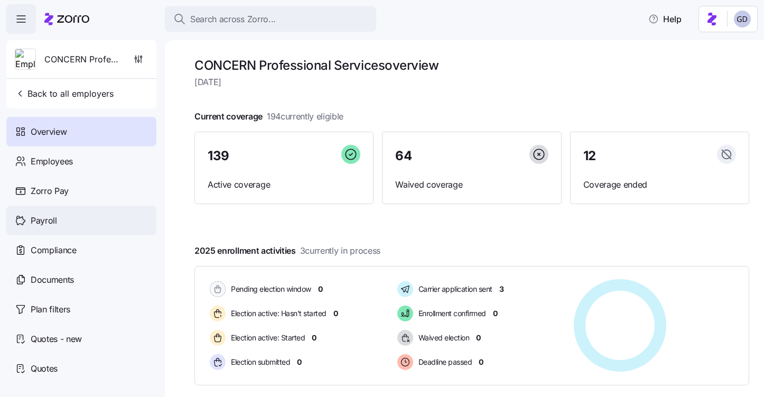
click at [66, 226] on div "Payroll" at bounding box center [81, 221] width 150 height 30
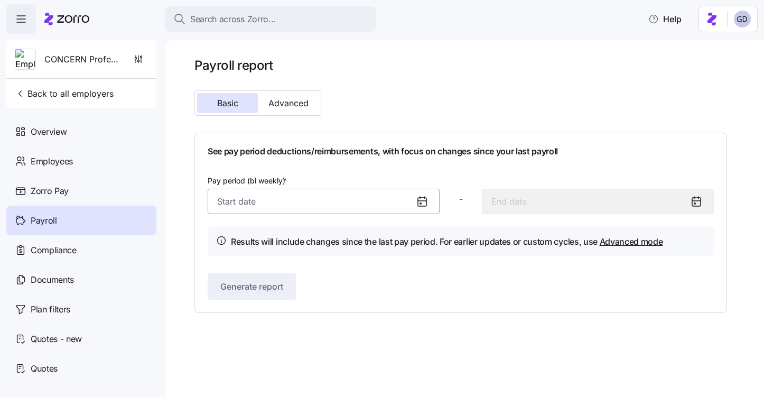
click at [371, 198] on input "Pay period (bi weekly) *" at bounding box center [324, 201] width 232 height 25
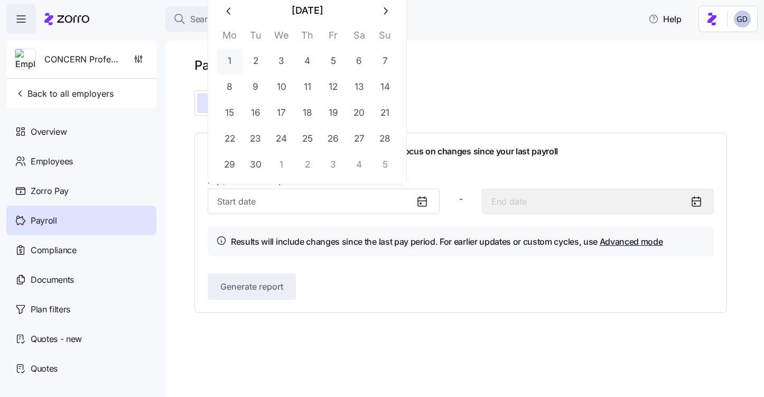
click at [231, 61] on button "1" at bounding box center [229, 61] width 25 height 25
type input "September 1, 2025"
type input "September 14, 2025"
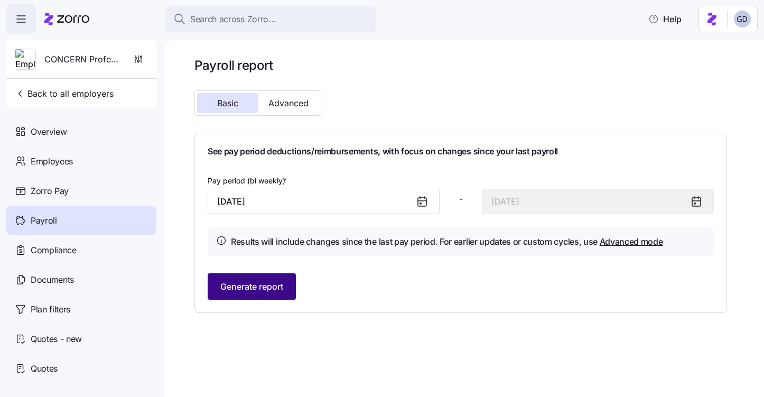
click at [256, 284] on span "Generate report" at bounding box center [251, 286] width 63 height 13
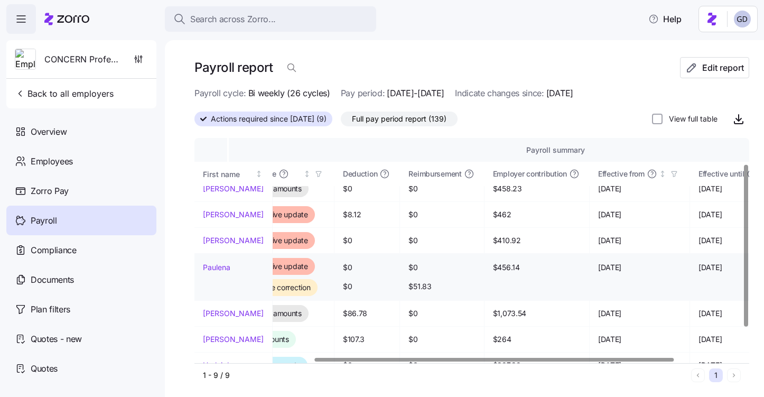
scroll to position [36, 184]
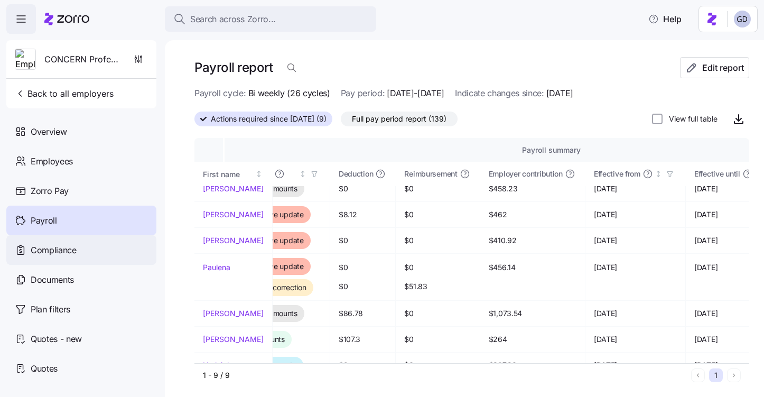
click at [59, 253] on span "Compliance" at bounding box center [54, 250] width 46 height 13
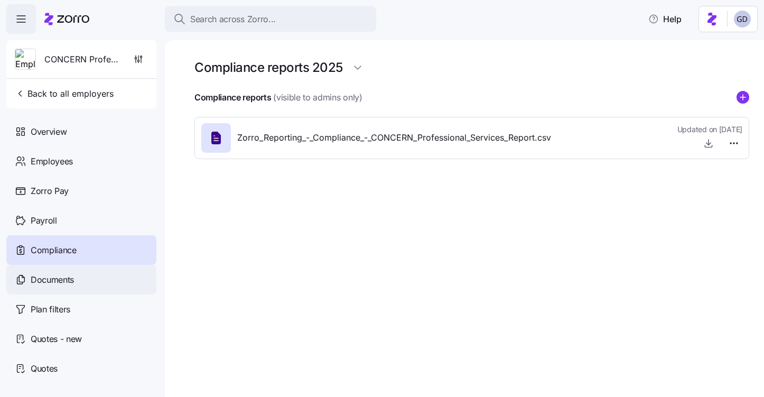
click at [49, 285] on span "Documents" at bounding box center [52, 279] width 43 height 13
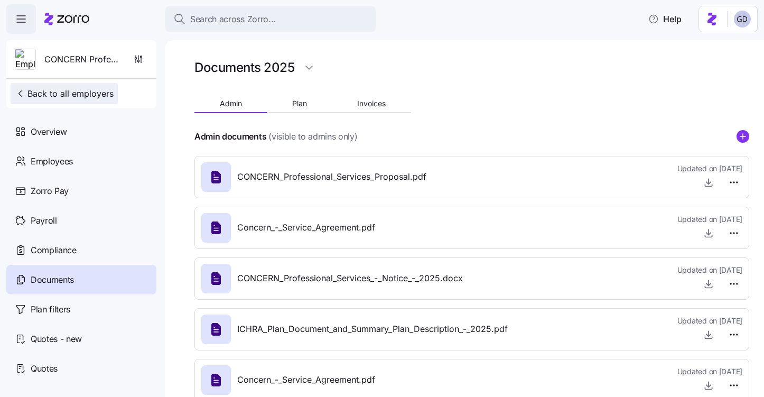
click at [71, 91] on span "Back to all employers" at bounding box center [64, 93] width 99 height 13
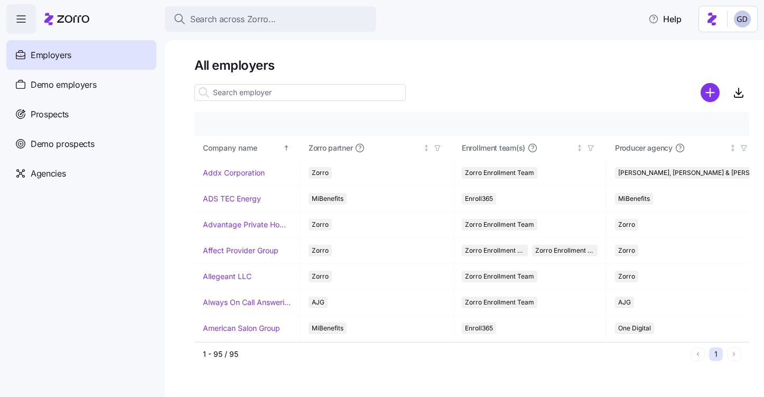
click at [230, 95] on input at bounding box center [300, 92] width 211 height 17
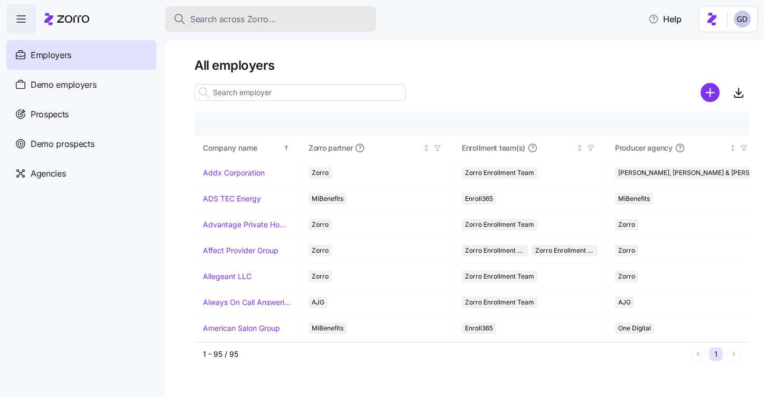
click at [235, 21] on span "Search across Zorro..." at bounding box center [233, 19] width 86 height 13
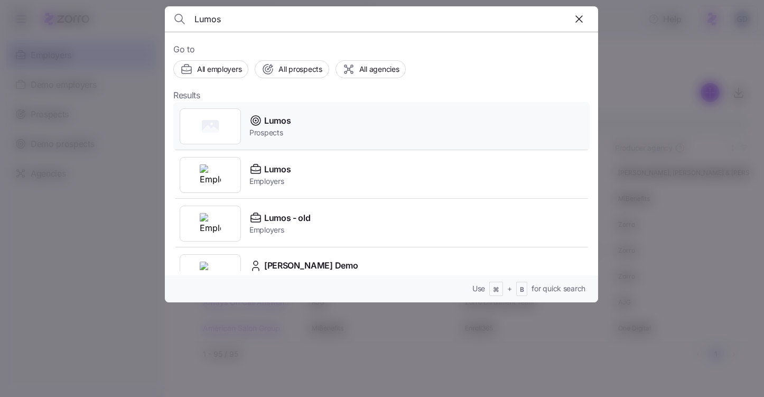
type input "Lumos"
click at [264, 123] on span "Lumos" at bounding box center [277, 120] width 26 height 13
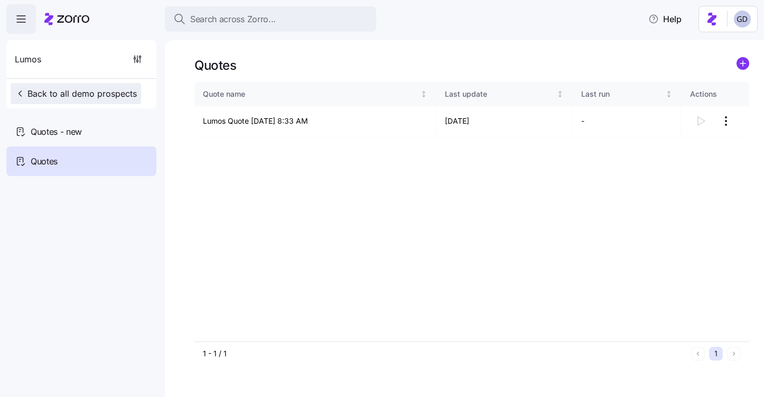
drag, startPoint x: 67, startPoint y: 89, endPoint x: 74, endPoint y: 102, distance: 15.1
click at [74, 102] on button "Back to all demo prospects" at bounding box center [76, 93] width 131 height 21
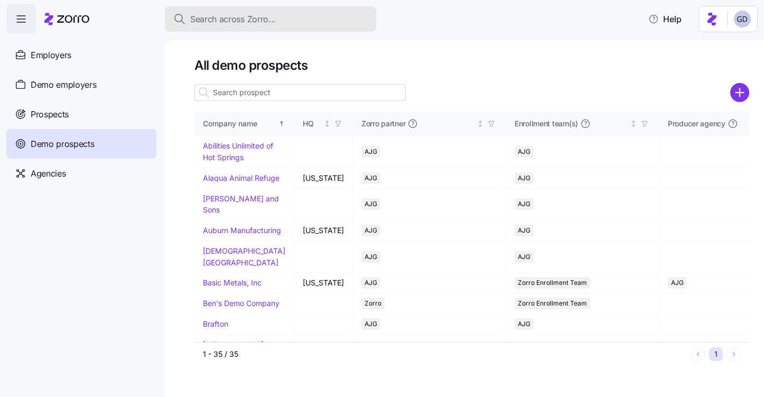
click at [255, 23] on span "Search across Zorro..." at bounding box center [233, 19] width 86 height 13
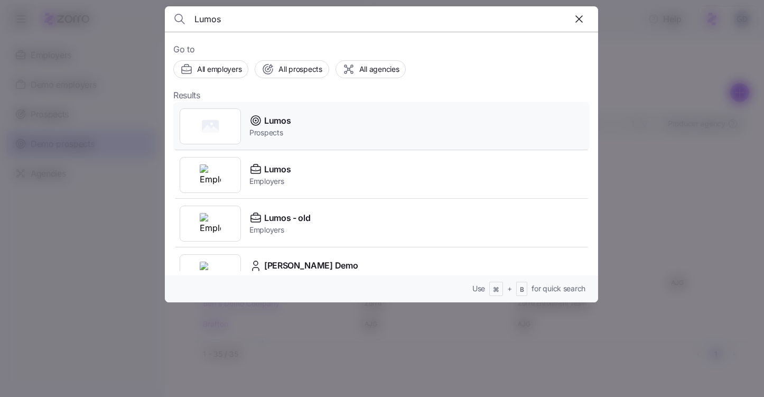
scroll to position [11, 0]
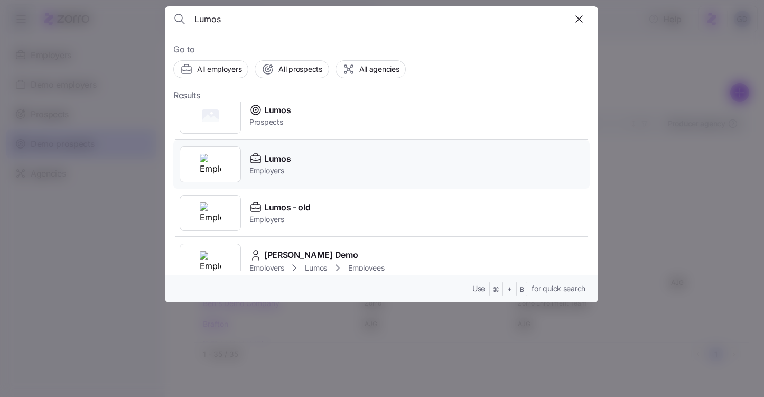
type input "Lumos"
click at [279, 156] on span "Lumos" at bounding box center [277, 158] width 26 height 13
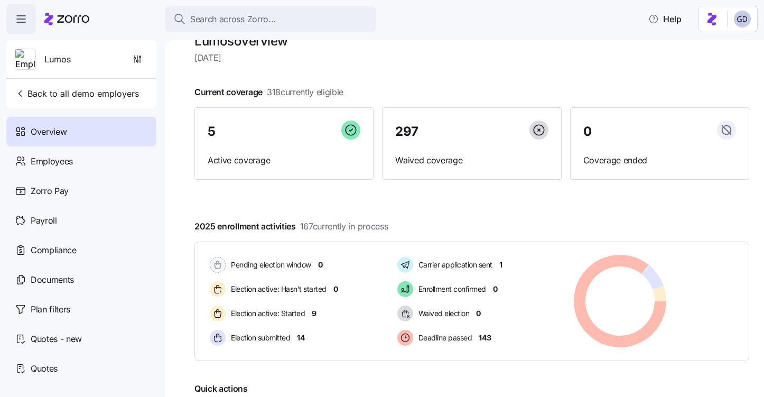
scroll to position [24, 0]
click at [42, 155] on span "Employees" at bounding box center [52, 161] width 42 height 13
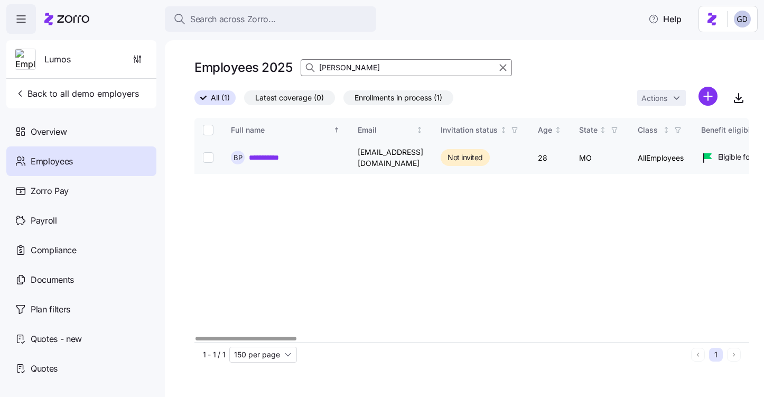
click at [255, 157] on link "**********" at bounding box center [270, 157] width 43 height 11
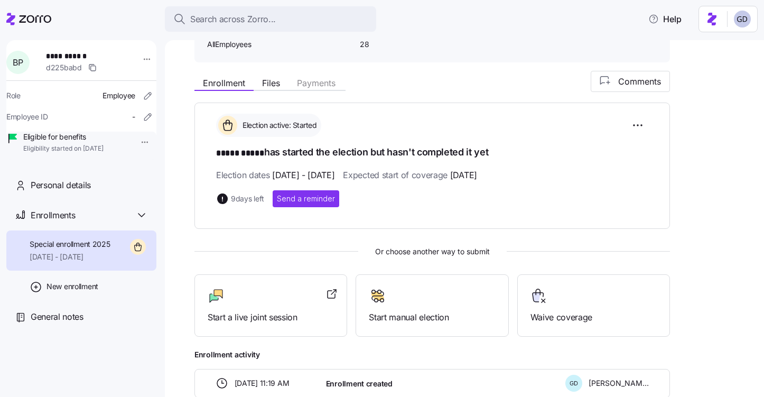
scroll to position [95, 0]
click at [244, 294] on div at bounding box center [271, 295] width 126 height 17
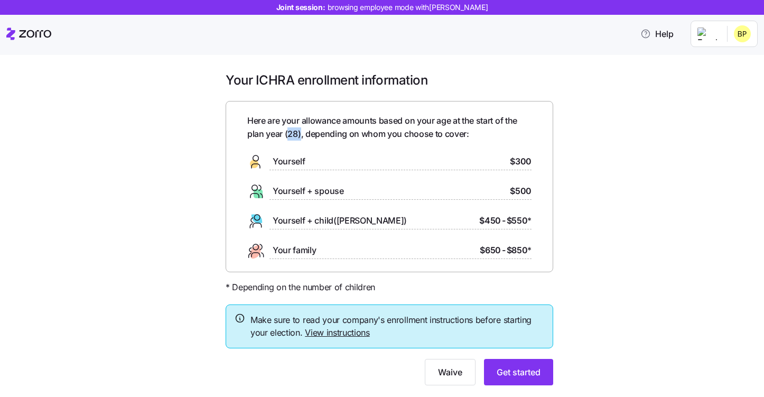
drag, startPoint x: 300, startPoint y: 136, endPoint x: 280, endPoint y: 136, distance: 20.6
click at [280, 136] on span "Here are your allowance amounts based on your age at the start of the plan year…" at bounding box center [389, 127] width 284 height 26
click at [367, 145] on div "Here are your allowance amounts based on your age at the start of the plan year…" at bounding box center [389, 186] width 284 height 145
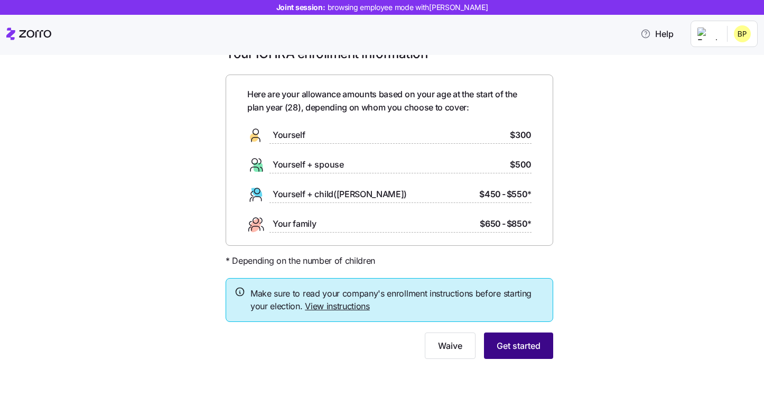
click at [534, 353] on button "Get started" at bounding box center [518, 345] width 69 height 26
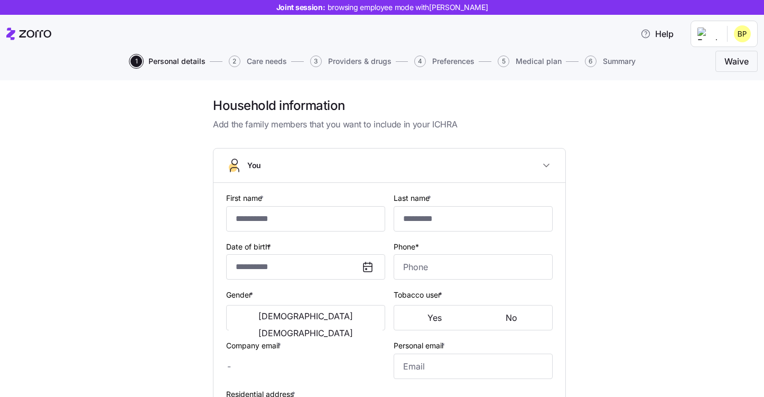
scroll to position [43, 0]
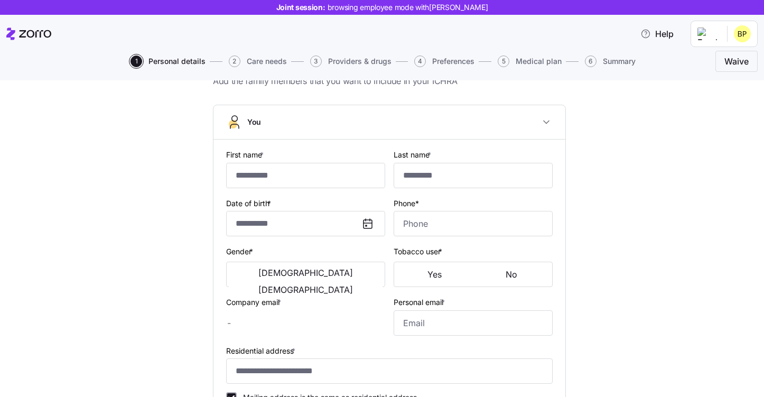
type input "*****"
type input "brocktober@email.com"
type input "gavin@test.com"
type input "**********"
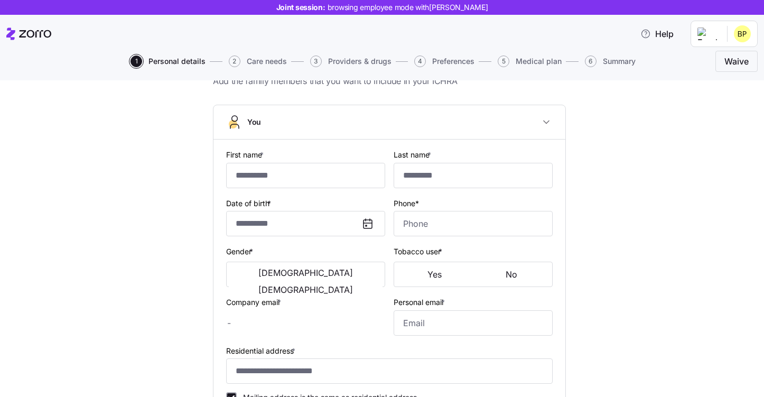
checkbox input "true"
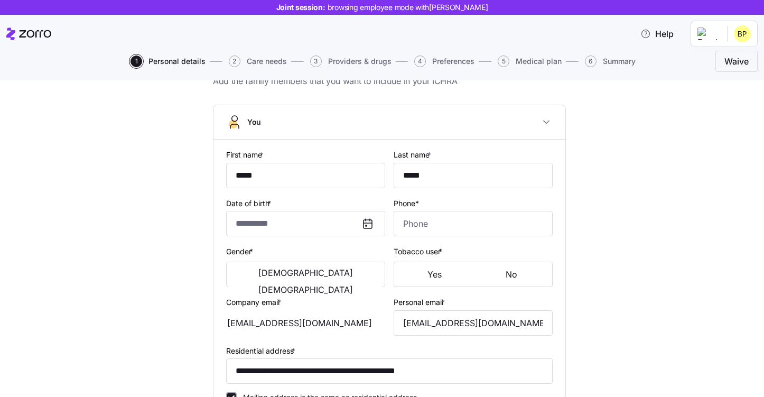
type input "**********"
type input "(417) 840-3737"
type input "US citizen"
type input "Single"
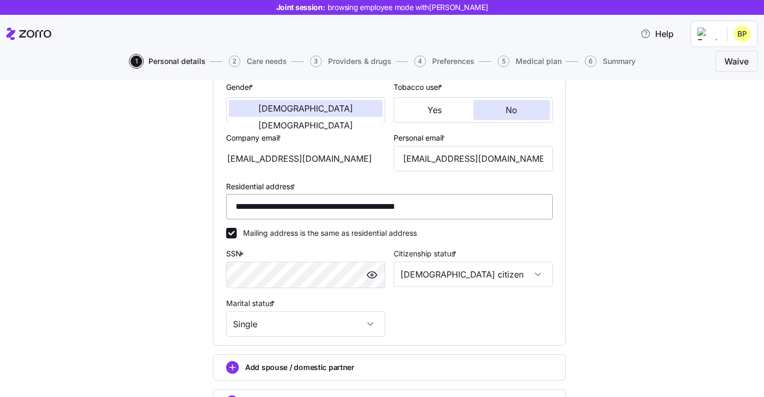
scroll to position [300, 0]
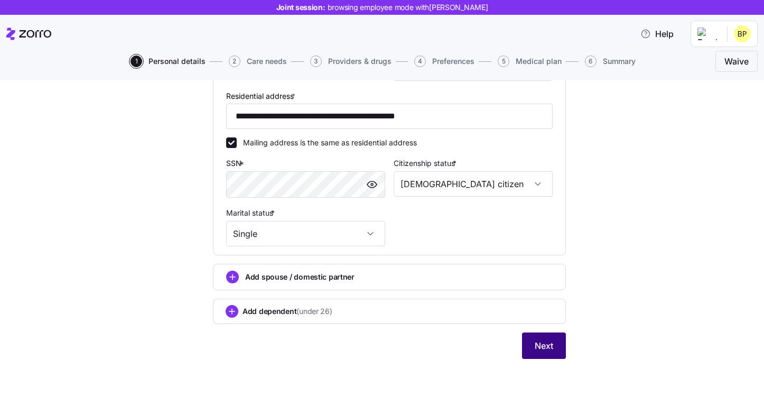
click at [542, 349] on span "Next" at bounding box center [544, 345] width 18 height 13
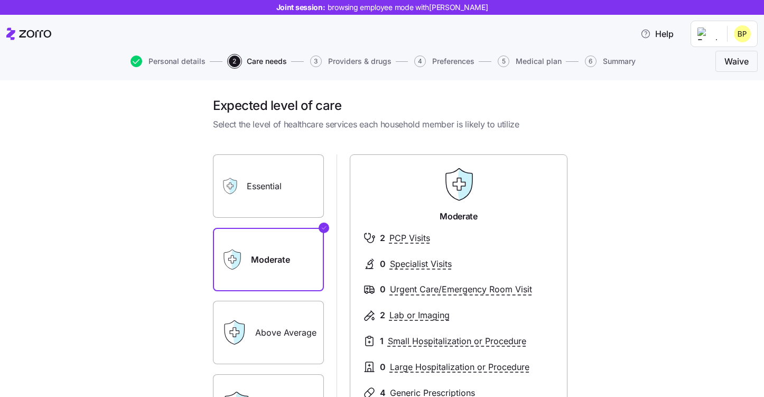
click at [307, 183] on label "Essential" at bounding box center [268, 185] width 111 height 63
click at [0, 0] on input "Essential" at bounding box center [0, 0] width 0 height 0
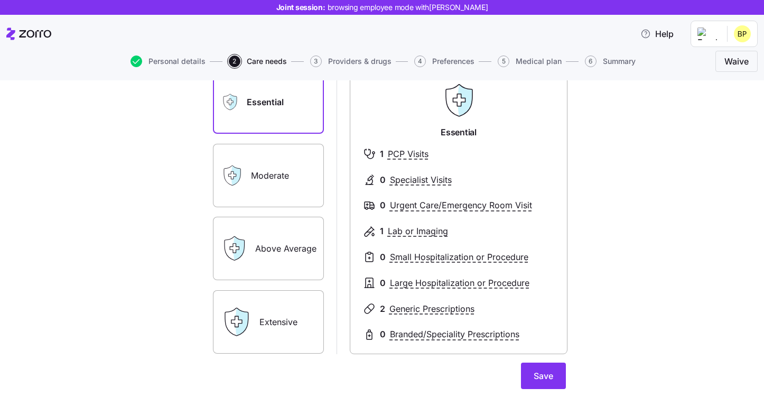
scroll to position [100, 0]
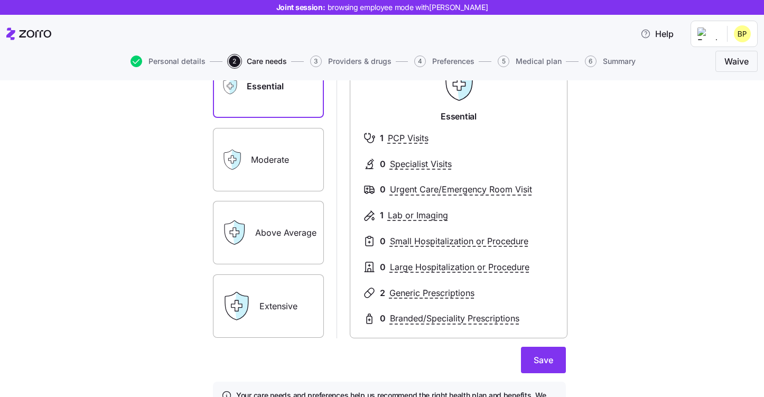
click at [271, 255] on label "Above Average" at bounding box center [268, 232] width 111 height 63
click at [0, 0] on input "Above Average" at bounding box center [0, 0] width 0 height 0
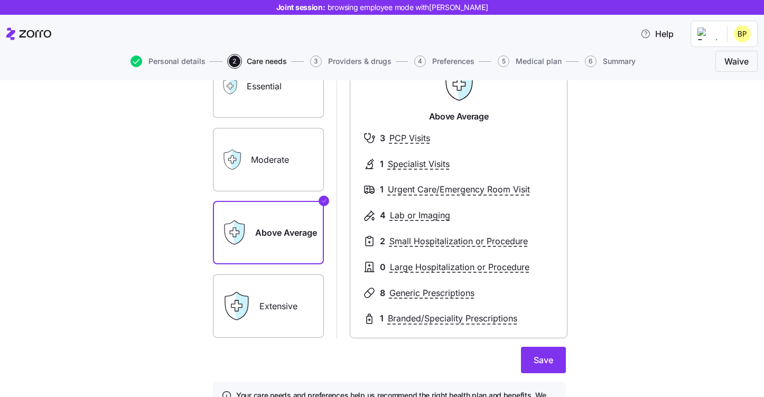
click at [277, 316] on label "Extensive" at bounding box center [268, 305] width 111 height 63
click at [0, 0] on input "Extensive" at bounding box center [0, 0] width 0 height 0
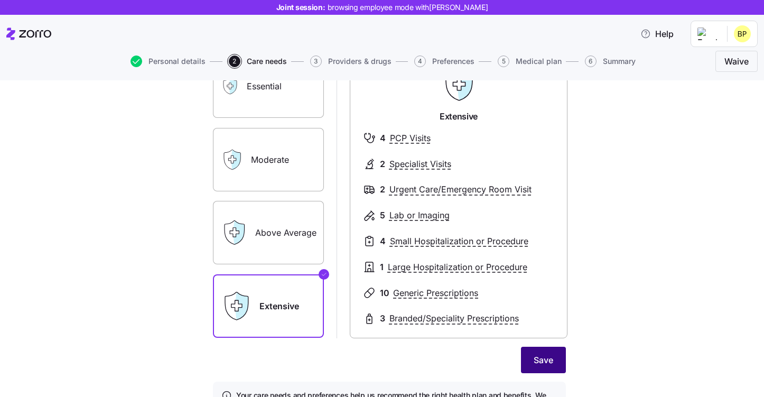
click at [554, 366] on button "Save" at bounding box center [543, 360] width 45 height 26
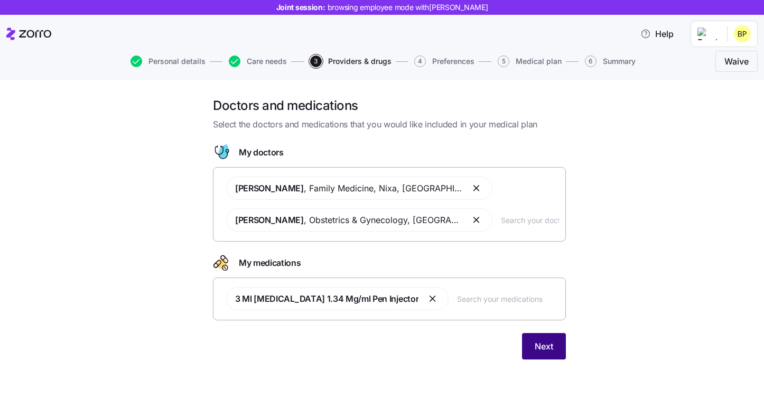
click at [546, 341] on span "Next" at bounding box center [544, 346] width 18 height 13
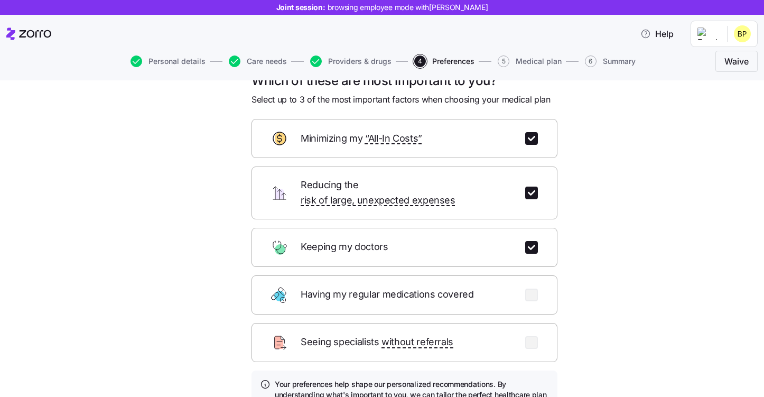
scroll to position [27, 0]
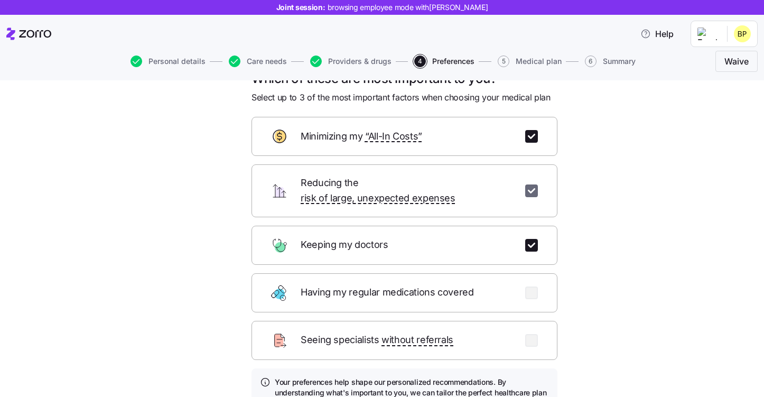
click at [534, 188] on input "checkbox" at bounding box center [531, 190] width 13 height 13
checkbox input "false"
click at [531, 137] on input "checkbox" at bounding box center [531, 136] width 13 height 13
checkbox input "false"
click at [529, 273] on div "Having my regular medications covered" at bounding box center [405, 292] width 306 height 39
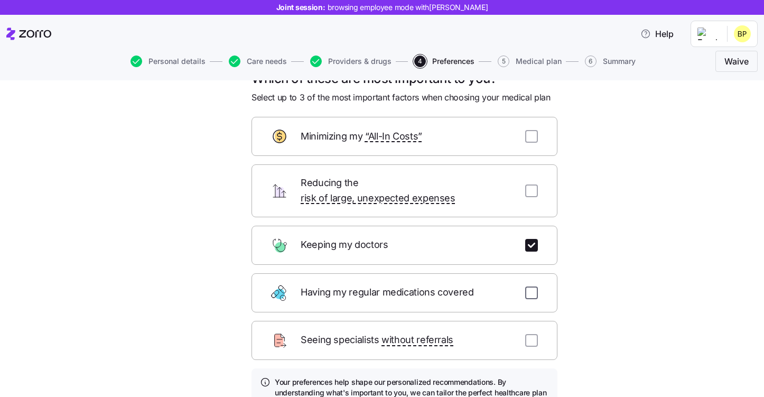
click at [529, 286] on input "checkbox" at bounding box center [531, 292] width 13 height 13
checkbox input "true"
click at [530, 334] on input "checkbox" at bounding box center [531, 340] width 13 height 13
click at [532, 334] on input "checkbox" at bounding box center [531, 340] width 13 height 13
checkbox input "false"
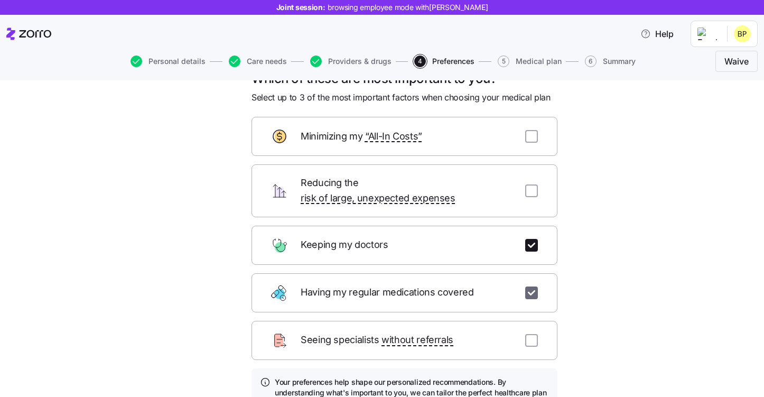
click at [532, 286] on input "checkbox" at bounding box center [531, 292] width 13 height 13
checkbox input "false"
click at [528, 187] on input "checkbox" at bounding box center [531, 190] width 13 height 13
checkbox input "true"
click at [531, 137] on input "checkbox" at bounding box center [531, 136] width 13 height 13
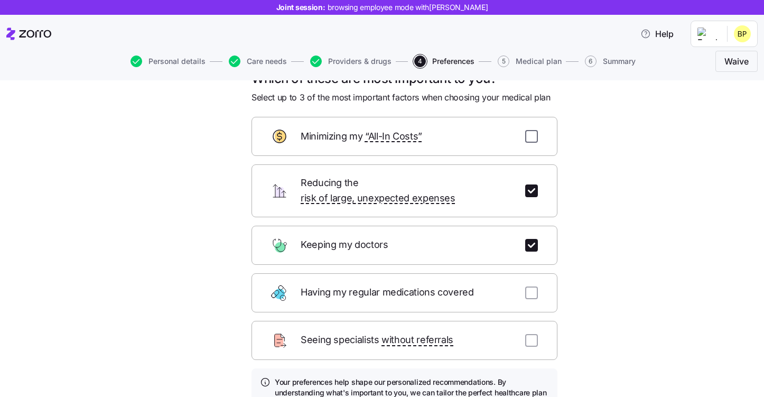
checkbox input "true"
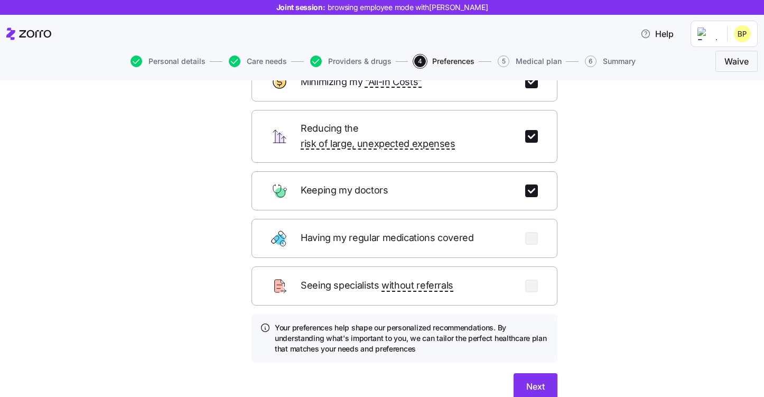
scroll to position [94, 0]
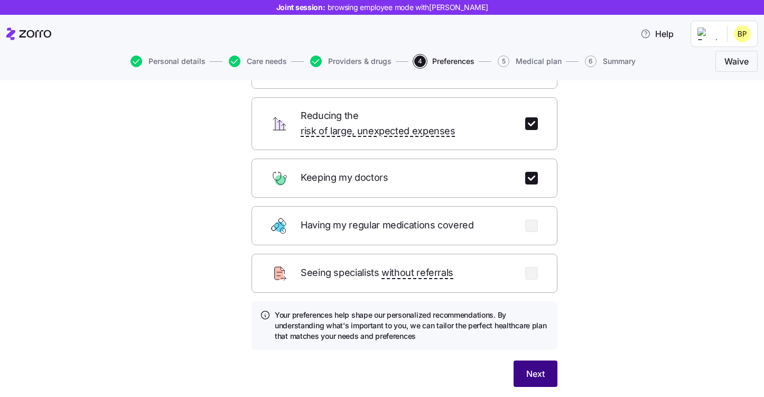
click at [540, 367] on span "Next" at bounding box center [535, 373] width 18 height 13
click at [521, 366] on button "Next" at bounding box center [536, 373] width 44 height 26
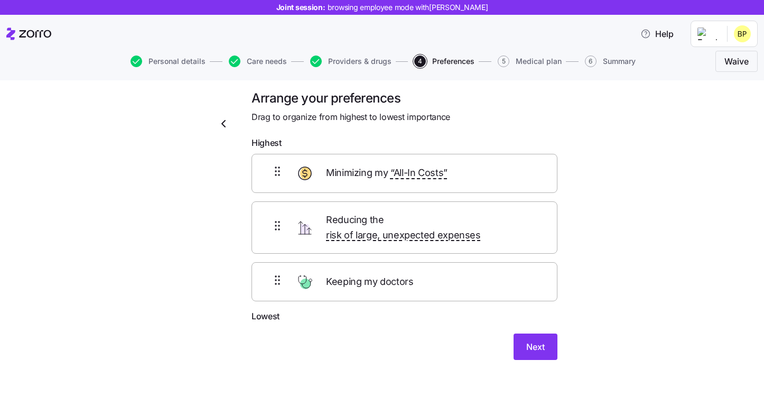
scroll to position [0, 0]
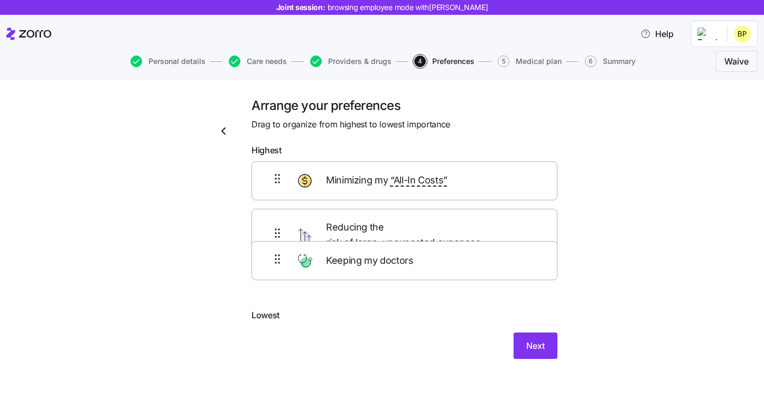
drag, startPoint x: 351, startPoint y: 271, endPoint x: 351, endPoint y: 258, distance: 12.7
click at [351, 258] on div "Minimizing my “All-In Costs” Reducing the risk of large, unexpected expenses Ke…" at bounding box center [405, 235] width 306 height 148
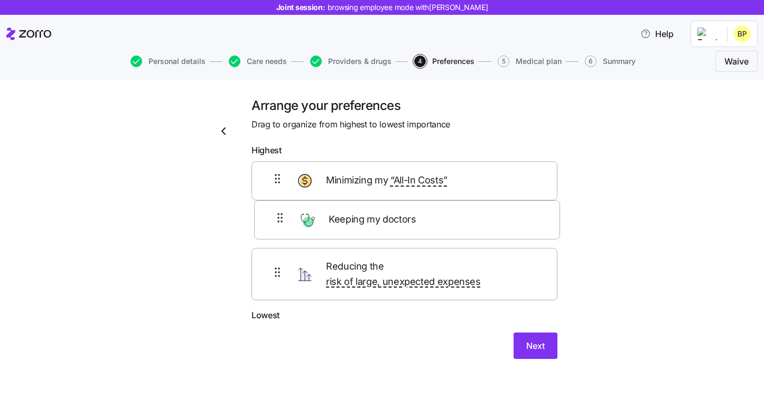
drag, startPoint x: 368, startPoint y: 276, endPoint x: 372, endPoint y: 217, distance: 58.8
click at [372, 217] on div "Minimizing my “All-In Costs” Reducing the risk of large, unexpected expenses Ke…" at bounding box center [405, 235] width 306 height 148
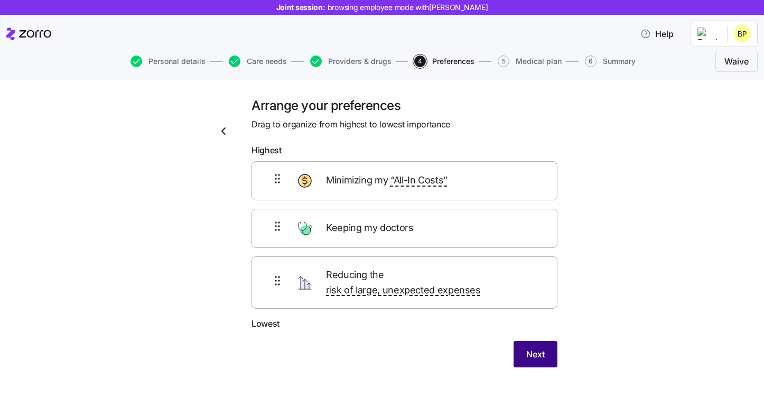
click at [532, 348] on span "Next" at bounding box center [535, 354] width 18 height 13
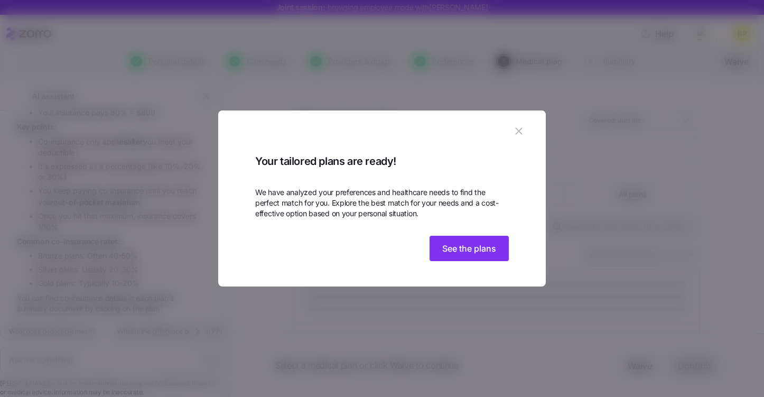
scroll to position [1412, 0]
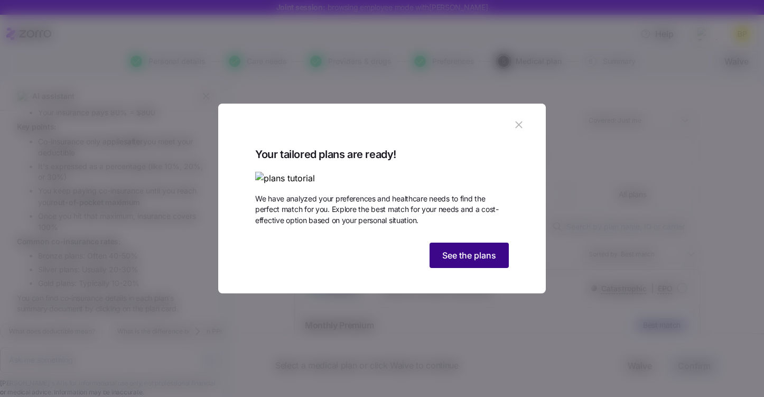
click at [466, 262] on span "See the plans" at bounding box center [469, 255] width 54 height 13
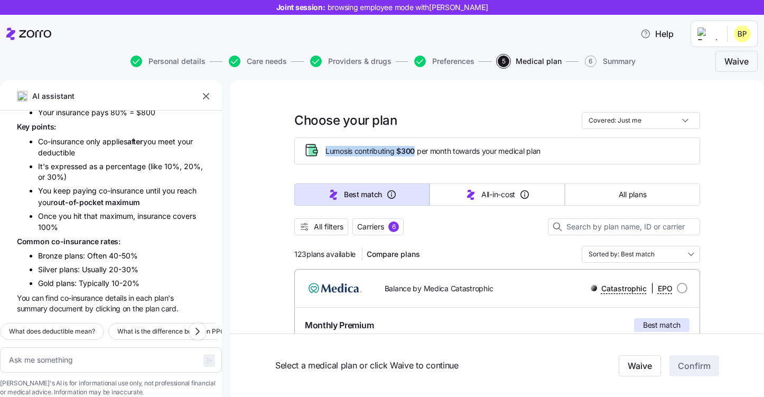
drag, startPoint x: 326, startPoint y: 149, endPoint x: 419, endPoint y: 151, distance: 93.1
click at [419, 152] on span "Lumos is contributing $300 per month towards your medical plan" at bounding box center [433, 151] width 215 height 11
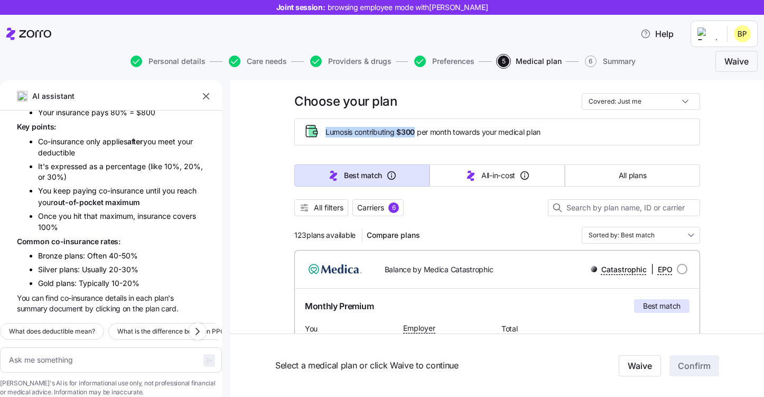
scroll to position [24, 0]
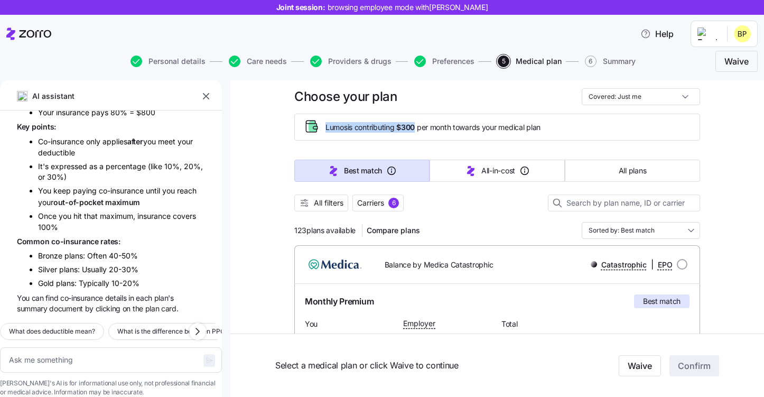
click at [415, 122] on span "$300" at bounding box center [405, 127] width 18 height 11
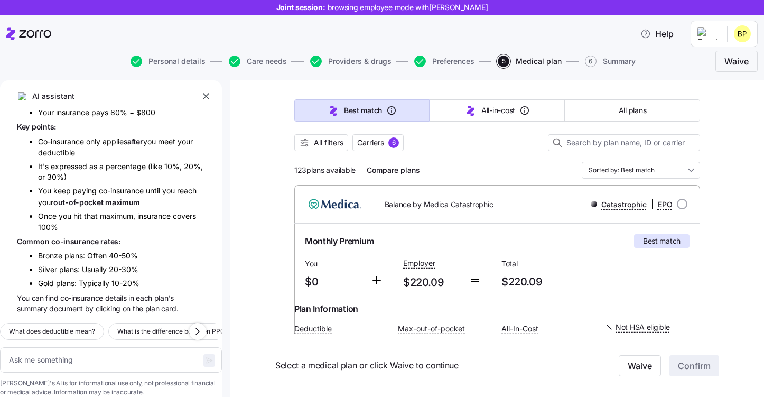
scroll to position [83, 0]
drag, startPoint x: 293, startPoint y: 171, endPoint x: 306, endPoint y: 171, distance: 12.7
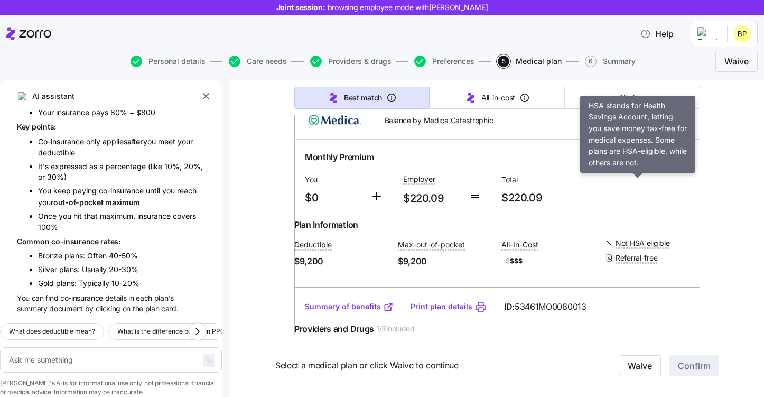
scroll to position [163, 0]
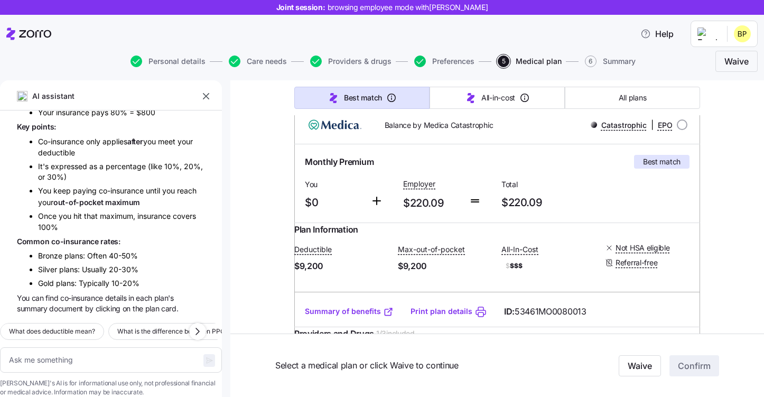
click at [422, 59] on icon "button" at bounding box center [420, 61] width 7 height 5
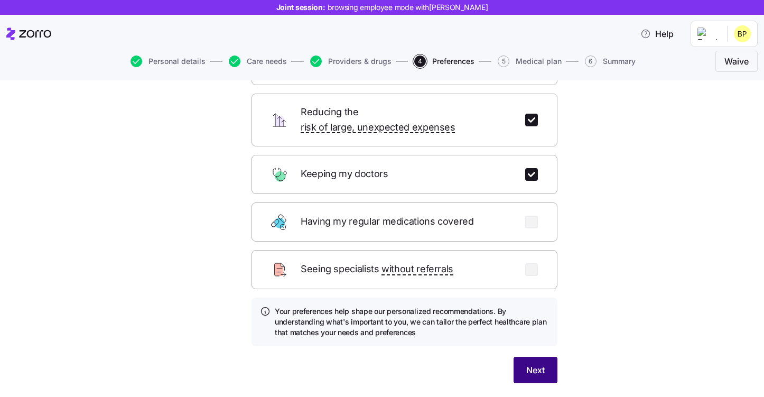
click at [537, 365] on button "Next" at bounding box center [536, 370] width 44 height 26
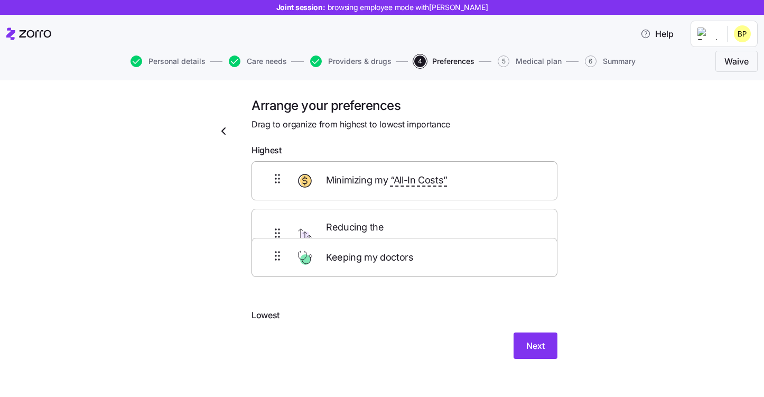
drag, startPoint x: 388, startPoint y: 227, endPoint x: 388, endPoint y: 268, distance: 41.2
click at [388, 268] on div "Minimizing my “All-In Costs” Keeping my doctors Reducing the risk of large, une…" at bounding box center [405, 235] width 306 height 148
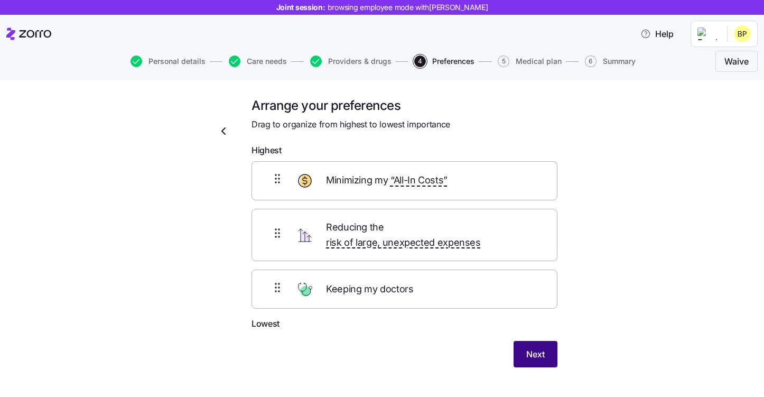
click at [533, 348] on button "Next" at bounding box center [536, 354] width 44 height 26
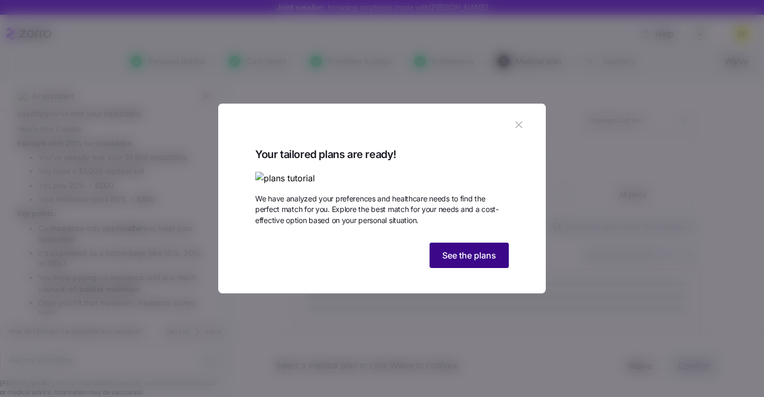
scroll to position [1412, 0]
click at [465, 268] on button "See the plans" at bounding box center [469, 255] width 79 height 25
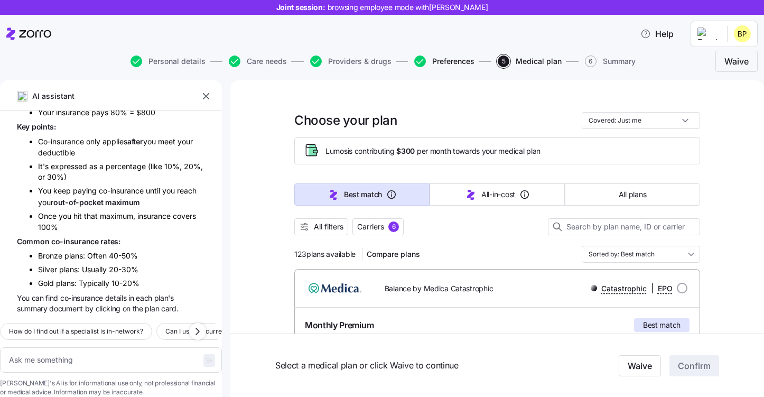
click at [446, 62] on span "Preferences" at bounding box center [453, 61] width 42 height 7
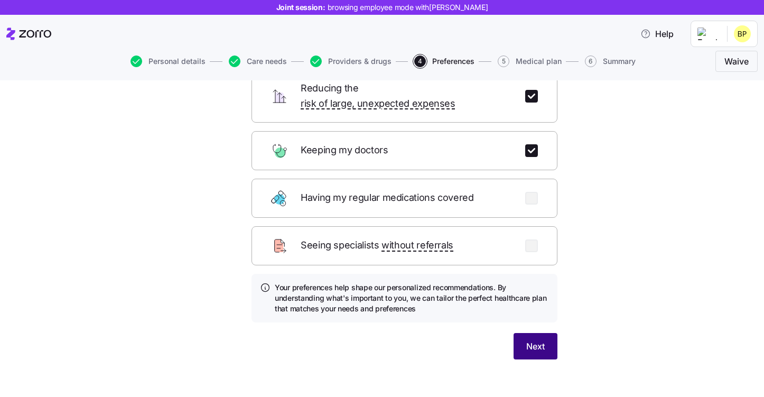
click at [523, 334] on button "Next" at bounding box center [536, 346] width 44 height 26
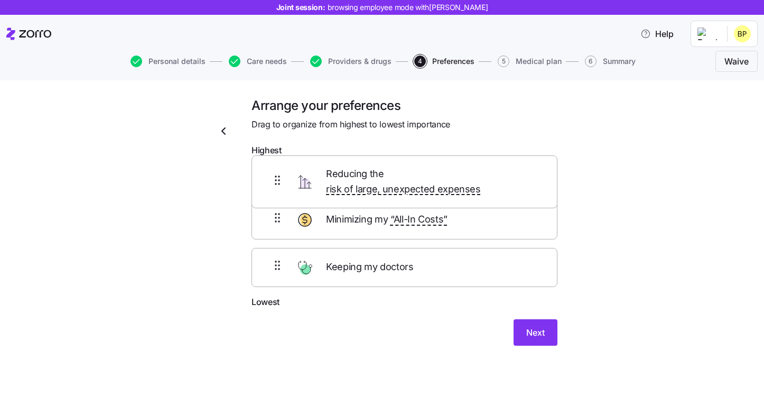
drag, startPoint x: 473, startPoint y: 225, endPoint x: 473, endPoint y: 177, distance: 48.6
click at [473, 177] on div "Minimizing my “All-In Costs” Reducing the risk of large, unexpected expenses Ke…" at bounding box center [405, 228] width 306 height 134
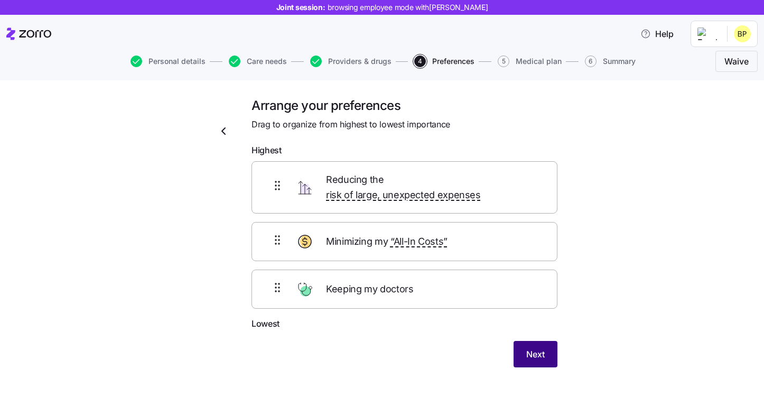
click at [532, 347] on button "Next" at bounding box center [536, 354] width 44 height 26
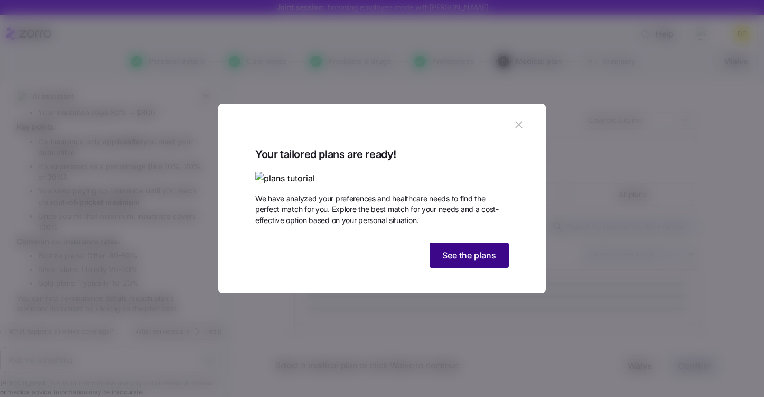
click at [467, 262] on span "See the plans" at bounding box center [469, 255] width 54 height 13
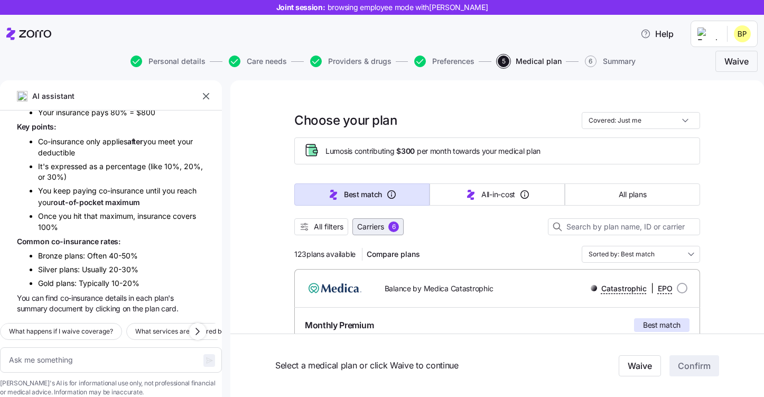
click at [395, 233] on button "Carriers 6" at bounding box center [378, 226] width 51 height 17
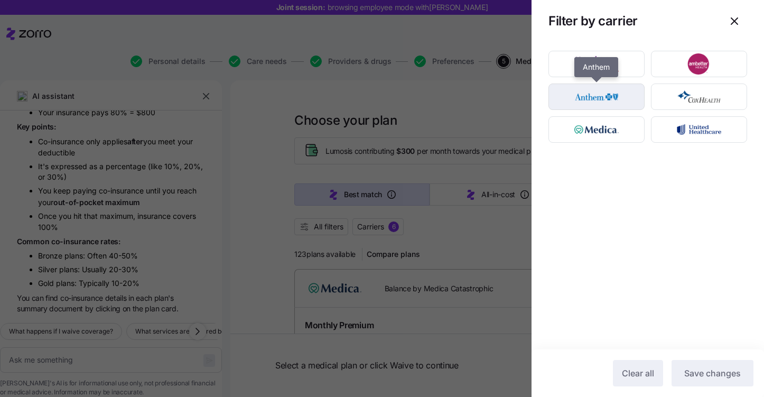
click at [615, 98] on img "button" at bounding box center [597, 96] width 78 height 21
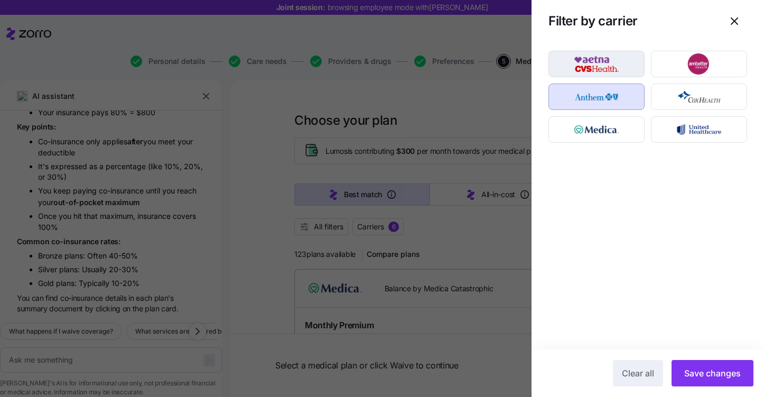
click at [615, 66] on img "button" at bounding box center [597, 63] width 78 height 21
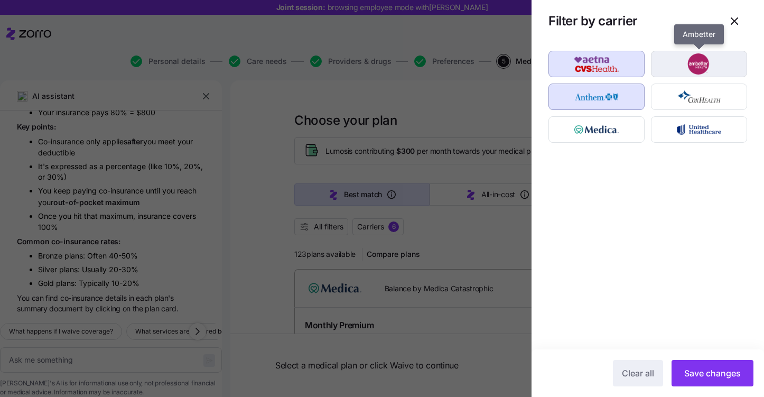
click at [679, 66] on img "button" at bounding box center [700, 63] width 78 height 21
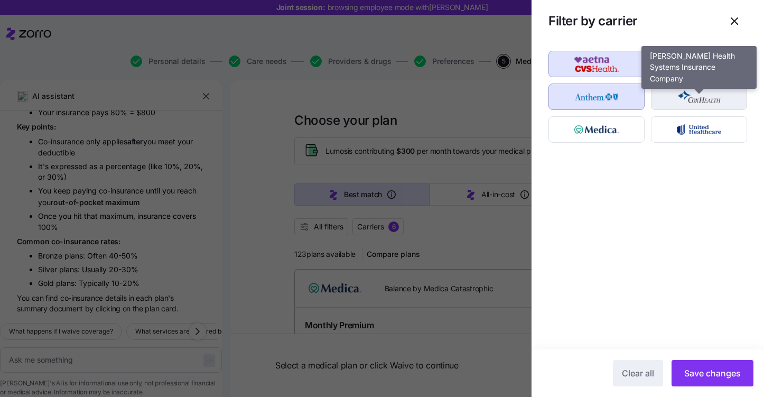
click at [679, 107] on div "button" at bounding box center [699, 96] width 95 height 25
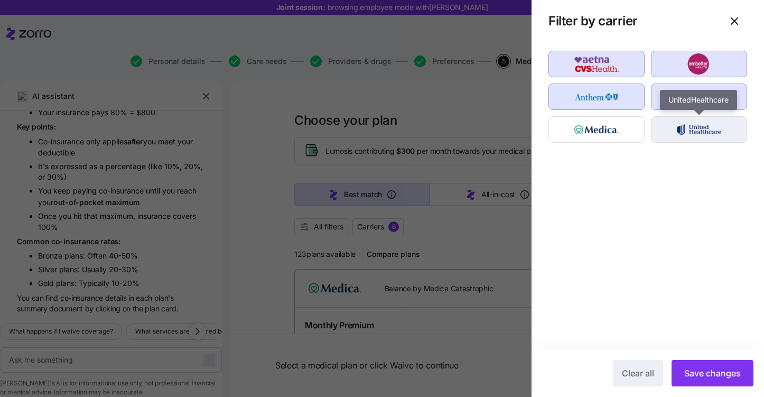
click at [679, 121] on img "button" at bounding box center [700, 129] width 78 height 21
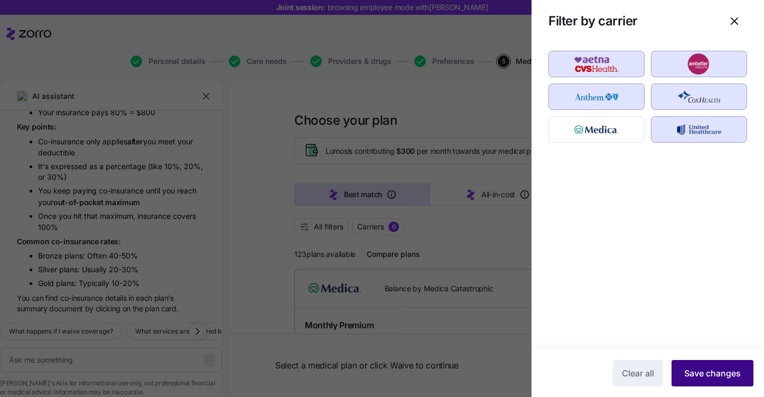
click at [709, 384] on button "Save changes" at bounding box center [713, 373] width 82 height 26
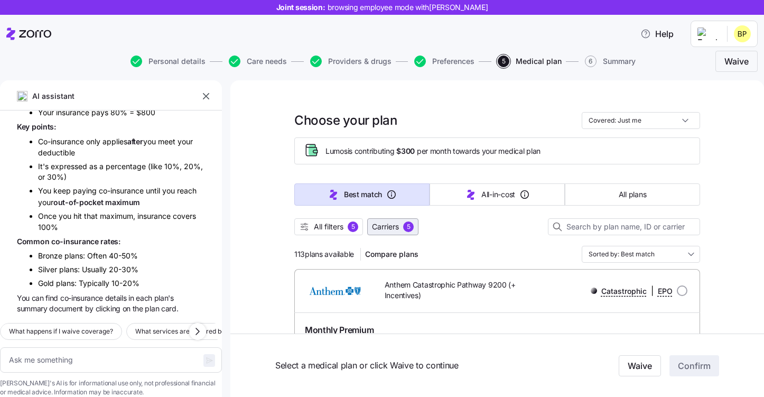
click at [395, 229] on span "Carriers" at bounding box center [385, 226] width 27 height 11
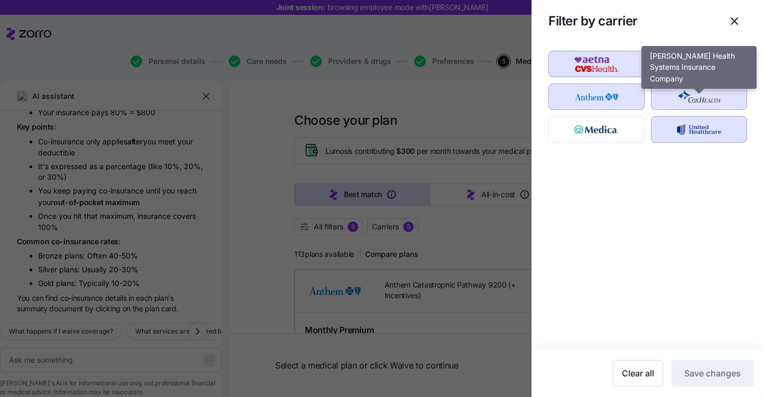
click at [685, 98] on img "button" at bounding box center [700, 96] width 78 height 21
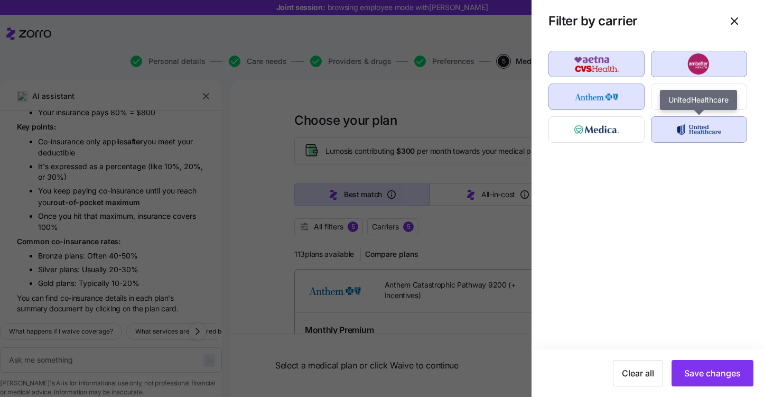
click at [685, 135] on img "button" at bounding box center [700, 129] width 78 height 21
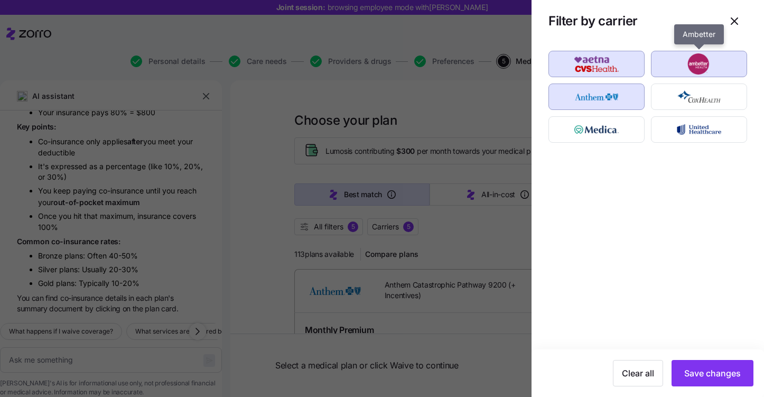
click at [685, 57] on img "button" at bounding box center [700, 63] width 78 height 21
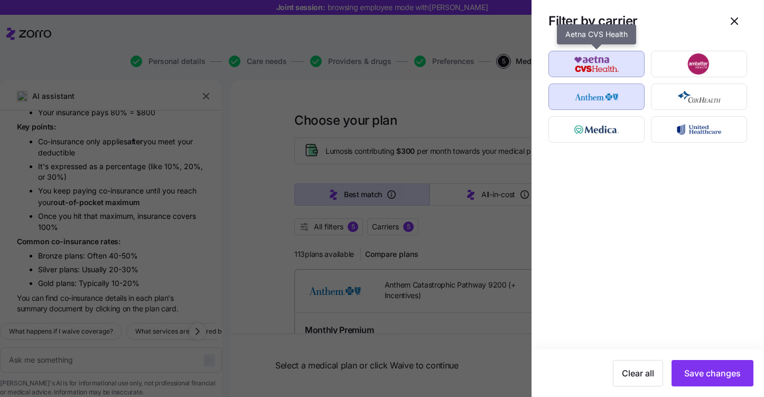
click at [625, 62] on img "button" at bounding box center [597, 63] width 78 height 21
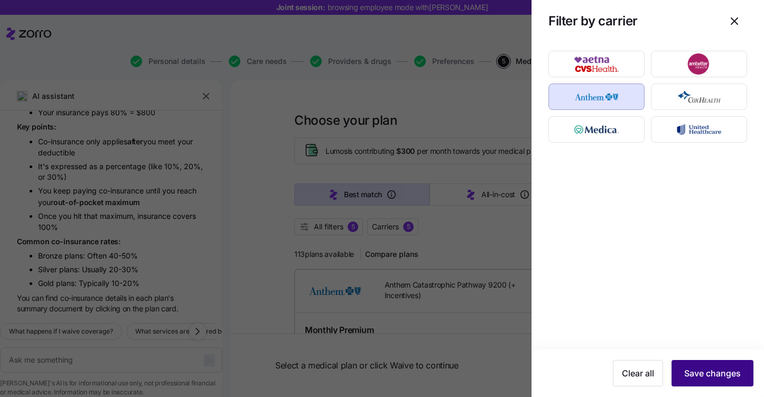
click at [720, 371] on span "Save changes" at bounding box center [712, 373] width 57 height 13
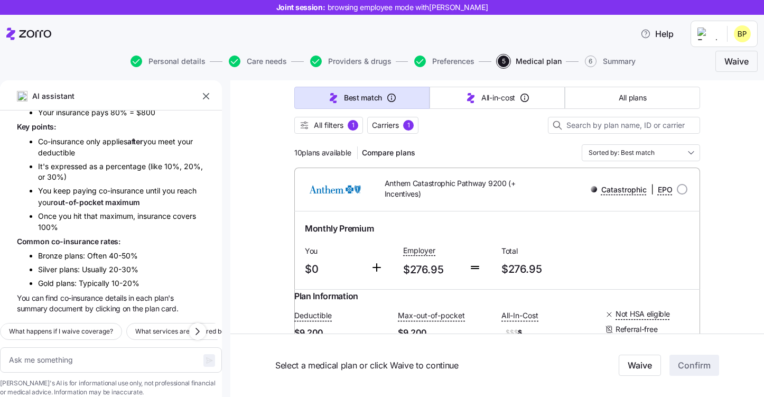
scroll to position [68, 0]
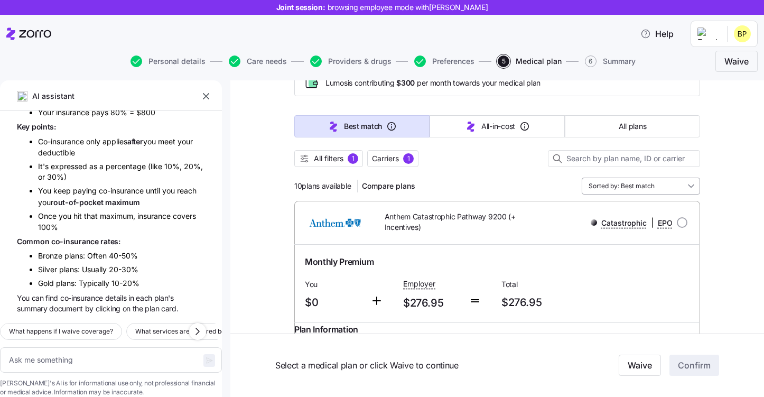
click at [660, 185] on input "Sorted by: Best match" at bounding box center [641, 186] width 118 height 17
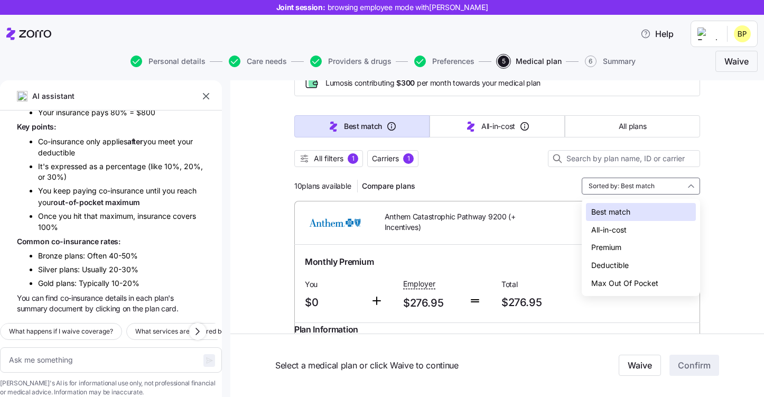
click at [610, 261] on div "Deductible" at bounding box center [641, 265] width 110 height 18
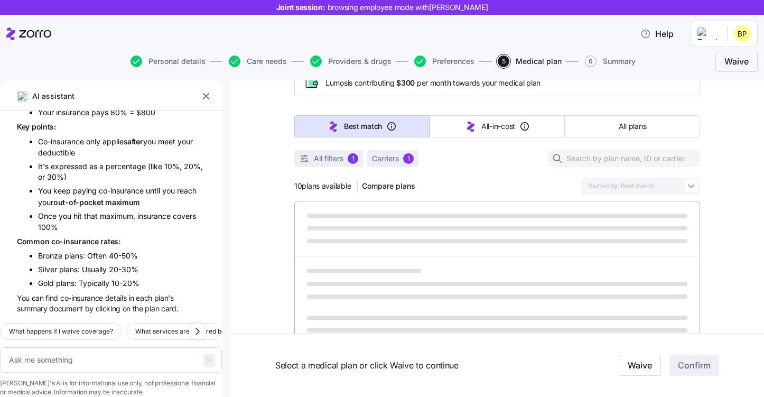
type textarea "x"
type input "Sorted by: Deductible"
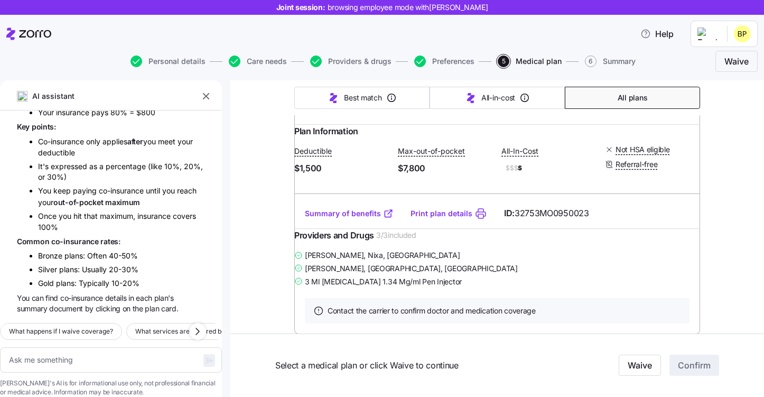
scroll to position [274, 0]
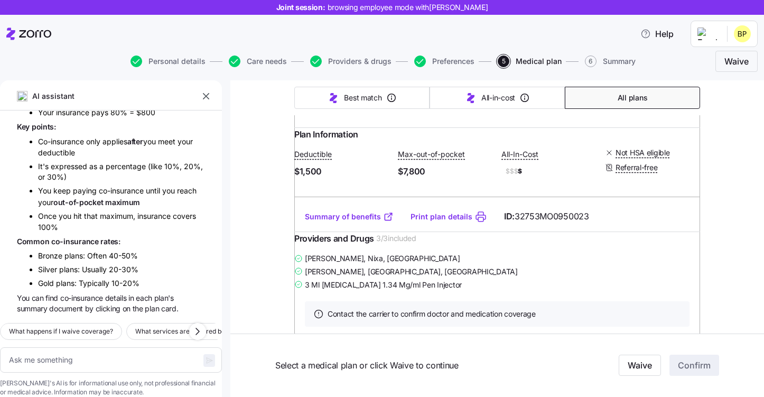
click at [348, 222] on link "Summary of benefits" at bounding box center [349, 216] width 89 height 11
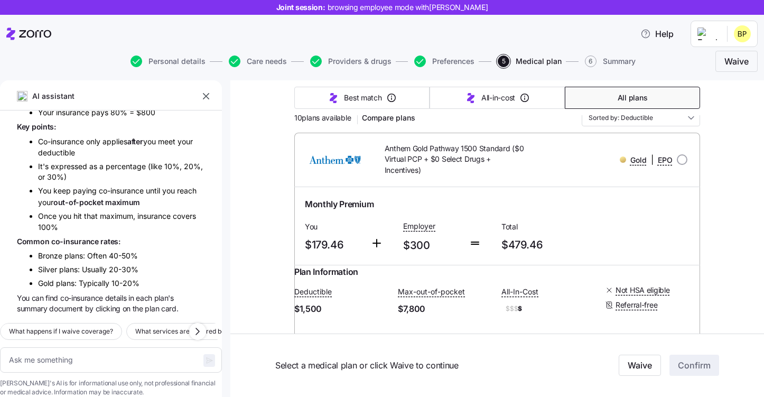
scroll to position [122, 0]
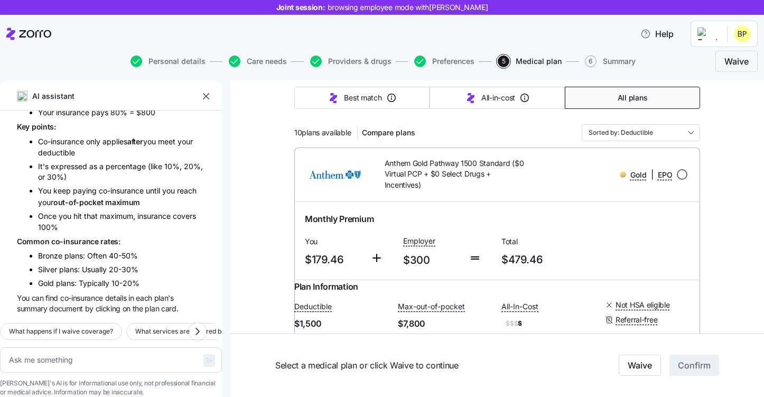
click at [681, 177] on input "radio" at bounding box center [682, 174] width 11 height 11
radio input "true"
type textarea "x"
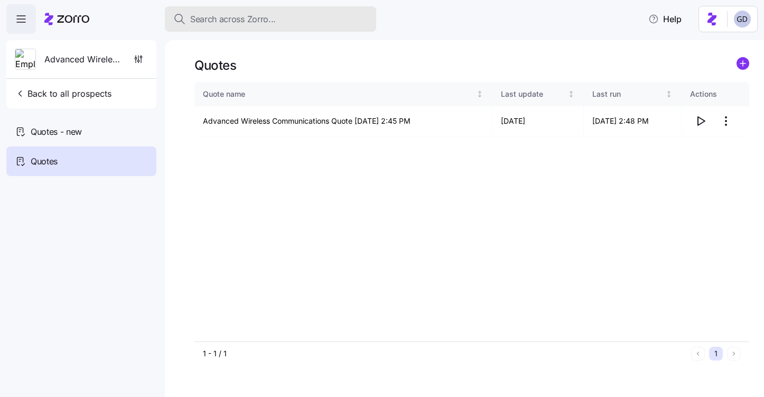
click at [265, 13] on span "Search across Zorro..." at bounding box center [233, 19] width 86 height 13
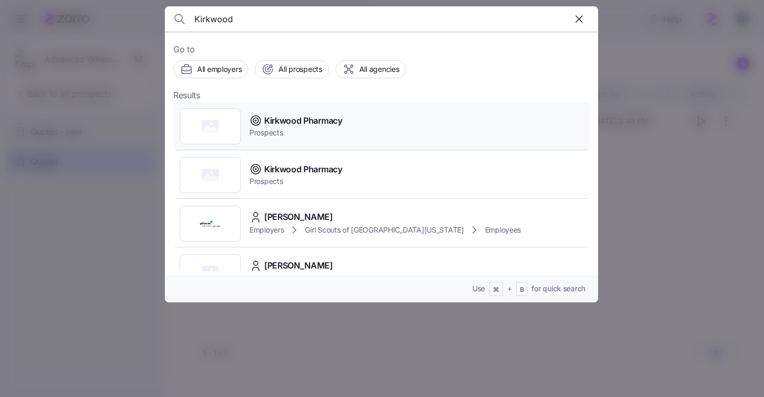
type input "Kirkwood"
click at [286, 125] on span "Kirkwood Pharmacy" at bounding box center [303, 120] width 78 height 13
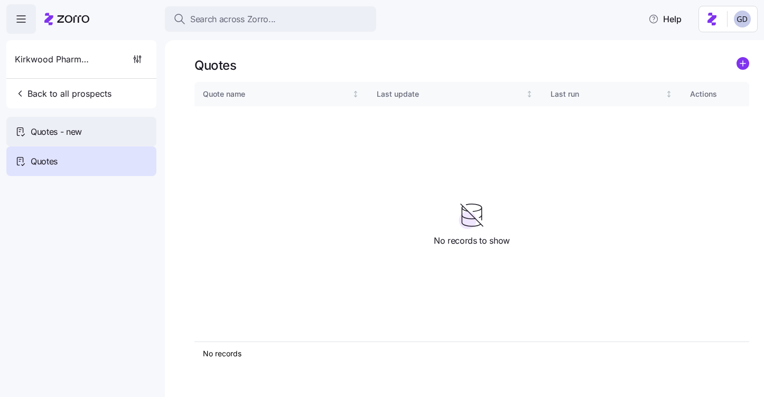
click at [73, 132] on span "Quotes - new" at bounding box center [56, 131] width 51 height 13
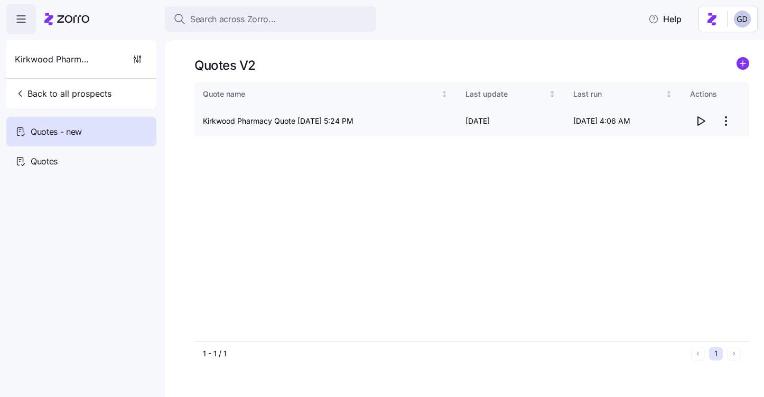
click at [702, 120] on icon "button" at bounding box center [701, 121] width 13 height 13
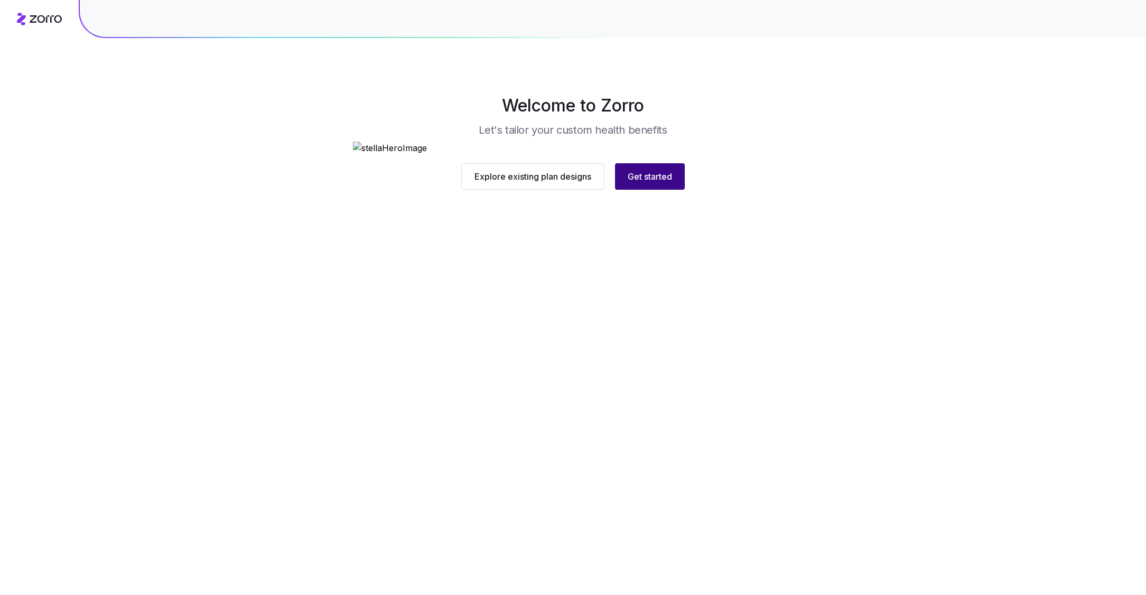
click at [644, 183] on span "Get started" at bounding box center [650, 176] width 44 height 13
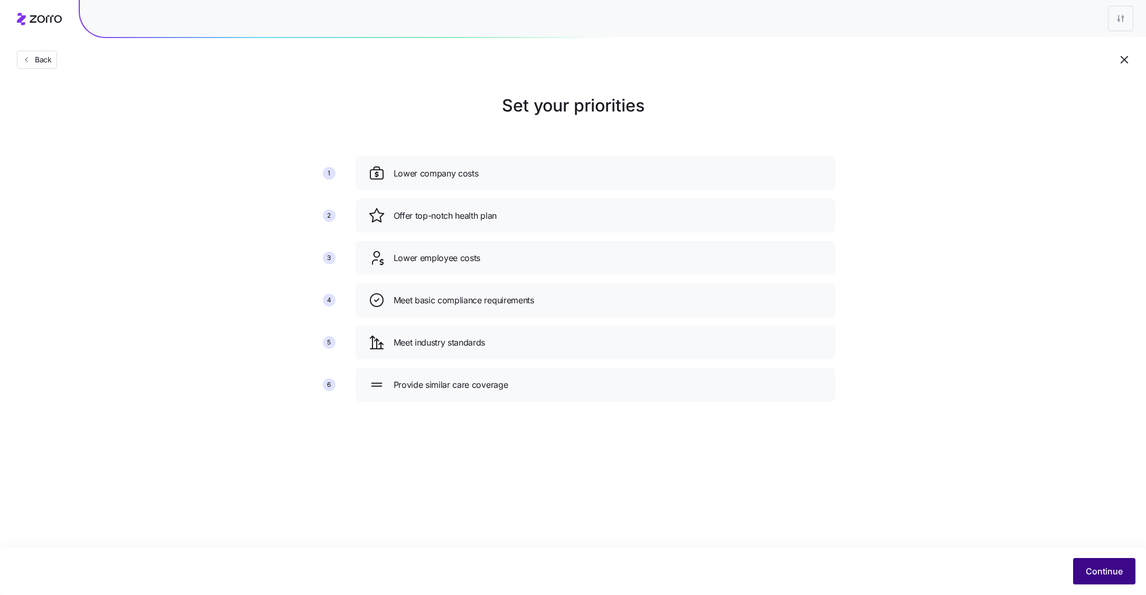
click at [1110, 571] on span "Continue" at bounding box center [1104, 571] width 37 height 13
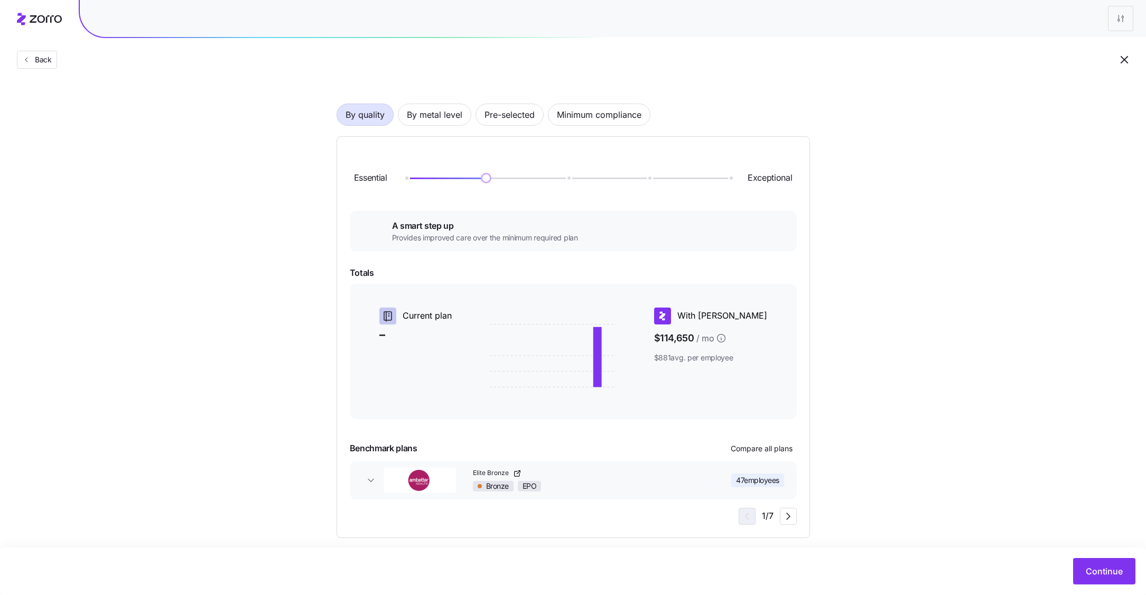
scroll to position [62, 0]
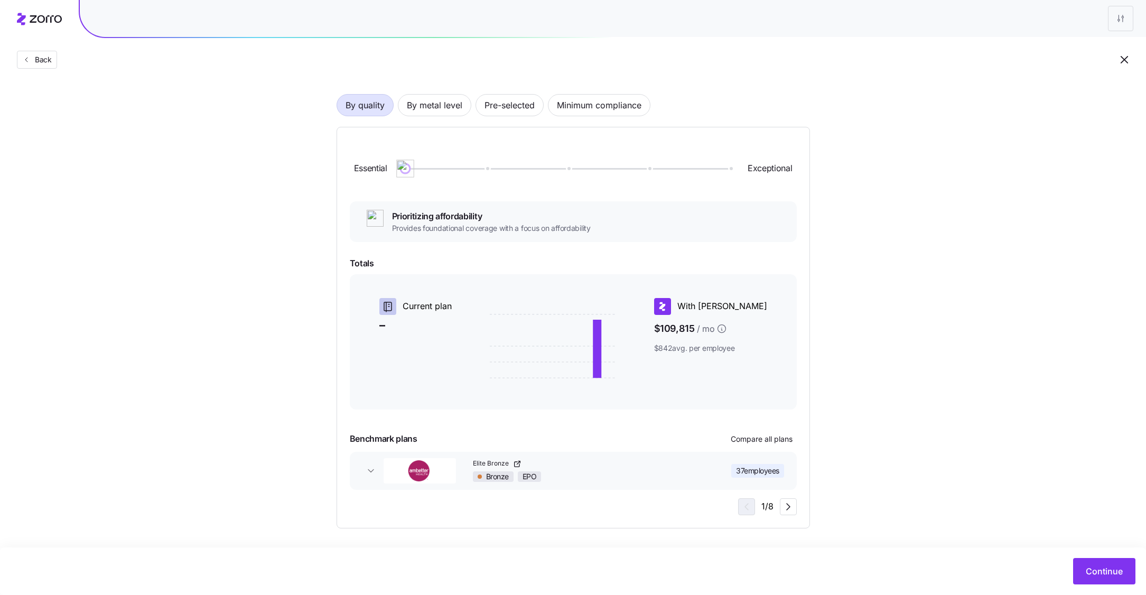
drag, startPoint x: 484, startPoint y: 169, endPoint x: 382, endPoint y: 170, distance: 102.6
click at [382, 170] on div "Essential Exceptional" at bounding box center [573, 168] width 447 height 57
drag, startPoint x: 687, startPoint y: 331, endPoint x: 748, endPoint y: 331, distance: 60.8
click at [748, 331] on span "$109,815 / mo" at bounding box center [710, 329] width 113 height 20
click at [812, 341] on div "Choose a plan matching strategy By quality By metal level Pre-selected Minimum …" at bounding box center [573, 280] width 524 height 498
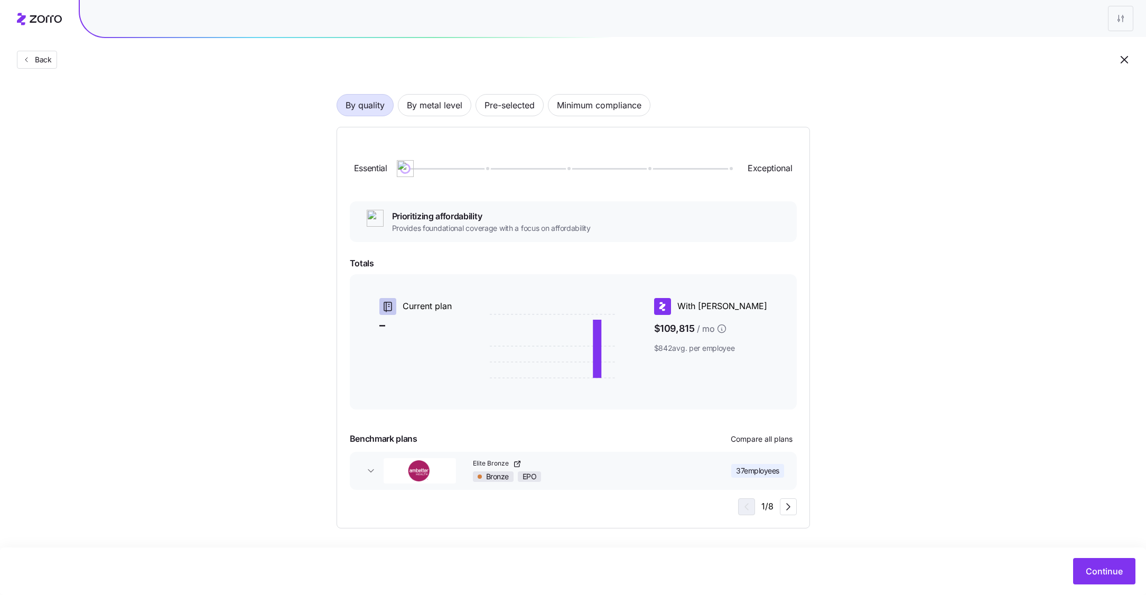
click at [584, 477] on div "Bronze EPO" at bounding box center [588, 476] width 230 height 11
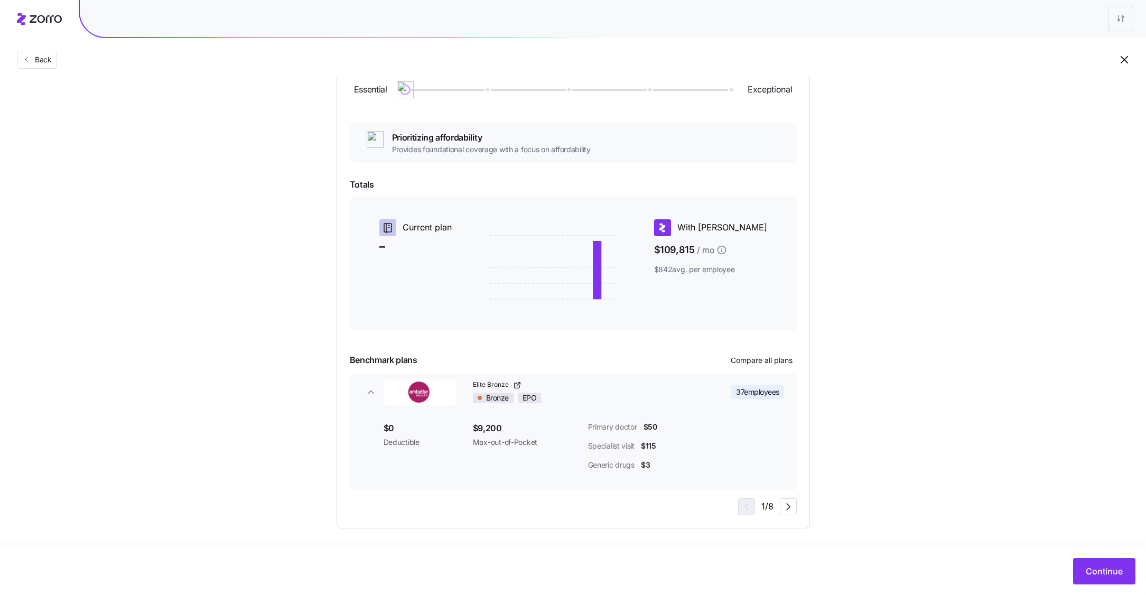
scroll to position [141, 0]
click at [789, 502] on icon "button" at bounding box center [788, 507] width 13 height 13
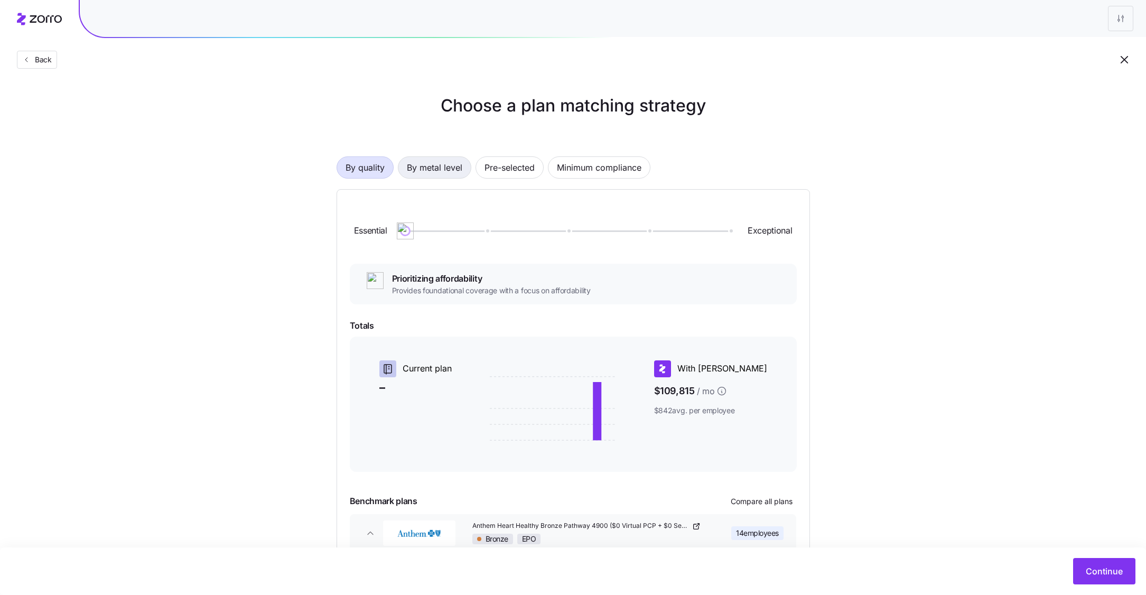
click at [446, 171] on span "By metal level" at bounding box center [434, 167] width 55 height 21
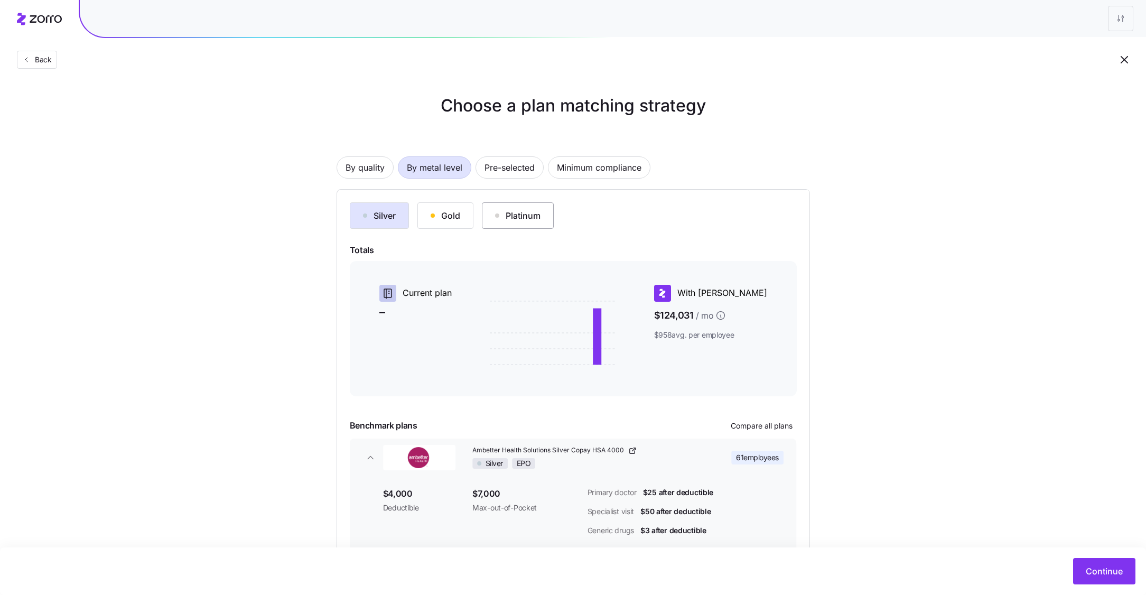
click at [508, 217] on div "Platinum" at bounding box center [517, 215] width 45 height 13
drag, startPoint x: 682, startPoint y: 315, endPoint x: 756, endPoint y: 315, distance: 73.5
click at [756, 315] on span "$151,726 / mo" at bounding box center [710, 316] width 113 height 20
click at [445, 212] on div "Gold" at bounding box center [446, 215] width 30 height 13
click at [380, 226] on button "Silver" at bounding box center [379, 215] width 59 height 26
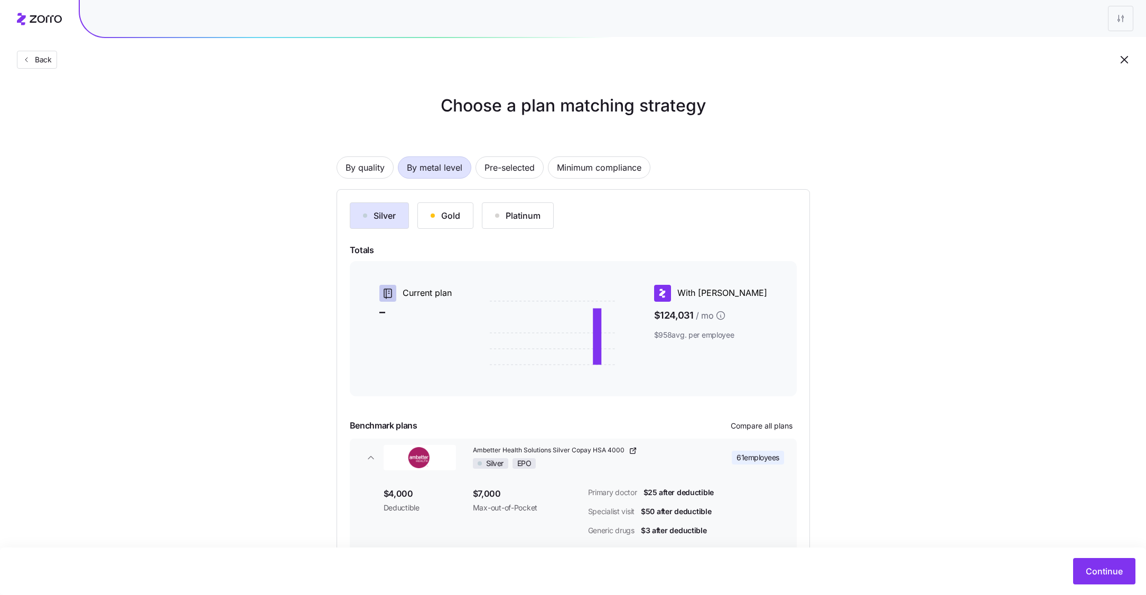
click at [705, 347] on div "With Zorro $124,031 / mo $958 avg. per employee" at bounding box center [710, 329] width 113 height 88
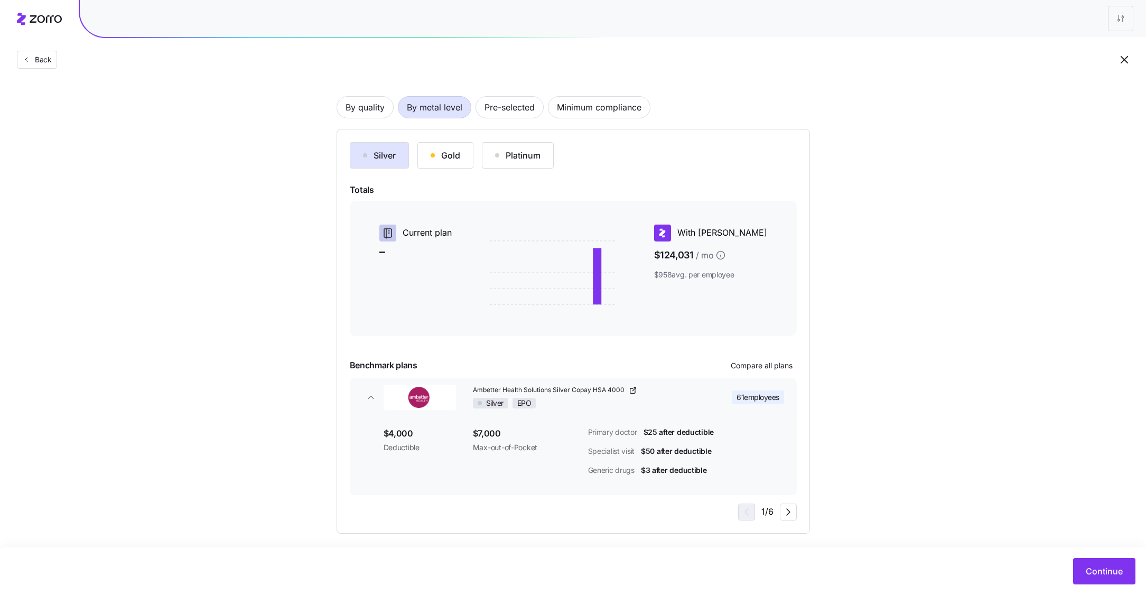
scroll to position [66, 0]
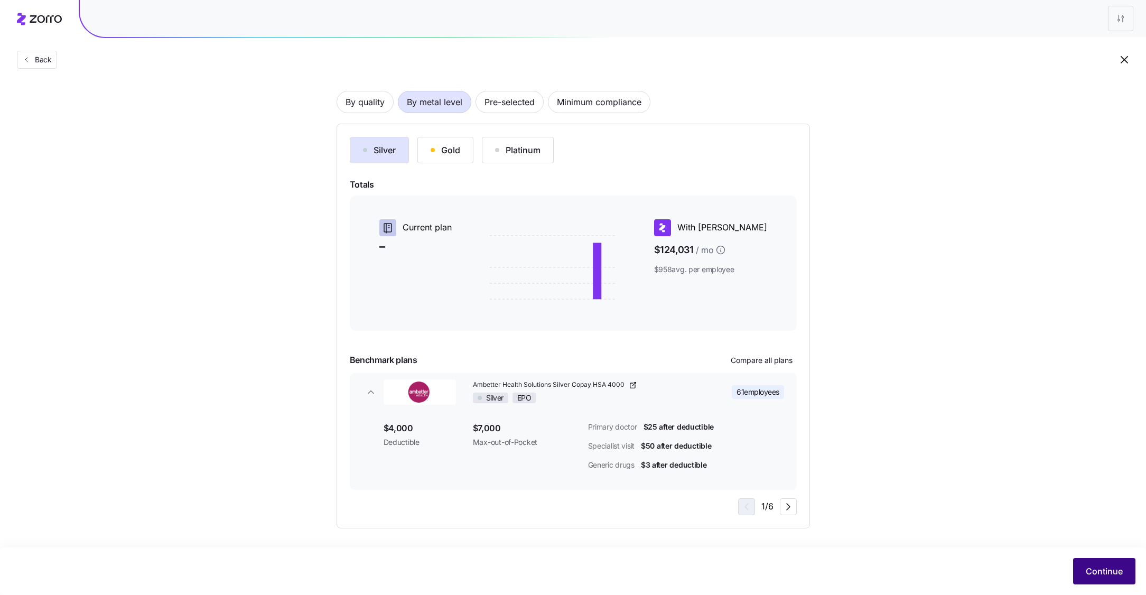
click at [1111, 566] on span "Continue" at bounding box center [1104, 571] width 37 height 13
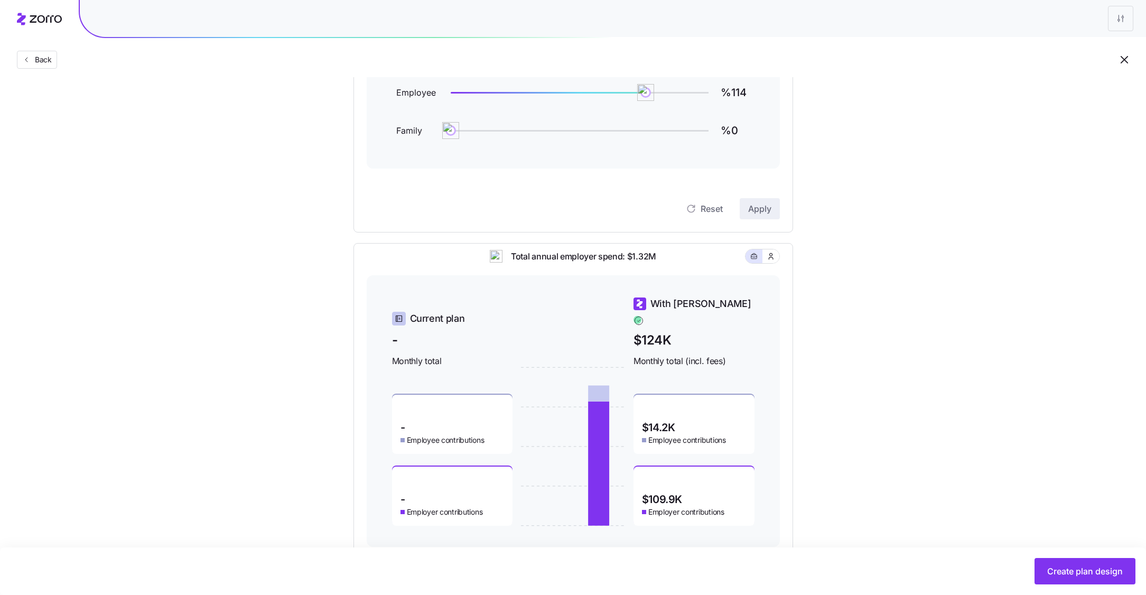
scroll to position [193, 0]
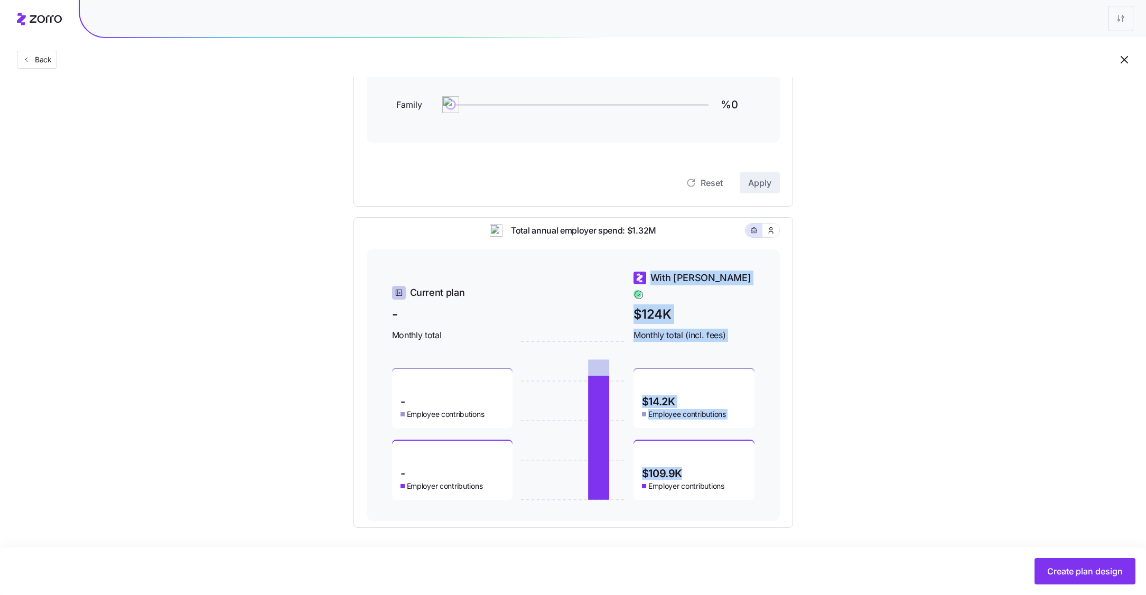
drag, startPoint x: 689, startPoint y: 464, endPoint x: 632, endPoint y: 464, distance: 56.6
click at [632, 464] on div "Current plan - Monthly total - Employee contributions - Employer contributions …" at bounding box center [573, 385] width 363 height 229
click at [726, 460] on div "$109.9K Employer contributions" at bounding box center [694, 470] width 121 height 59
drag, startPoint x: 673, startPoint y: 300, endPoint x: 614, endPoint y: 300, distance: 59.2
click at [613, 300] on div "Current plan - Monthly total - Employee contributions - Employer contributions …" at bounding box center [573, 385] width 363 height 229
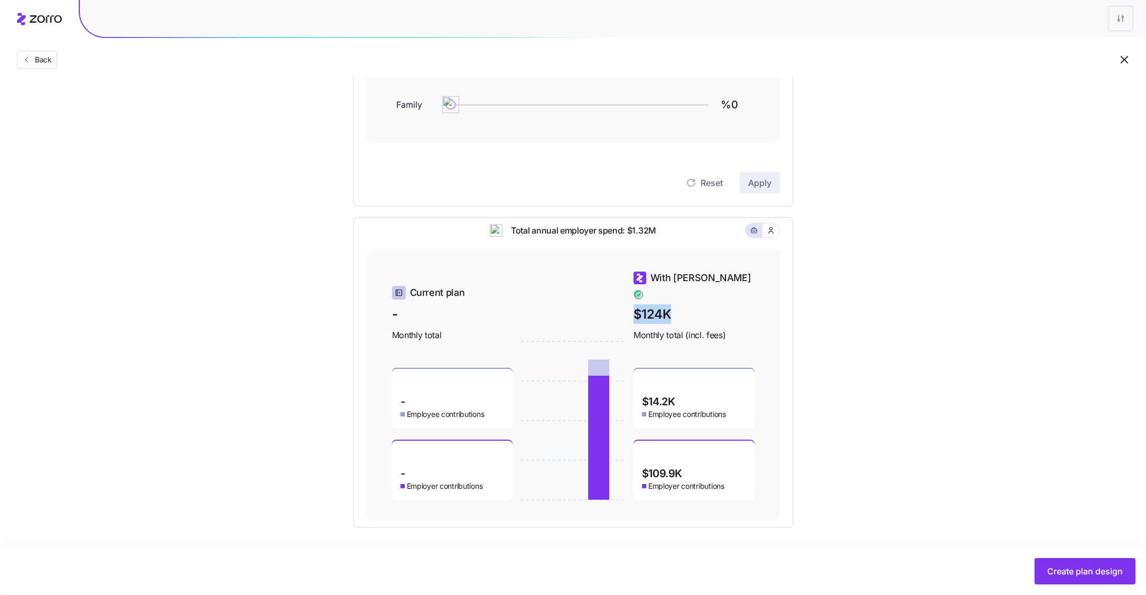
click at [709, 306] on span "$124K" at bounding box center [694, 314] width 121 height 20
click at [692, 461] on div "$109.9K Employer contributions" at bounding box center [694, 470] width 121 height 59
drag, startPoint x: 690, startPoint y: 463, endPoint x: 615, endPoint y: 463, distance: 75.6
click at [615, 463] on div "Current plan - Monthly total - Employee contributions - Employer contributions …" at bounding box center [573, 385] width 363 height 229
click at [763, 475] on div "Current plan - Monthly total - Employee contributions - Employer contributions …" at bounding box center [573, 385] width 413 height 272
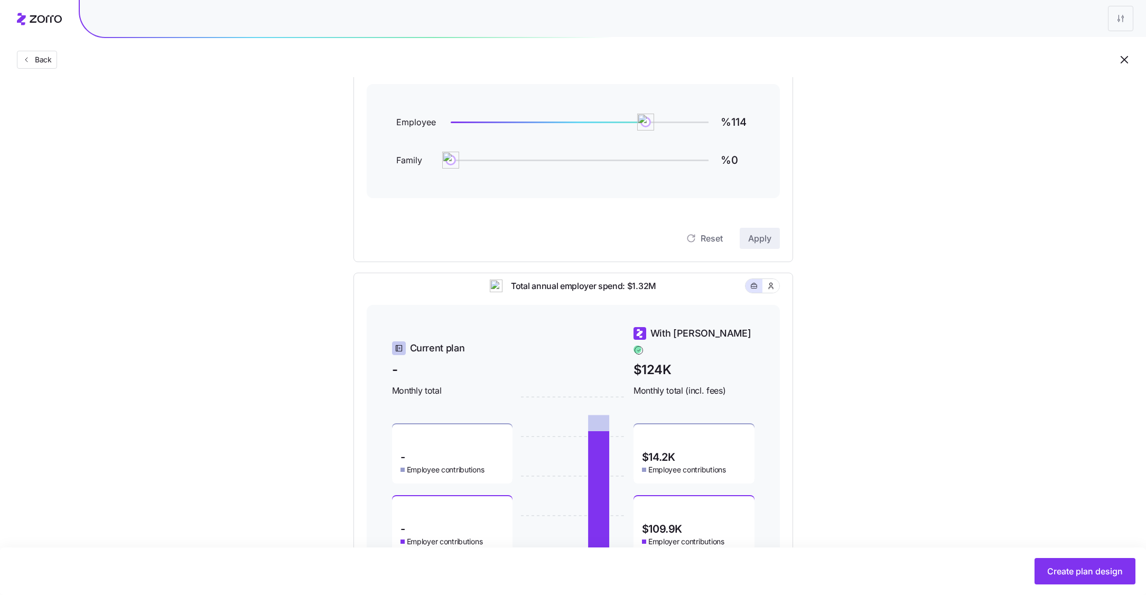
scroll to position [122, 0]
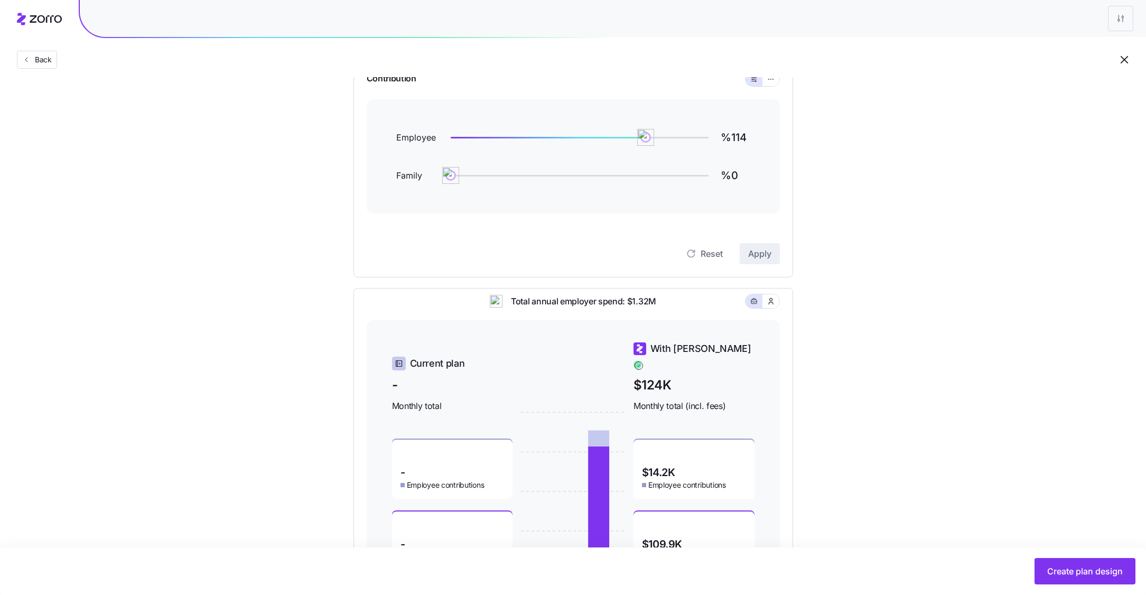
click at [647, 136] on img at bounding box center [645, 137] width 17 height 17
type input "%100"
click at [760, 257] on span "Apply" at bounding box center [759, 253] width 23 height 13
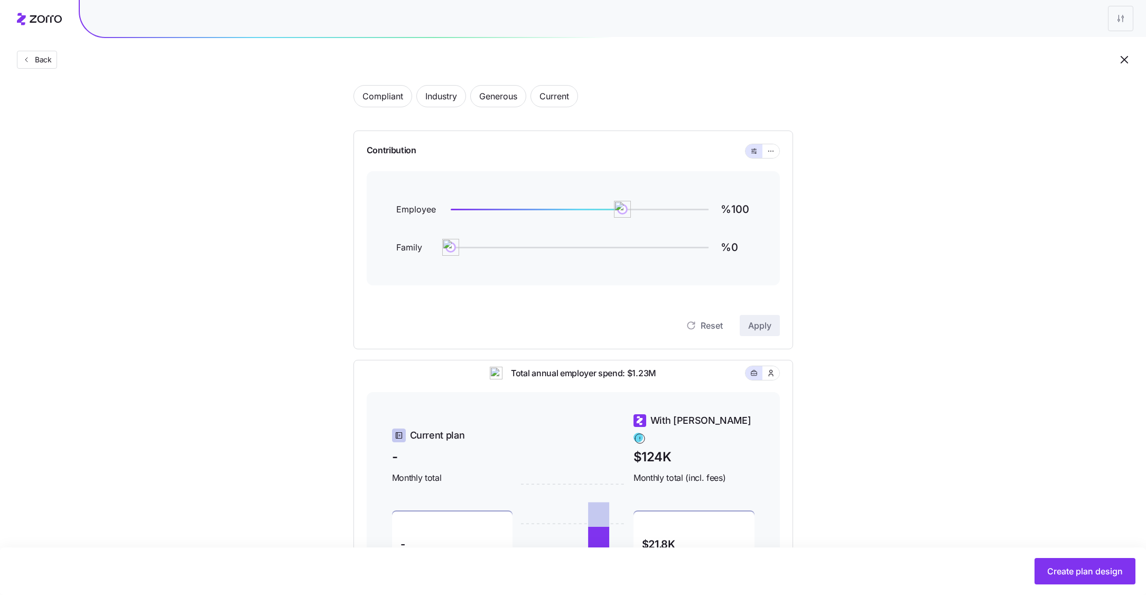
scroll to position [46, 0]
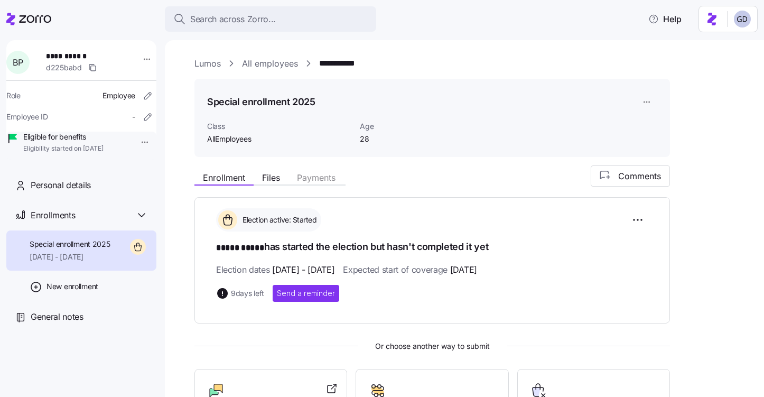
scroll to position [95, 0]
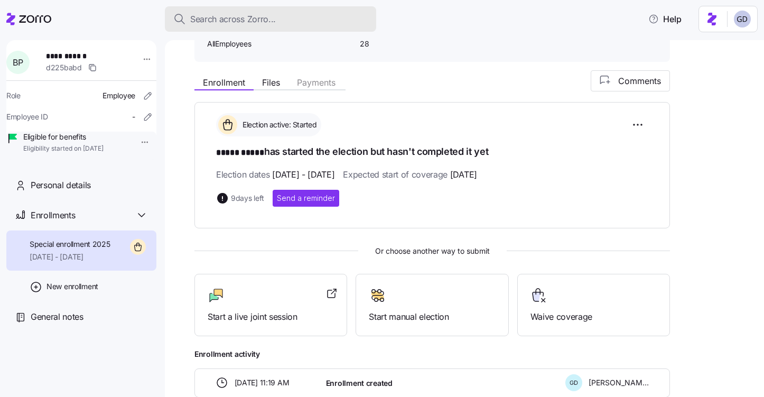
click at [260, 24] on span "Search across Zorro..." at bounding box center [233, 19] width 86 height 13
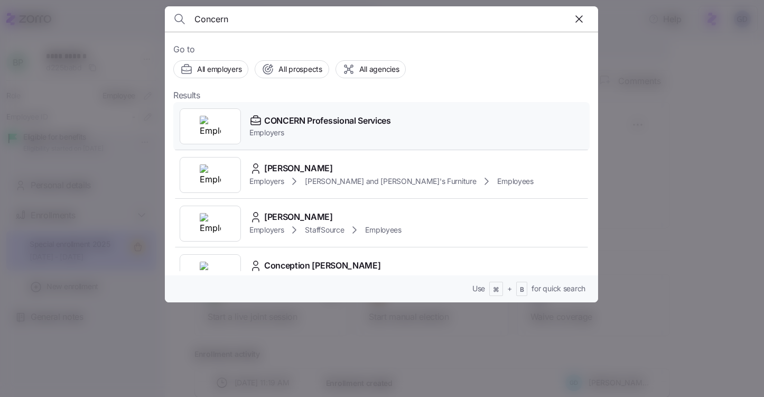
type input "Concern"
click at [301, 126] on span "CONCERN Professional Services" at bounding box center [327, 120] width 127 height 13
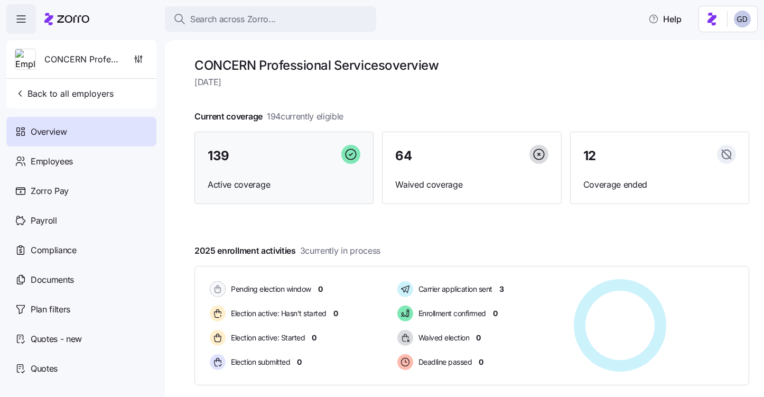
scroll to position [32, 0]
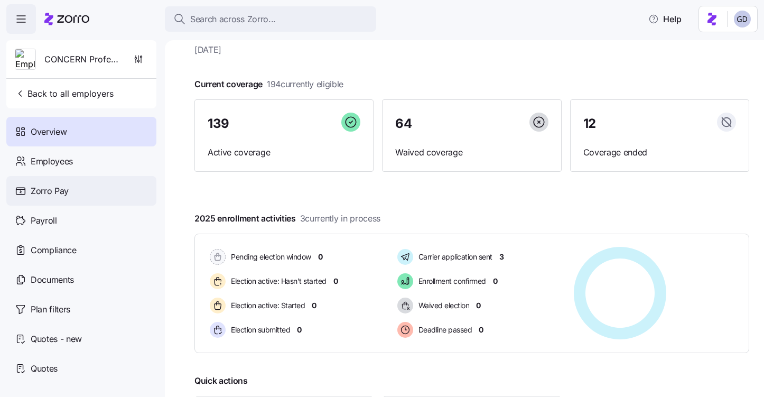
click at [60, 193] on span "Zorro Pay" at bounding box center [50, 190] width 38 height 13
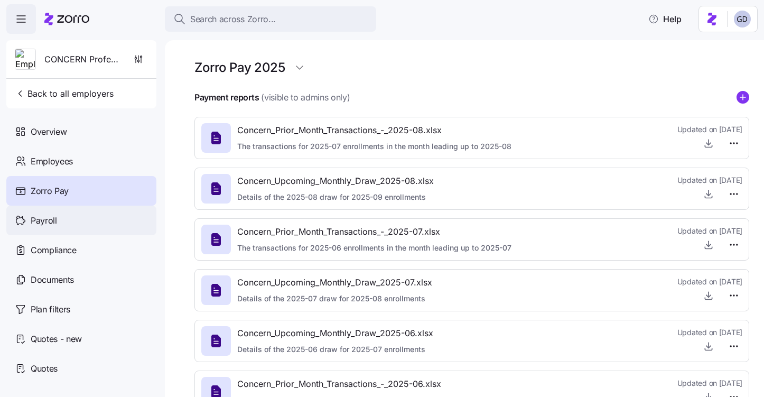
click at [50, 222] on span "Payroll" at bounding box center [44, 220] width 26 height 13
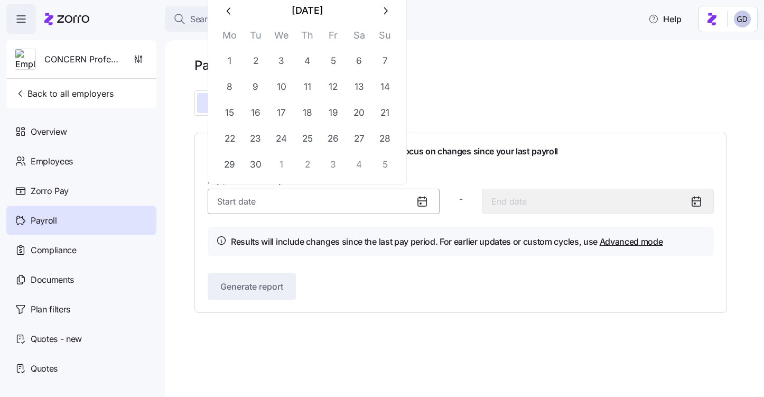
click at [337, 193] on input "Pay period (bi weekly) *" at bounding box center [324, 201] width 232 height 25
click at [233, 61] on button "1" at bounding box center [229, 61] width 25 height 25
type input "[DATE]"
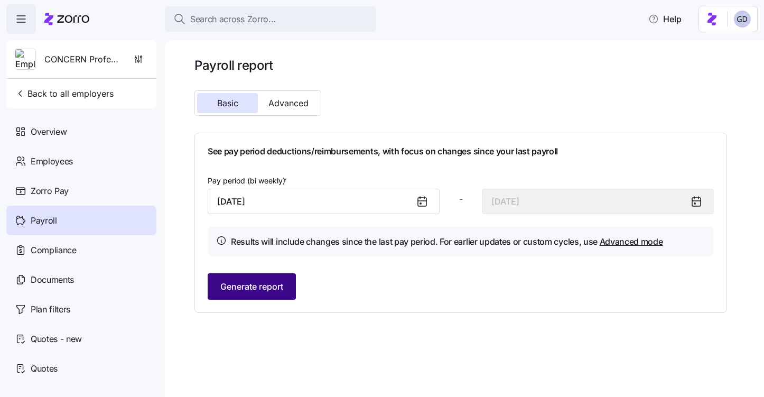
click at [290, 289] on button "Generate report" at bounding box center [252, 286] width 88 height 26
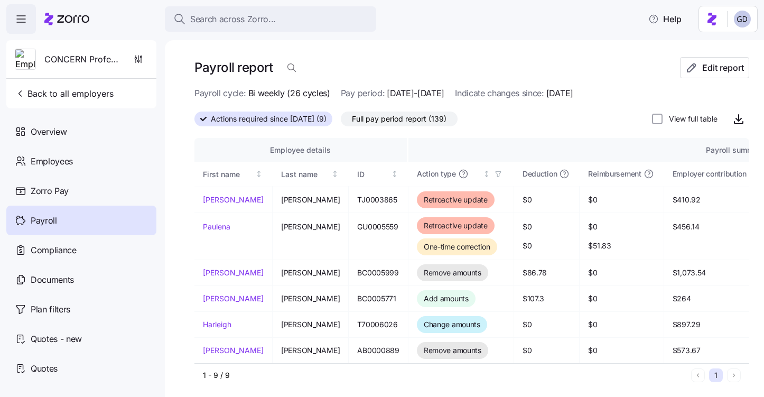
click at [442, 121] on span "Full pay period report (139)" at bounding box center [399, 119] width 95 height 14
click at [341, 122] on input "Full pay period report (139)" at bounding box center [341, 122] width 0 height 0
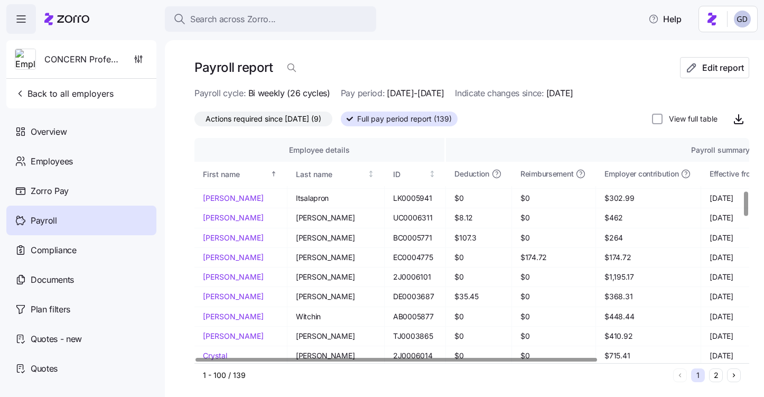
scroll to position [498, 0]
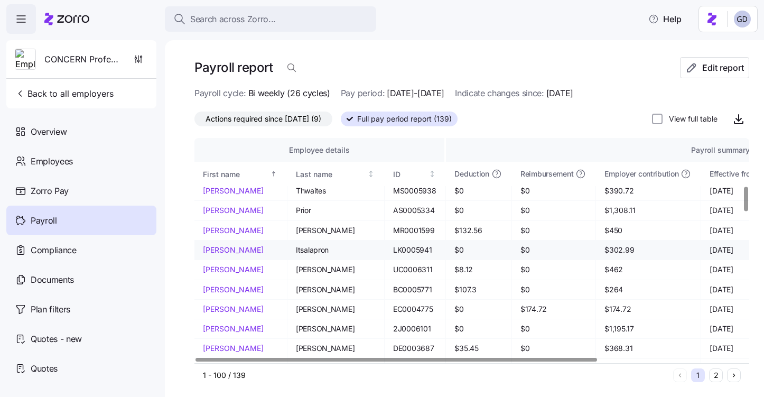
scroll to position [446, 0]
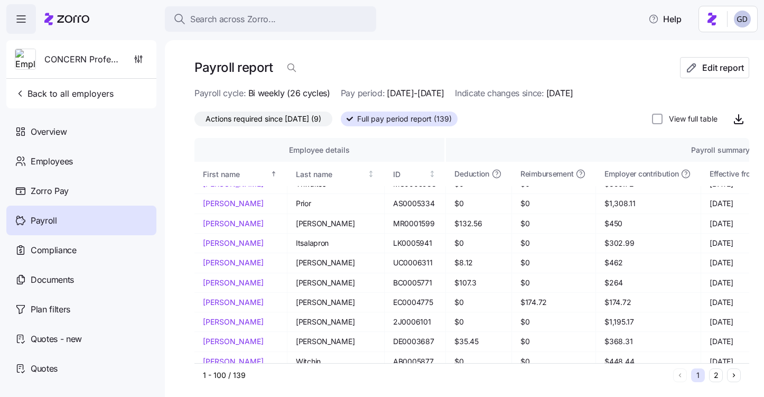
click at [292, 117] on span "Actions required since [DATE] (9)" at bounding box center [264, 119] width 116 height 14
click at [195, 122] on input "Actions required since [DATE] (9)" at bounding box center [195, 122] width 0 height 0
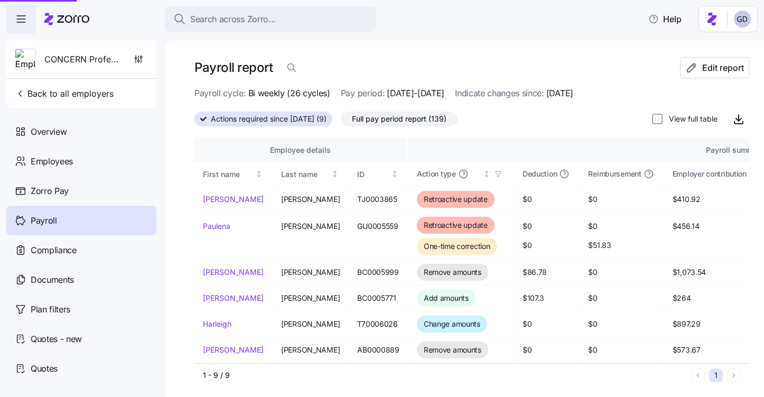
scroll to position [77, 0]
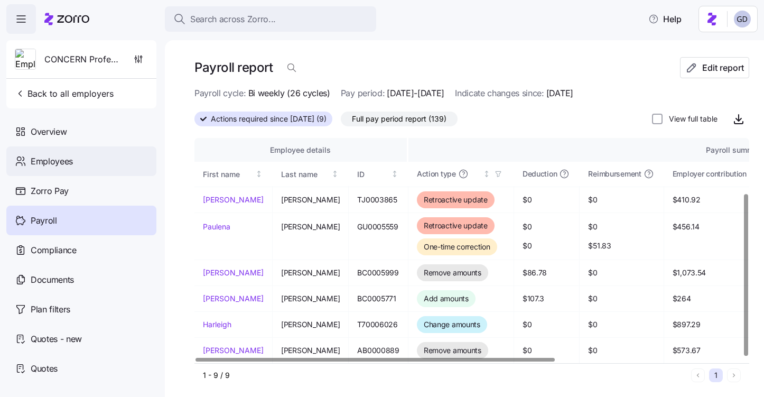
click at [89, 160] on div "Employees" at bounding box center [81, 161] width 150 height 30
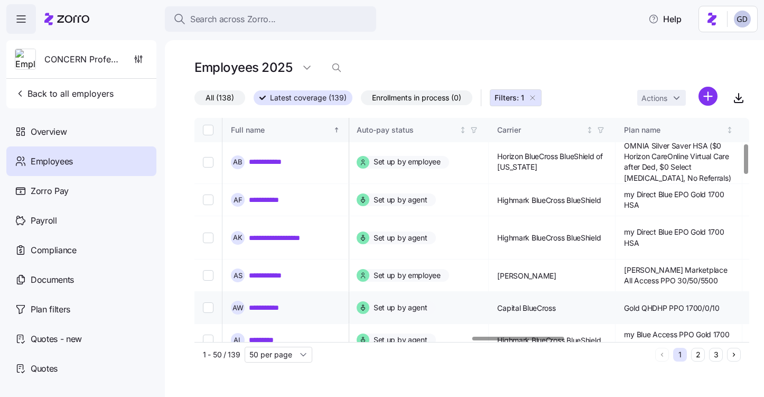
scroll to position [196, 1671]
